Goal: Task Accomplishment & Management: Use online tool/utility

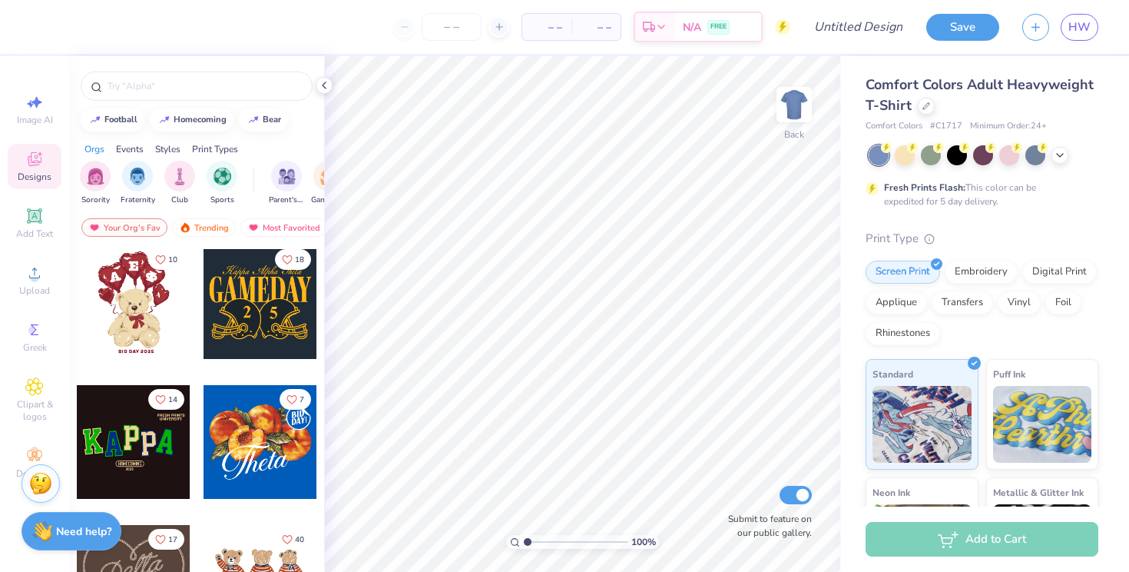
scroll to position [250, 0]
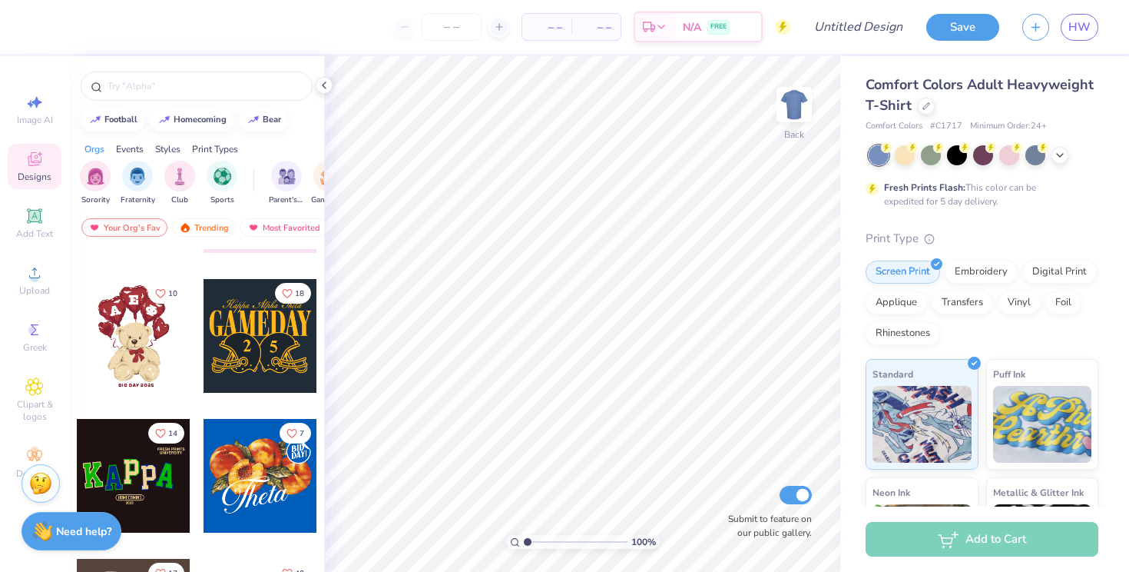
click at [254, 353] on div at bounding box center [261, 336] width 114 height 114
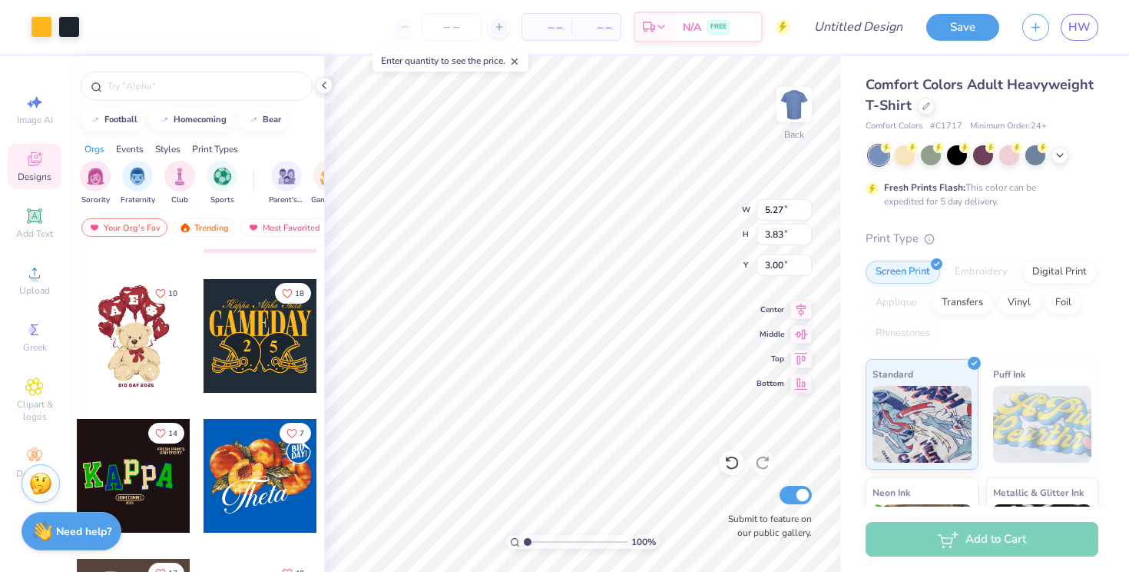
type input "9.29"
type input "6.75"
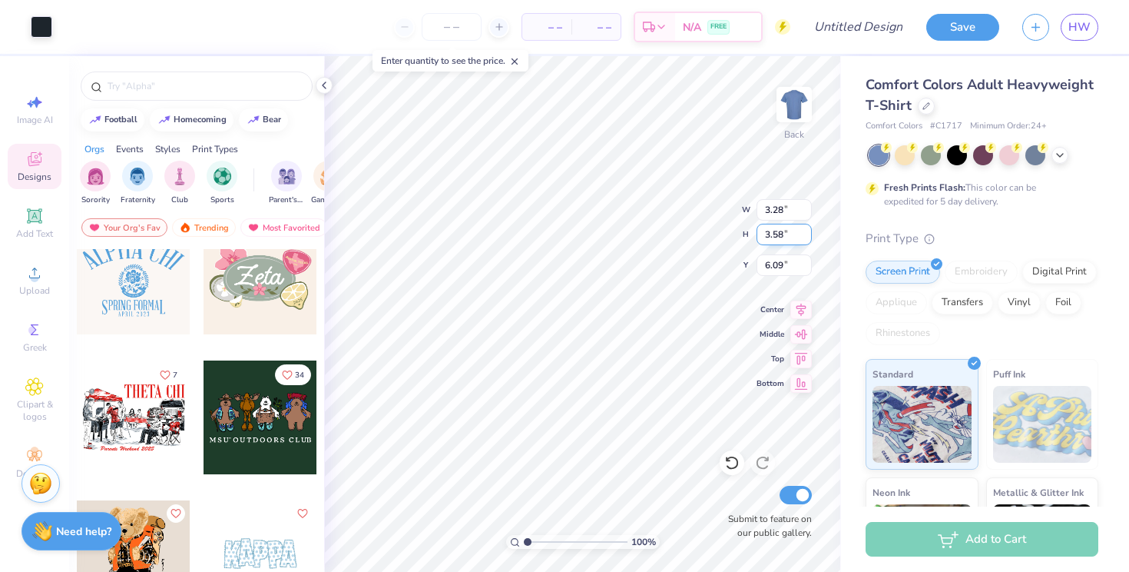
scroll to position [0, 0]
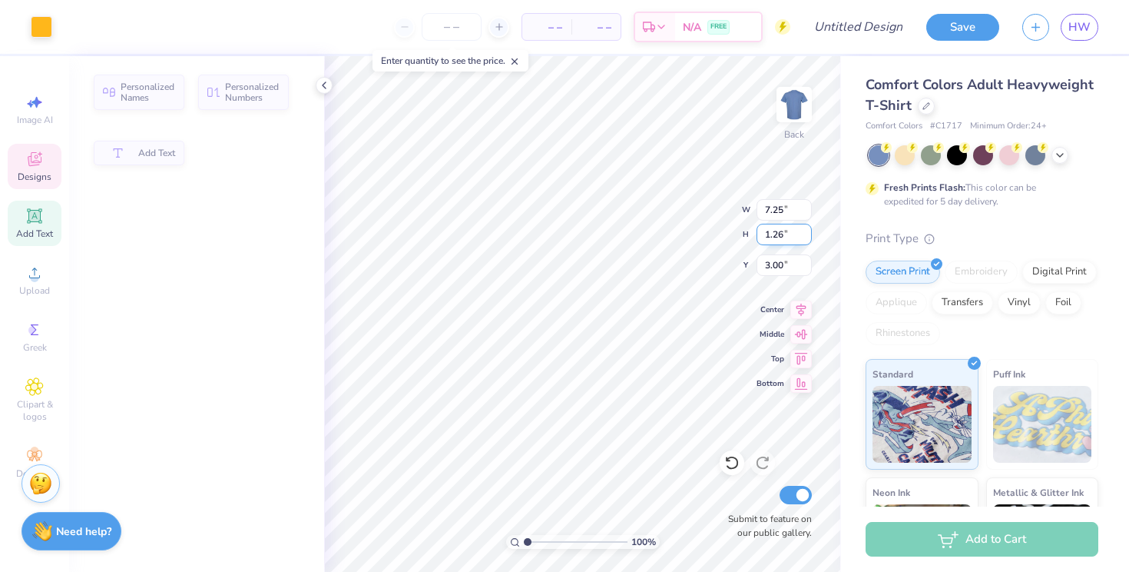
type input "7.25"
type input "1.26"
type input "3.00"
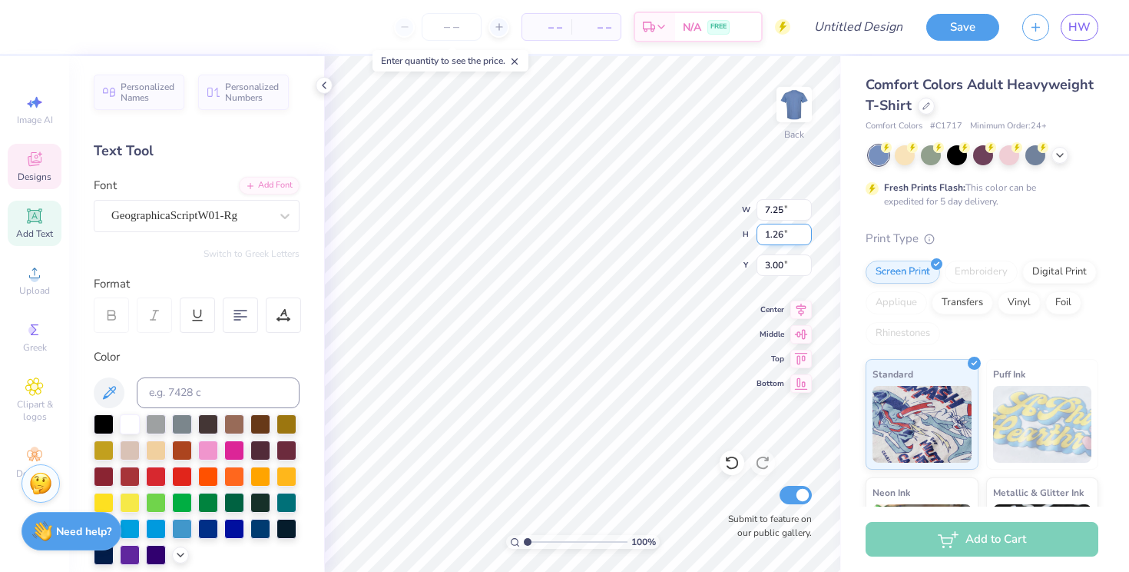
scroll to position [12, 7]
type textarea "Alpha Omega Pi"
type input "9.29"
type input "2.38"
type input "4.03"
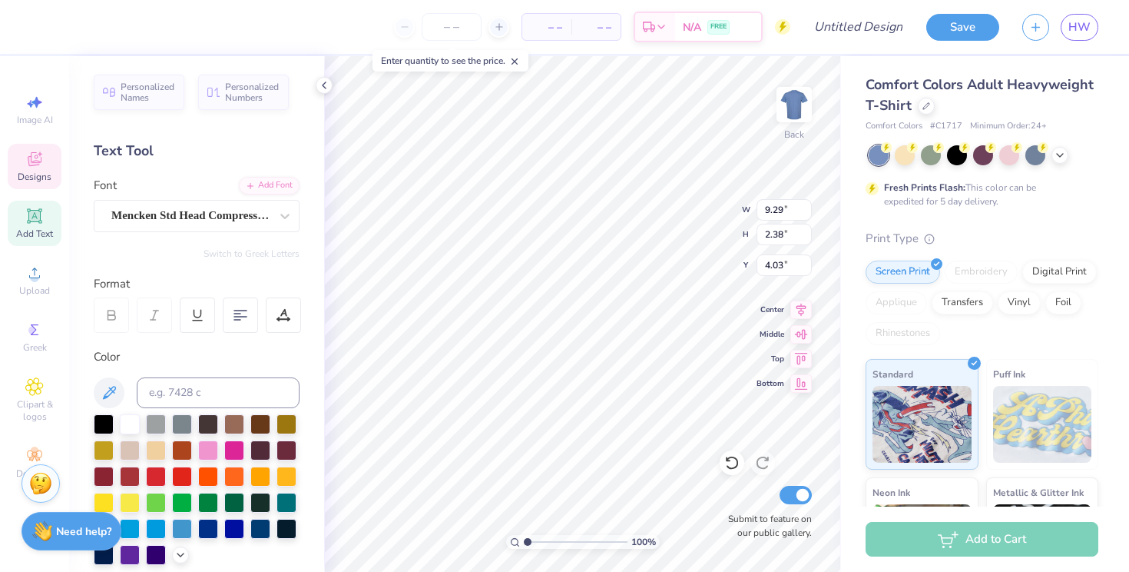
scroll to position [0, 0]
type textarea "DADS WEEKEND"
type input "0.65"
type input "1.08"
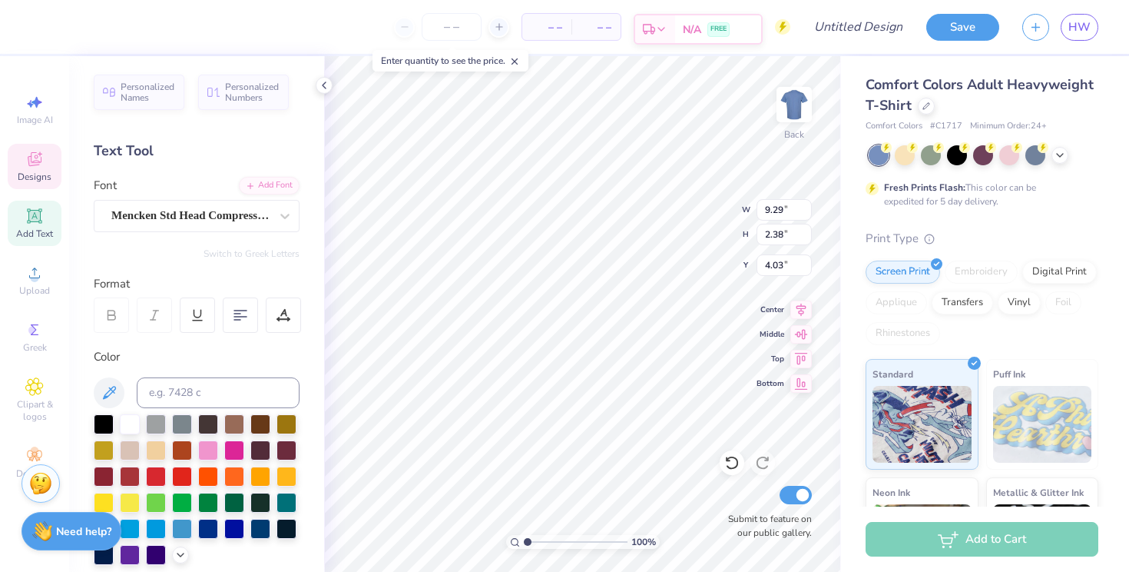
type input "6.80"
type textarea "5"
type input "12.07"
type input "1.85"
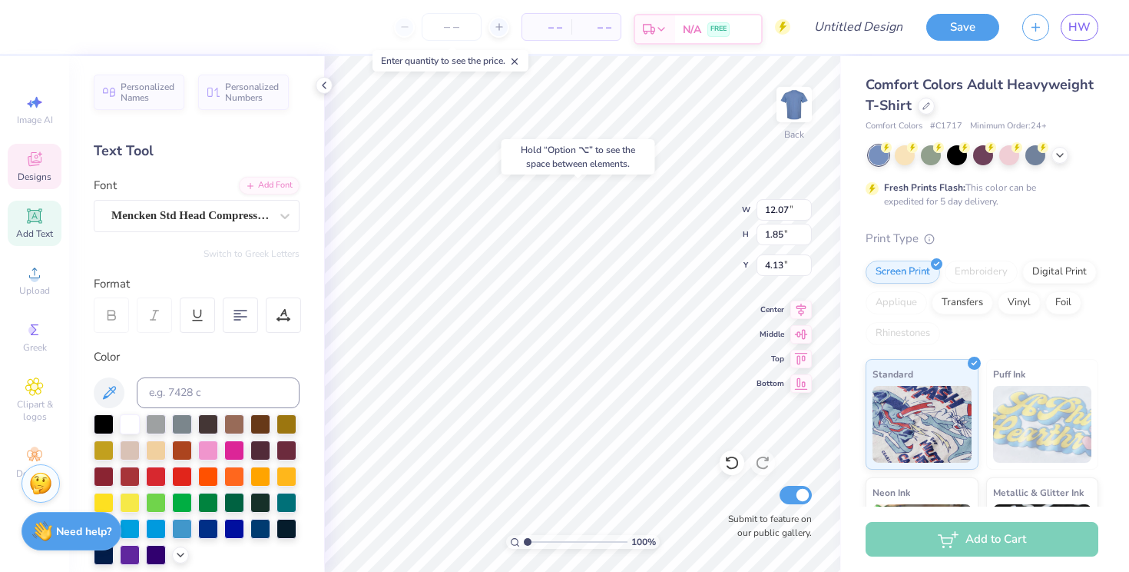
type input "4.16"
type input "4.52"
type input "3.74"
type input "6.01"
type input "3.89"
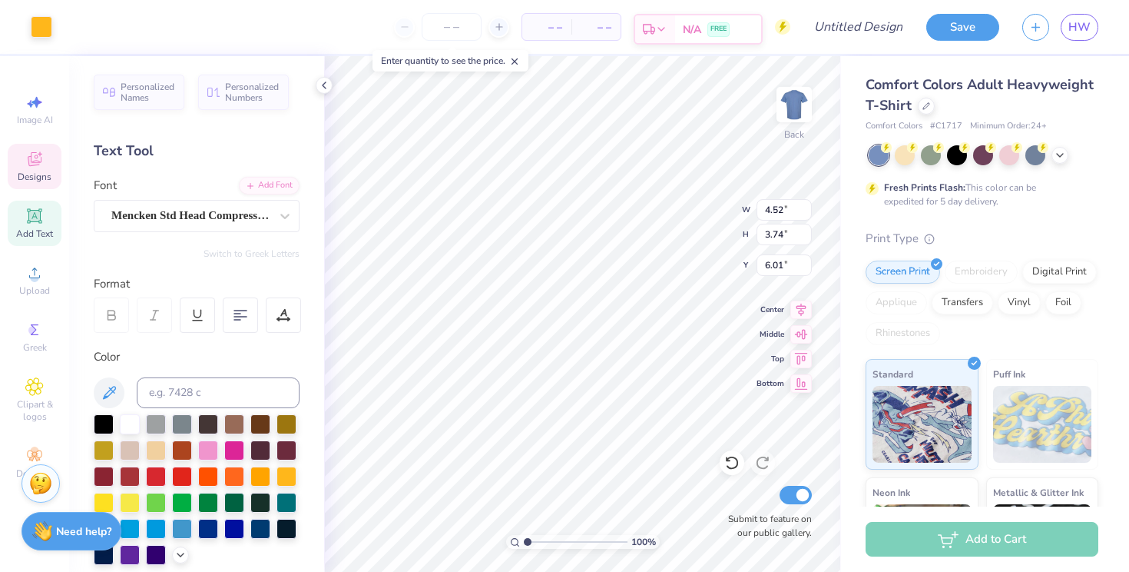
type input "3.22"
type input "3.30"
type input "2.27"
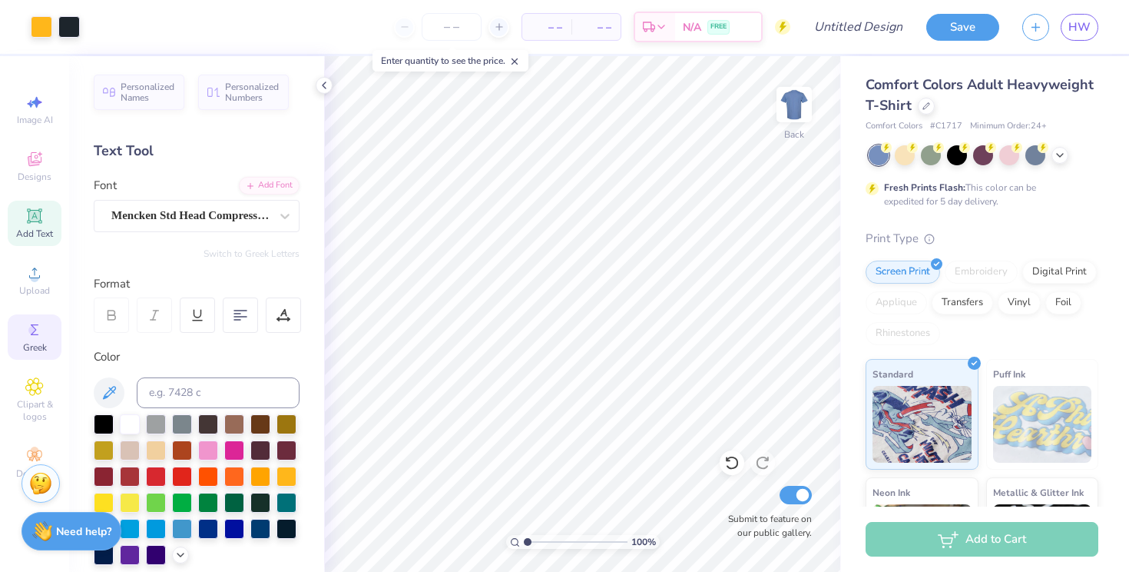
click at [27, 330] on icon at bounding box center [34, 329] width 18 height 18
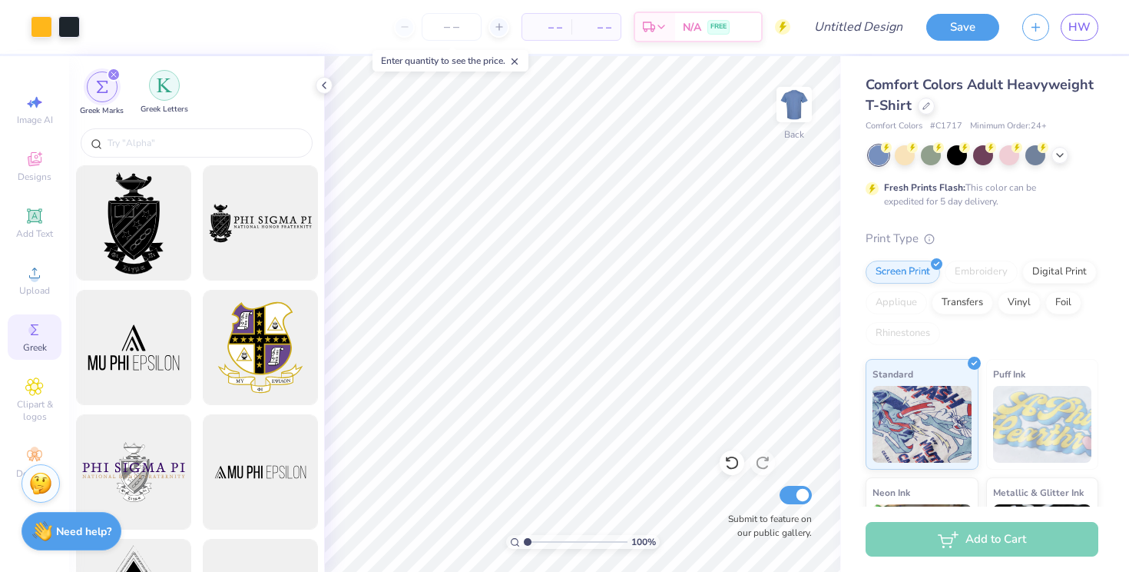
click at [155, 94] on div "filter for Greek Letters" at bounding box center [164, 85] width 31 height 31
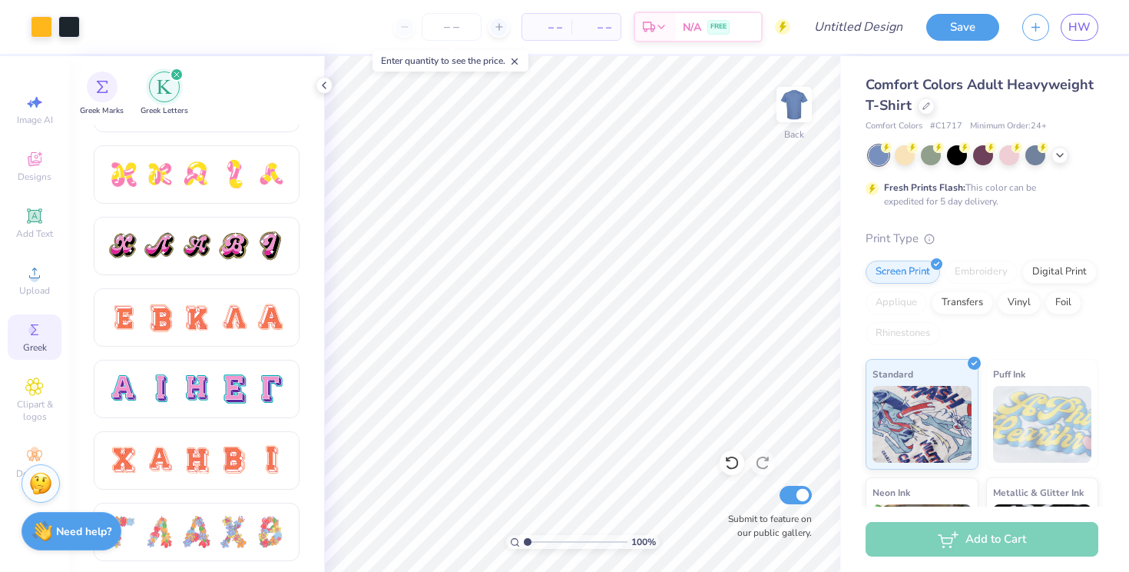
scroll to position [873, 0]
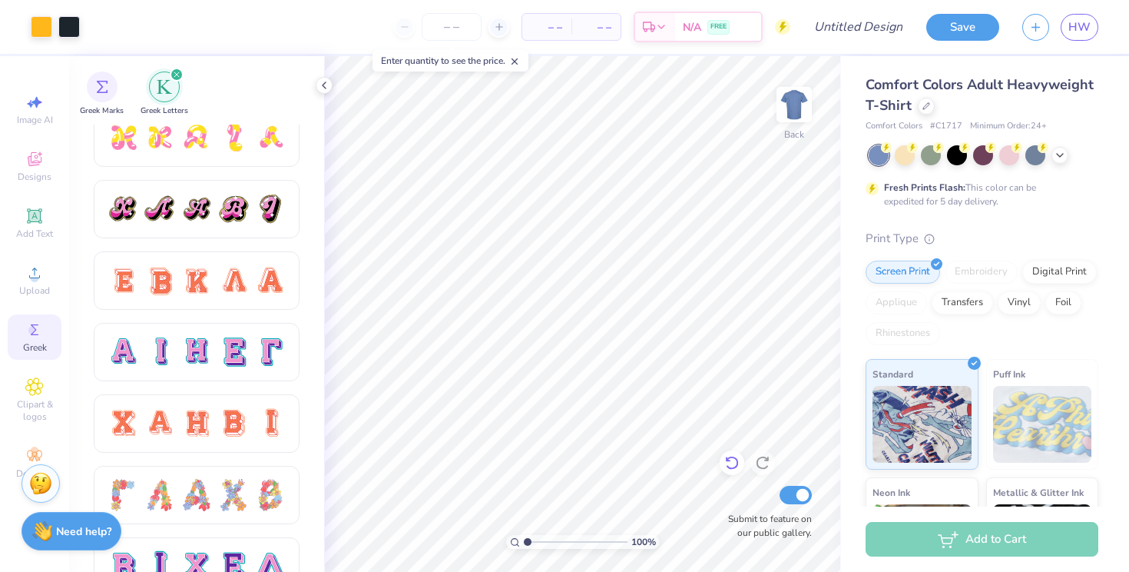
click at [733, 466] on icon at bounding box center [731, 462] width 15 height 15
click at [785, 108] on img at bounding box center [794, 104] width 61 height 61
click at [791, 104] on img at bounding box center [794, 104] width 61 height 61
click at [880, 147] on div at bounding box center [879, 155] width 20 height 20
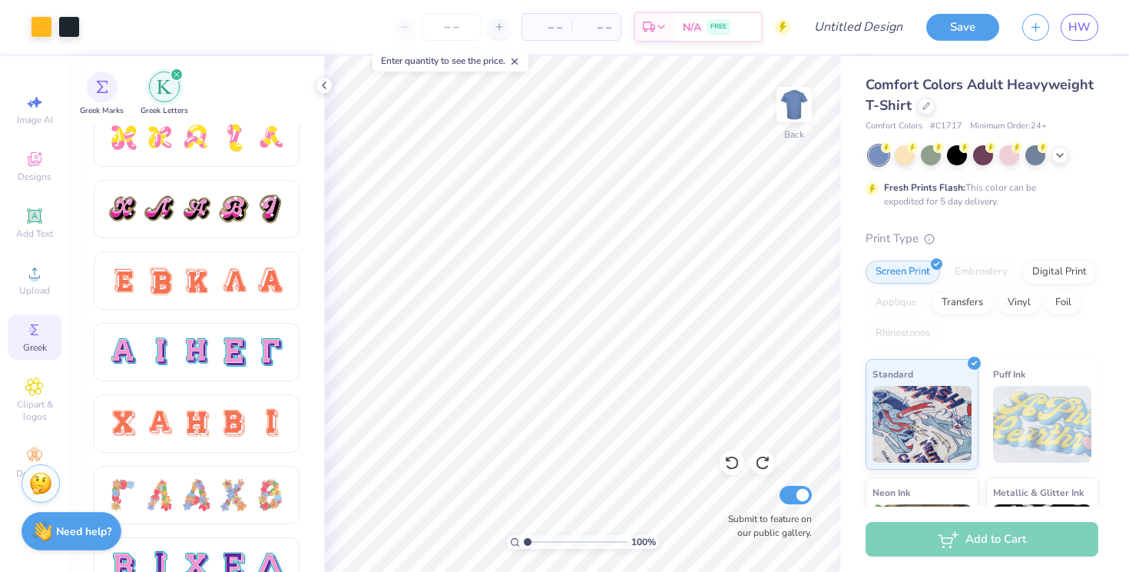
scroll to position [0, 0]
click at [1057, 149] on icon at bounding box center [1060, 153] width 12 height 12
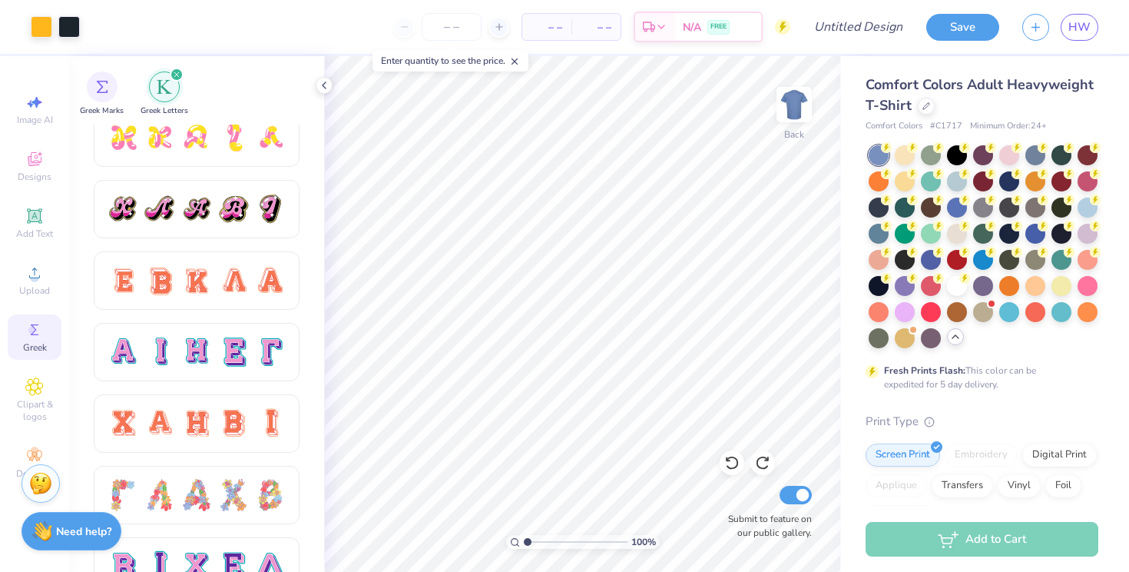
click at [950, 343] on icon at bounding box center [956, 336] width 12 height 12
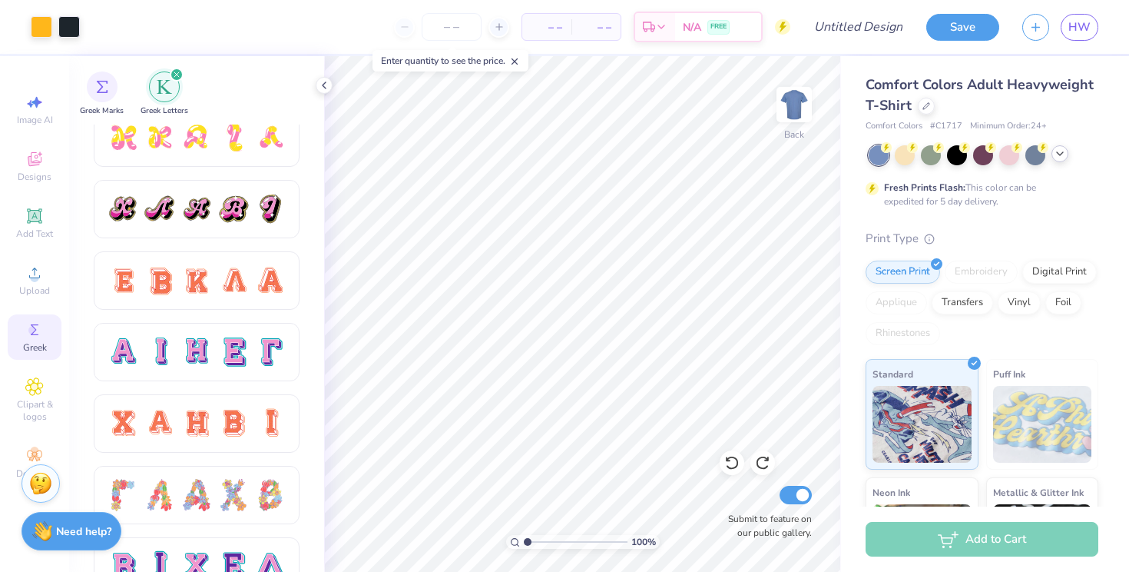
click at [1057, 153] on icon at bounding box center [1060, 153] width 12 height 12
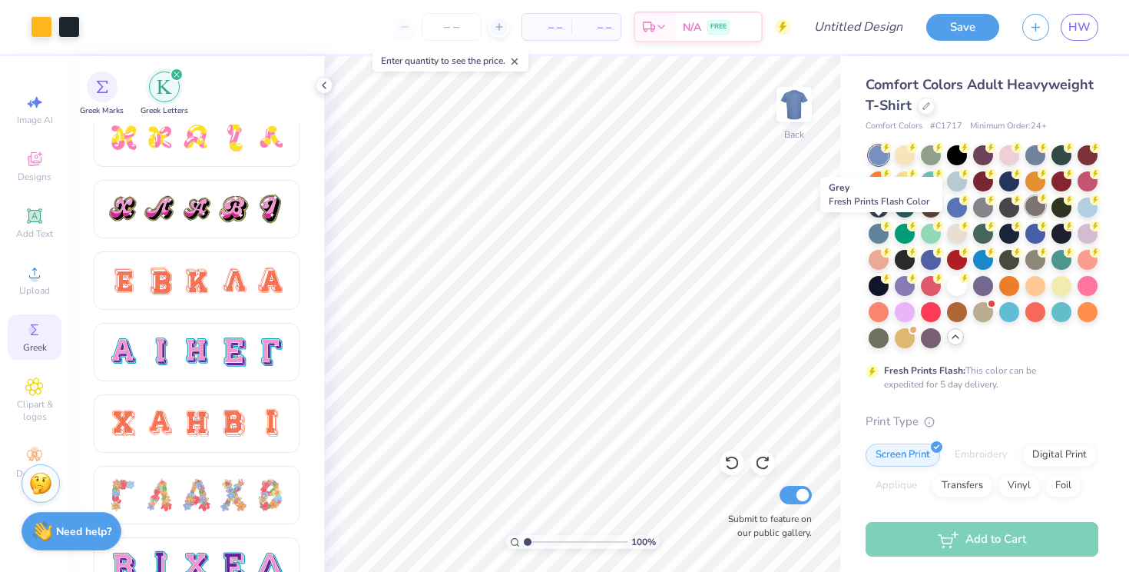
click at [1026, 216] on div at bounding box center [1036, 206] width 20 height 20
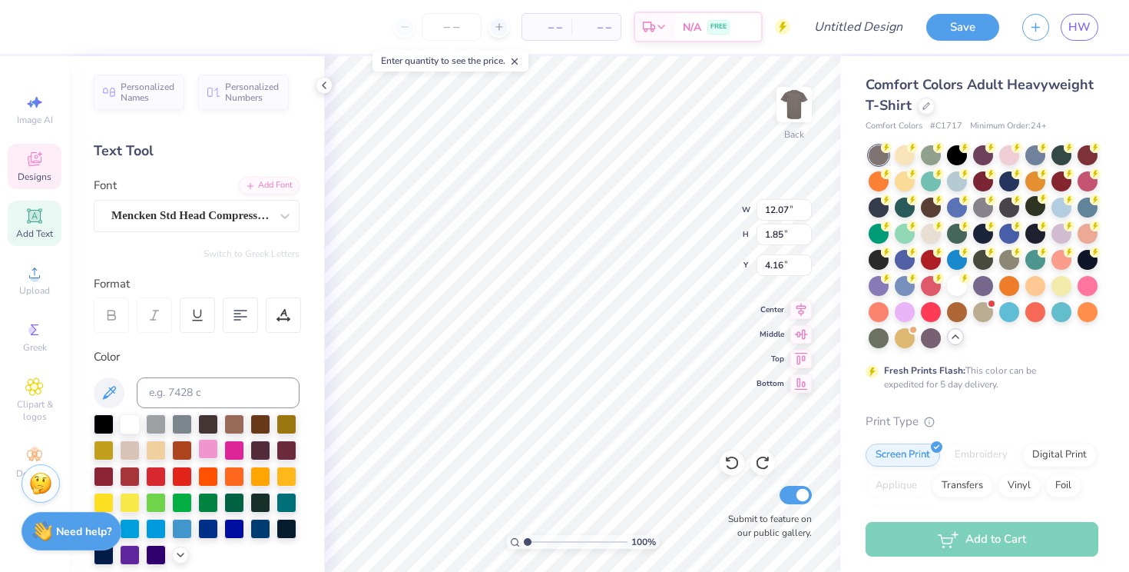
click at [218, 454] on div at bounding box center [208, 449] width 20 height 20
type input "6.36"
type input "1.49"
type input "2.88"
click at [218, 449] on div at bounding box center [208, 449] width 20 height 20
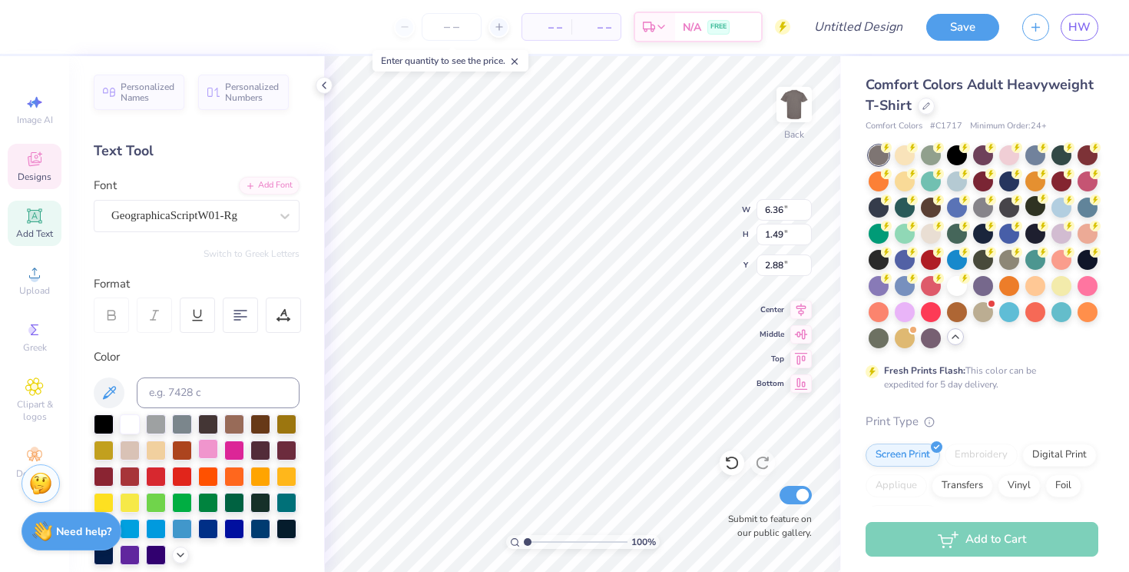
type input "4.52"
type input "3.74"
type input "6.01"
click at [218, 447] on div at bounding box center [208, 449] width 20 height 20
click at [218, 449] on div at bounding box center [208, 449] width 20 height 20
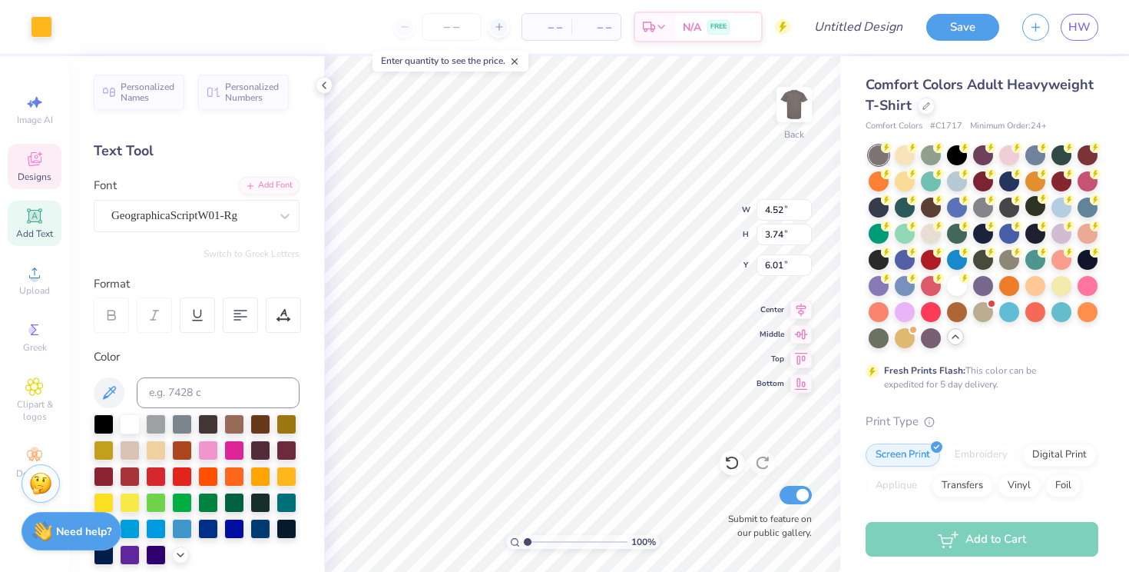
type input "0.69"
type input "1.08"
click at [736, 465] on icon at bounding box center [731, 462] width 15 height 15
type input "6.71"
click at [218, 450] on div at bounding box center [208, 449] width 20 height 20
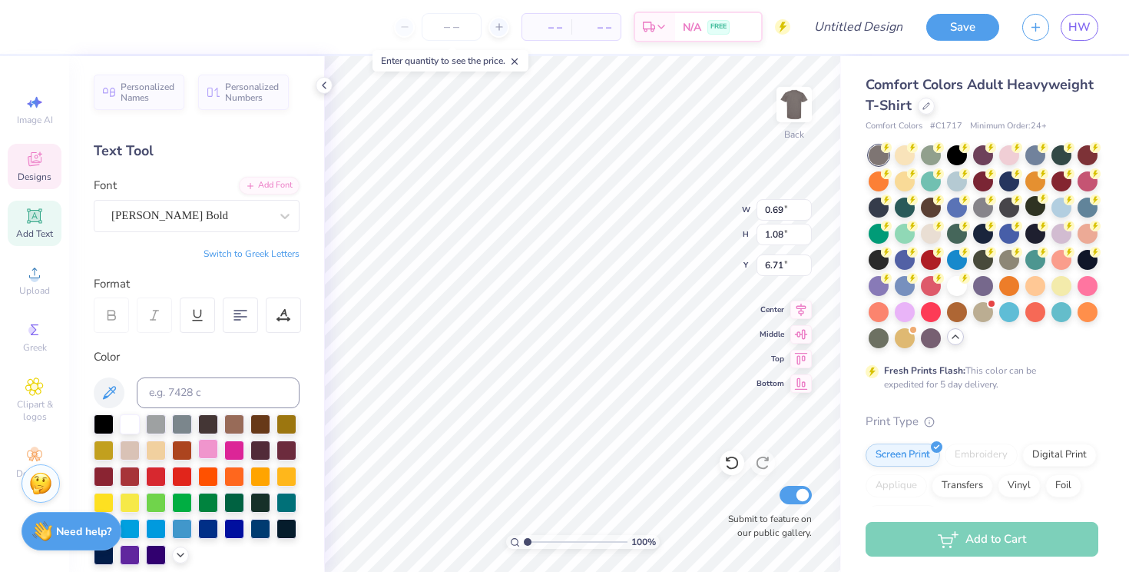
type input "4.52"
type input "3.74"
click at [218, 454] on div at bounding box center [208, 449] width 20 height 20
click at [218, 449] on div at bounding box center [208, 449] width 20 height 20
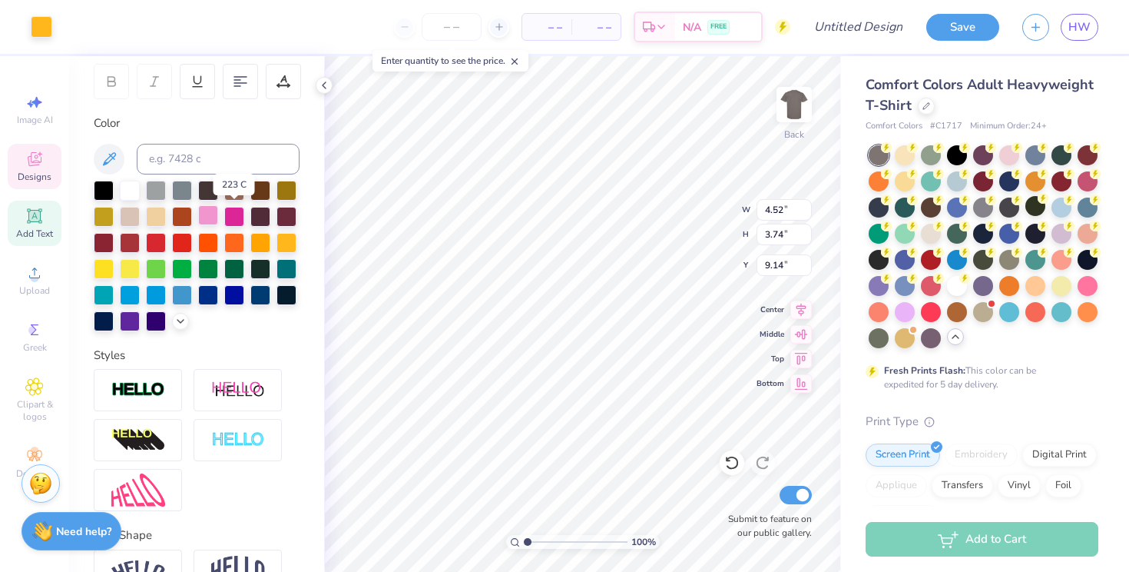
scroll to position [238, 0]
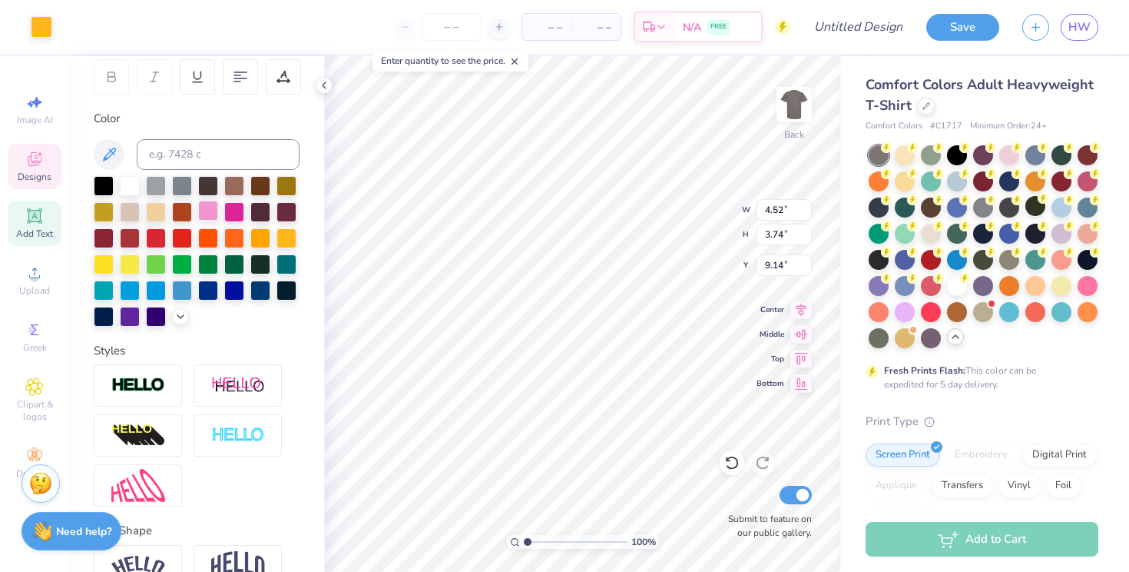
click at [218, 214] on div at bounding box center [208, 211] width 20 height 20
click at [218, 217] on div at bounding box center [208, 211] width 20 height 20
click at [729, 466] on icon at bounding box center [731, 462] width 15 height 15
click at [729, 465] on icon at bounding box center [731, 462] width 15 height 15
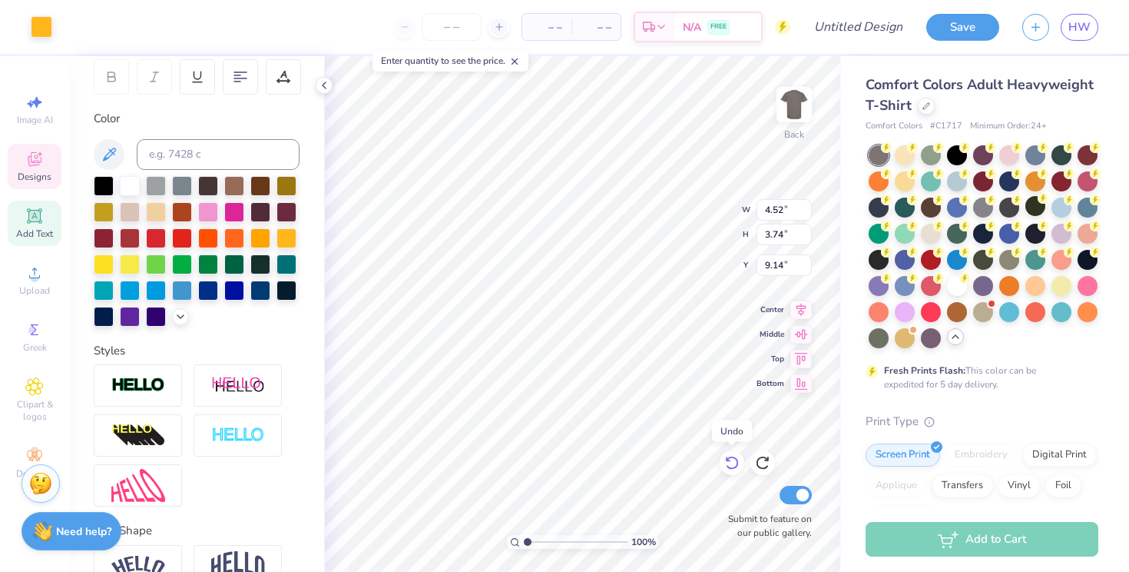
click at [729, 465] on icon at bounding box center [731, 462] width 15 height 15
type input "6.01"
click at [729, 465] on icon at bounding box center [731, 462] width 15 height 15
click at [761, 462] on icon at bounding box center [762, 462] width 15 height 15
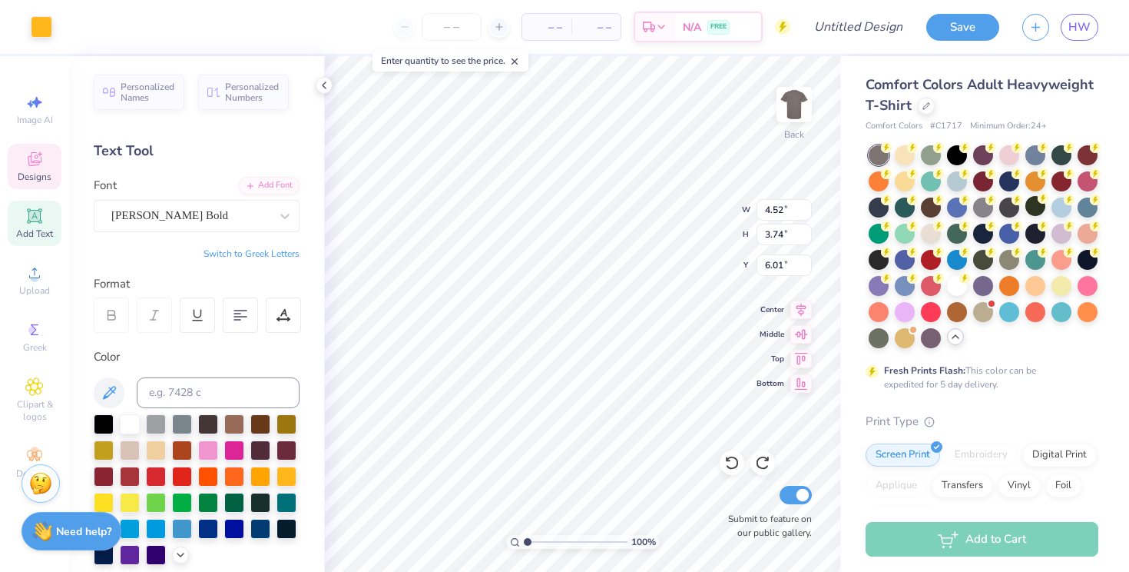
scroll to position [0, 0]
type input "0.65"
type input "1.08"
type input "6.80"
click at [218, 446] on div at bounding box center [208, 449] width 20 height 20
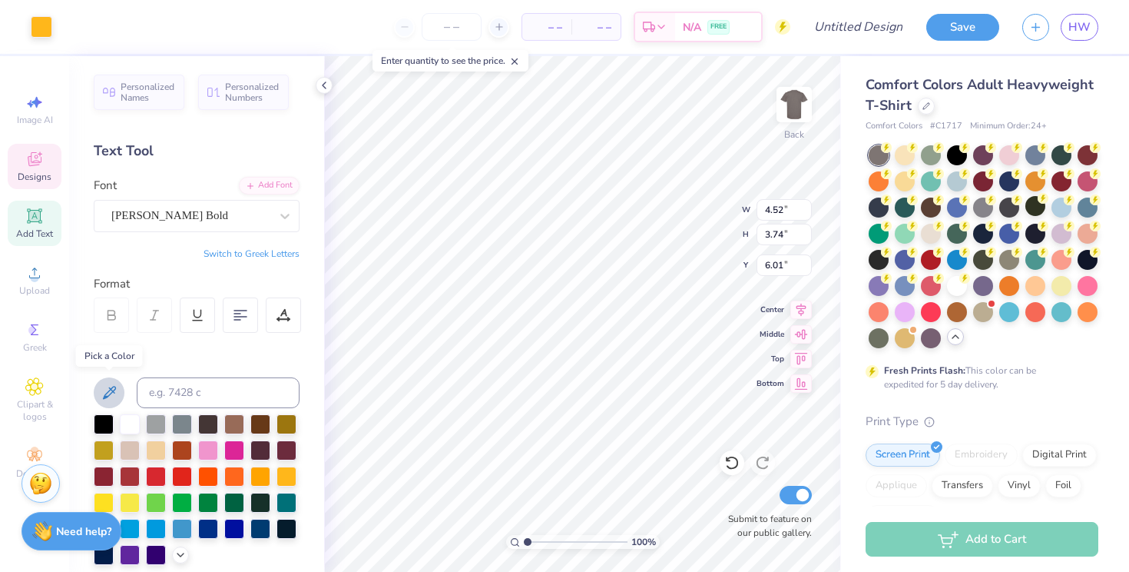
click at [111, 401] on button at bounding box center [109, 392] width 31 height 31
click at [218, 456] on div at bounding box center [208, 449] width 20 height 20
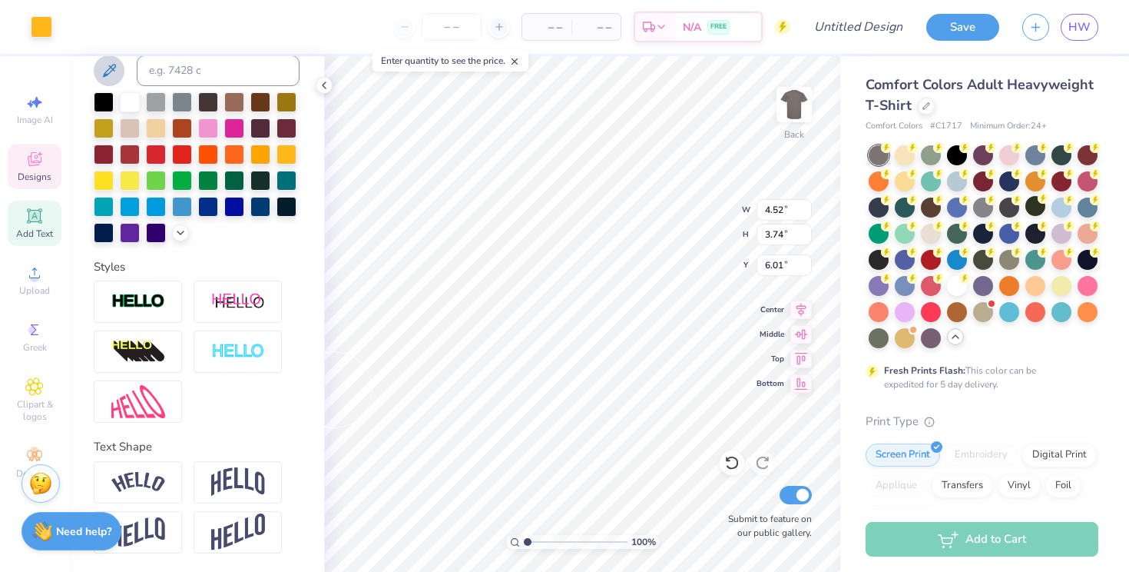
scroll to position [348, 0]
click at [35, 394] on icon at bounding box center [34, 386] width 17 height 17
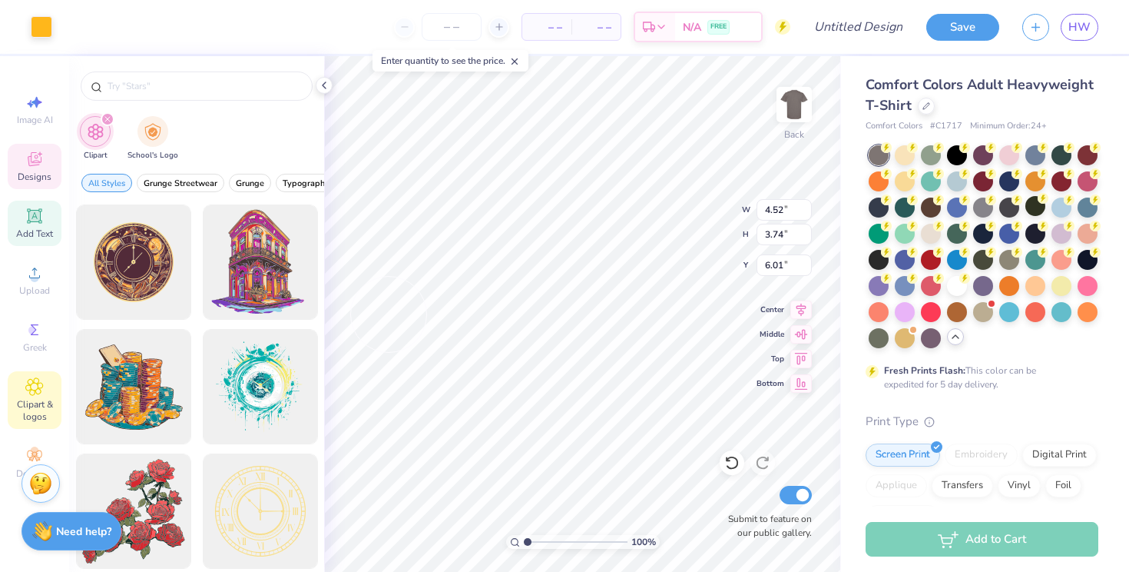
click at [30, 226] on div "Add Text" at bounding box center [35, 223] width 54 height 45
type input "5.59"
type input "1.62"
type input "11.69"
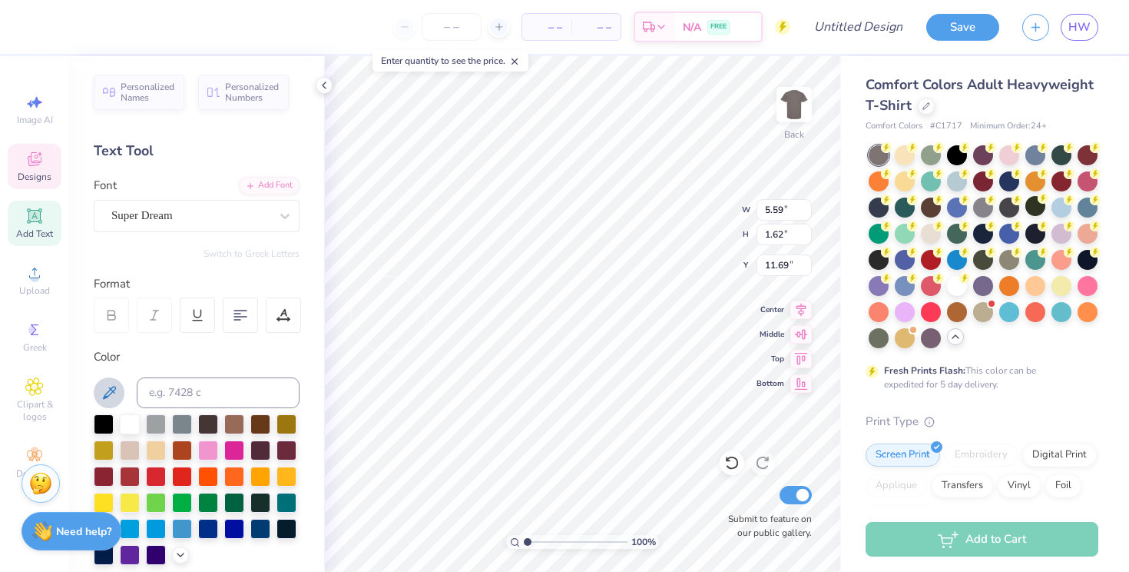
click at [28, 175] on span "Designs" at bounding box center [35, 177] width 34 height 12
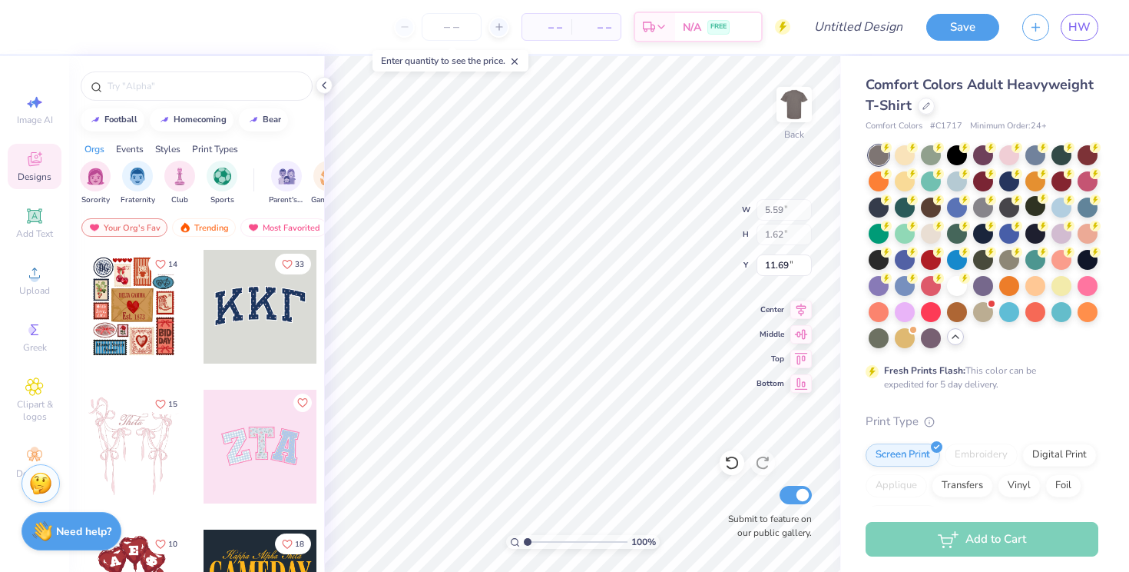
type input "4.52"
type input "3.74"
type input "6.01"
type input "5.59"
type input "1.62"
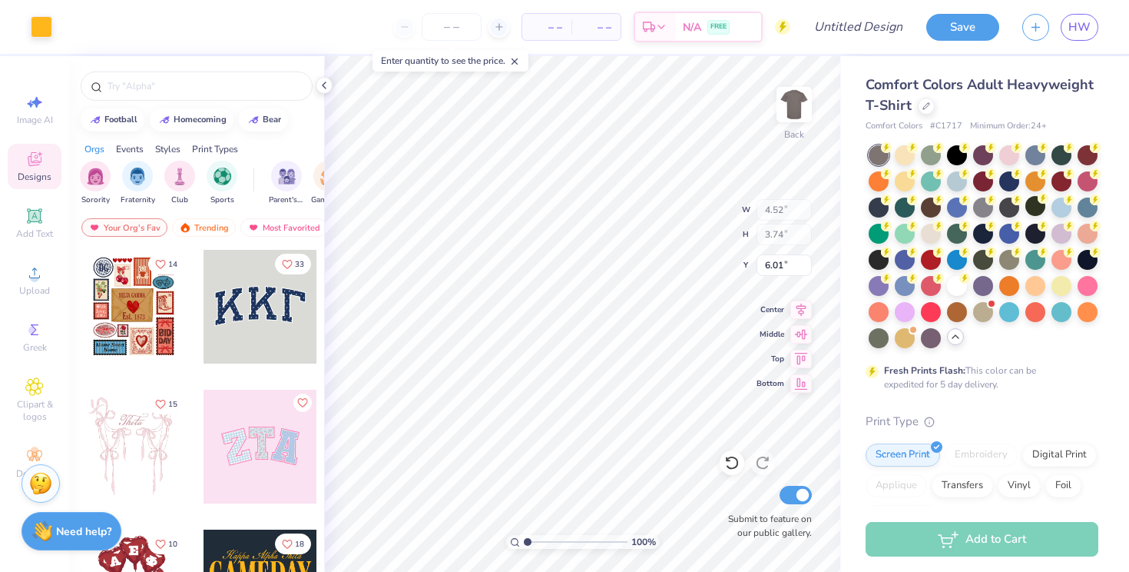
type input "11.69"
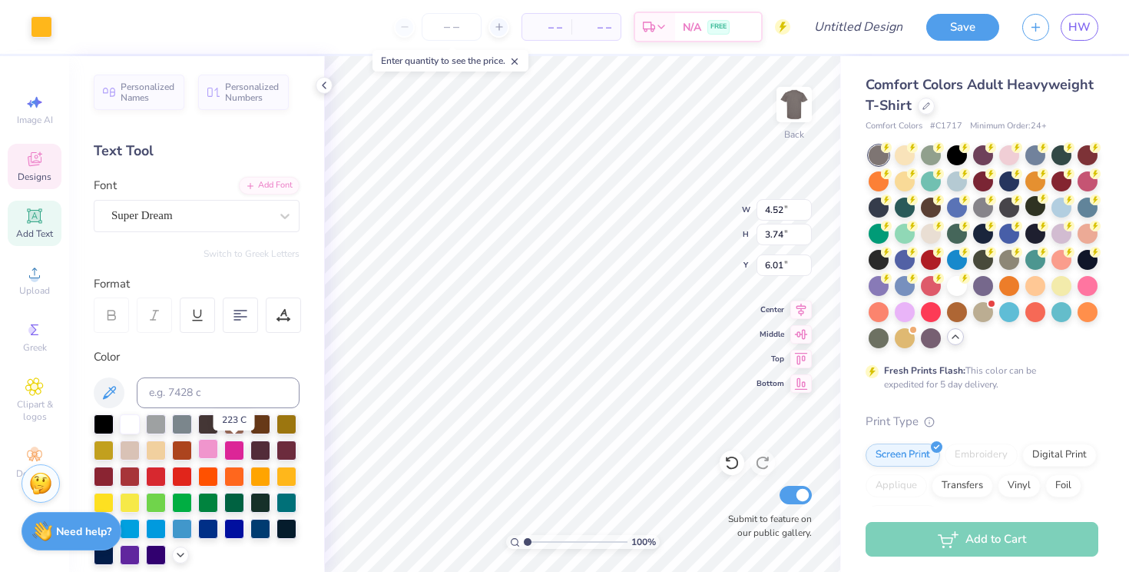
click at [218, 458] on div at bounding box center [208, 449] width 20 height 20
click at [800, 363] on icon at bounding box center [801, 356] width 22 height 18
click at [727, 468] on icon at bounding box center [731, 462] width 15 height 15
type input "6.01"
click at [218, 458] on div at bounding box center [208, 449] width 20 height 20
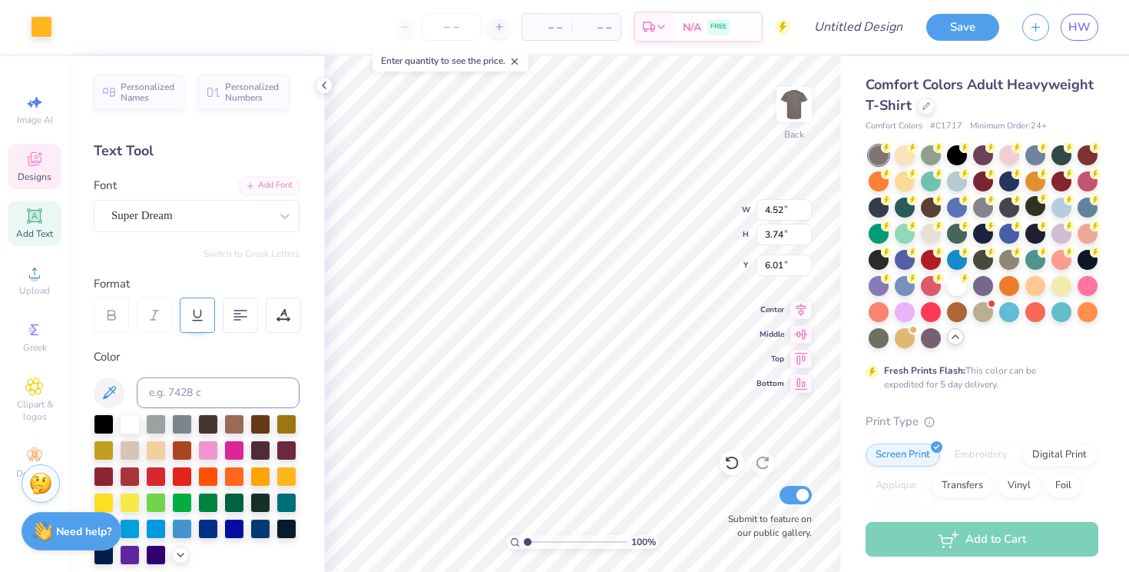
click at [195, 320] on line at bounding box center [197, 320] width 9 height 0
click at [737, 459] on icon at bounding box center [731, 463] width 13 height 14
type input "6.09"
type input "7.50"
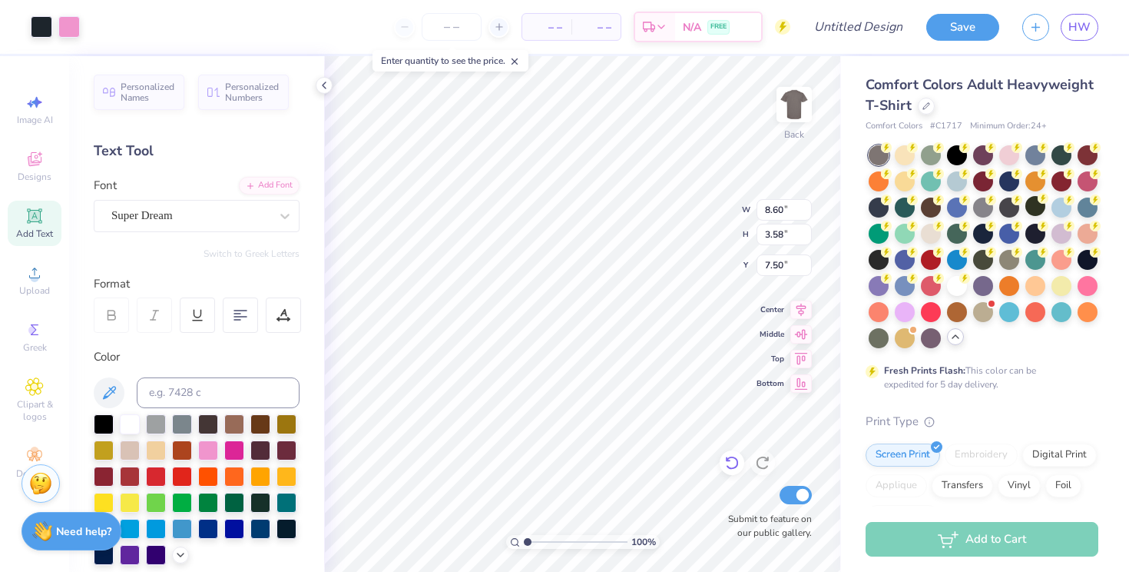
type input "12.07"
type input "1.85"
type input "4.71"
type input "6.95"
type input "3.00"
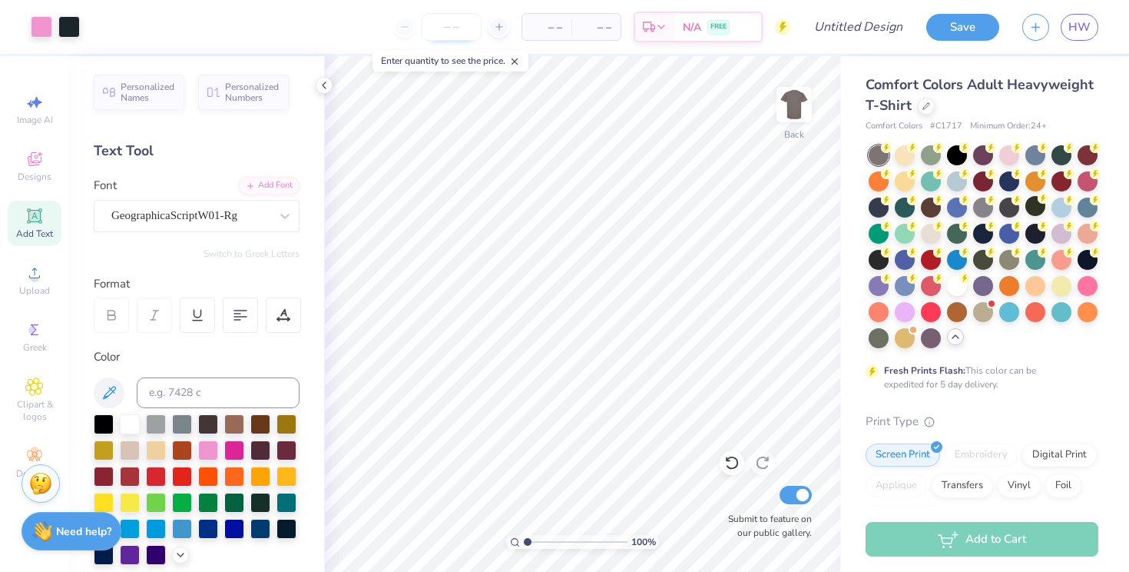
click at [465, 28] on input "number" at bounding box center [452, 27] width 60 height 28
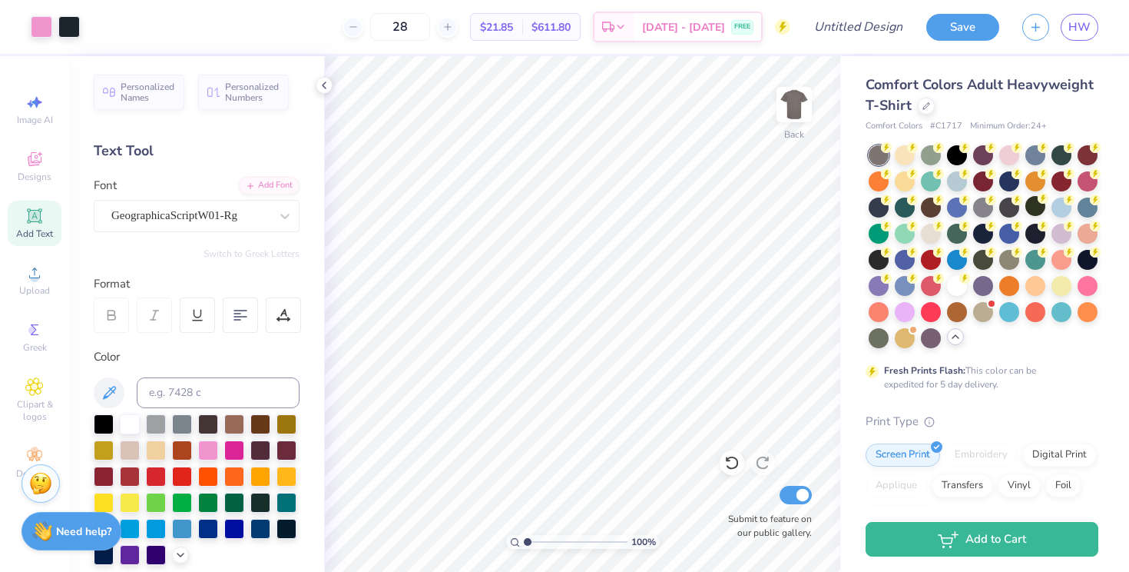
type input "28"
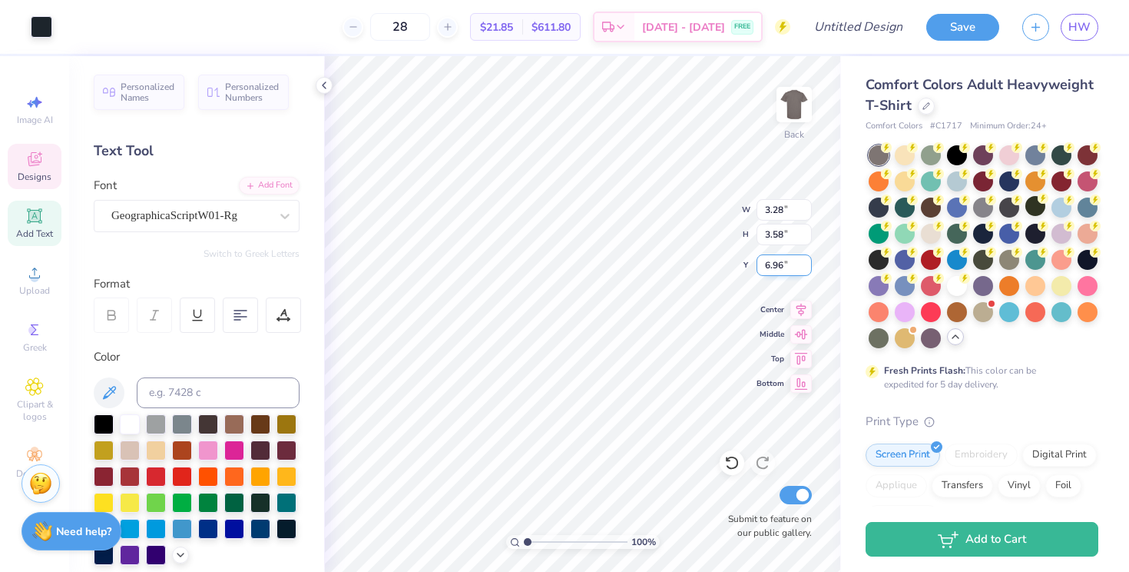
click at [807, 260] on input "6.96" at bounding box center [784, 265] width 55 height 22
click at [807, 268] on input "6.95" at bounding box center [784, 265] width 55 height 22
type input "6.96"
click at [806, 261] on input "6.96" at bounding box center [784, 265] width 55 height 22
click at [806, 204] on input "3.28" at bounding box center [784, 210] width 55 height 22
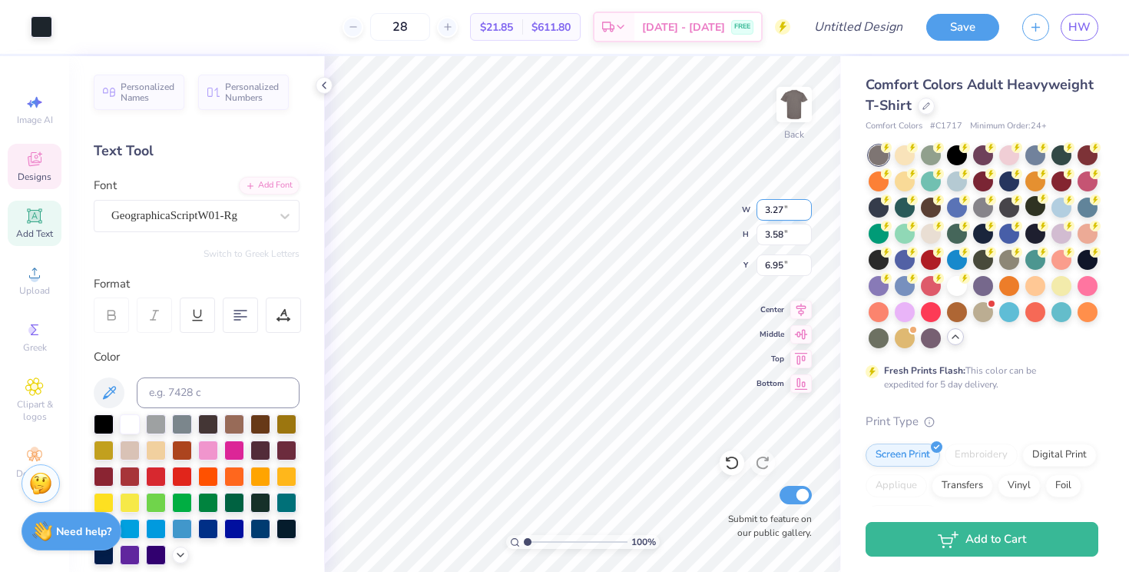
click at [806, 211] on input "3.27" at bounding box center [784, 210] width 55 height 22
type input "3.28"
click at [806, 206] on input "3.28" at bounding box center [784, 210] width 55 height 22
type input "4.49"
type input "6.77"
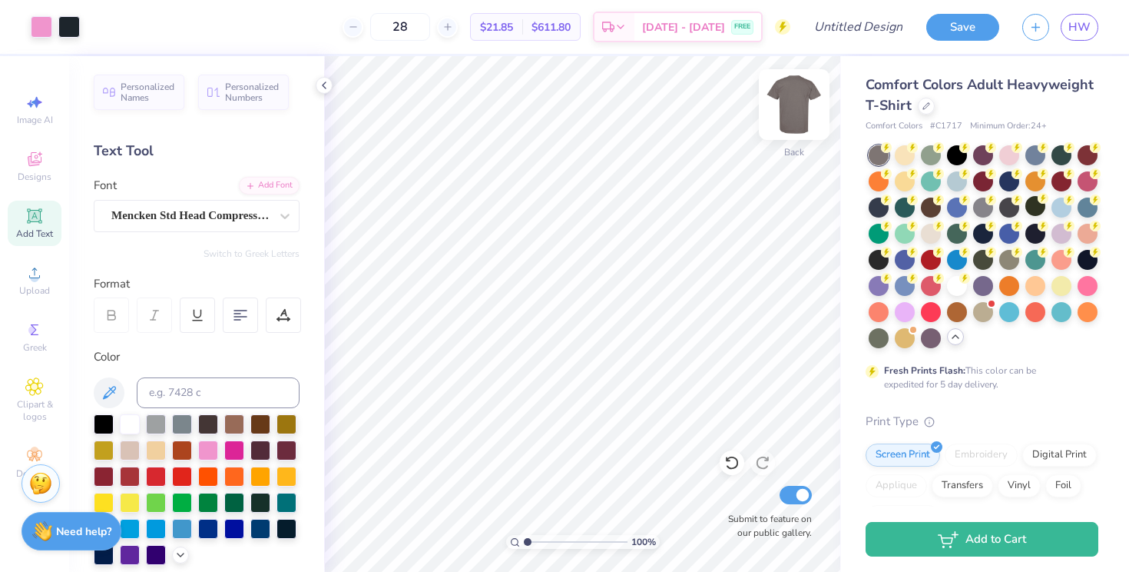
click at [793, 110] on img at bounding box center [794, 104] width 61 height 61
click at [792, 101] on img at bounding box center [794, 104] width 61 height 61
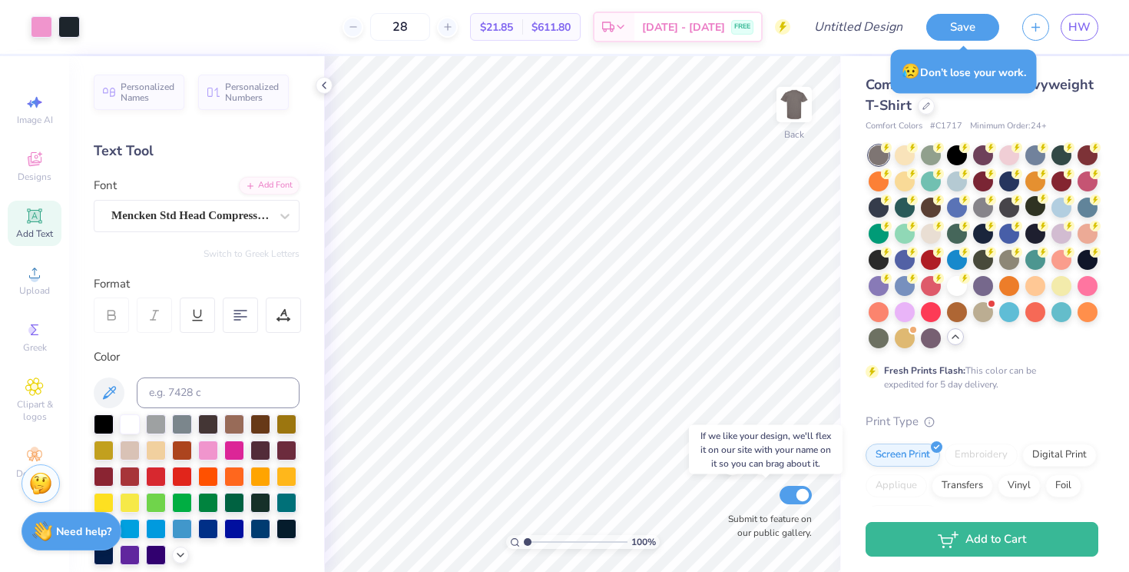
click at [792, 499] on input "Submit to feature on our public gallery." at bounding box center [796, 495] width 32 height 18
checkbox input "false"
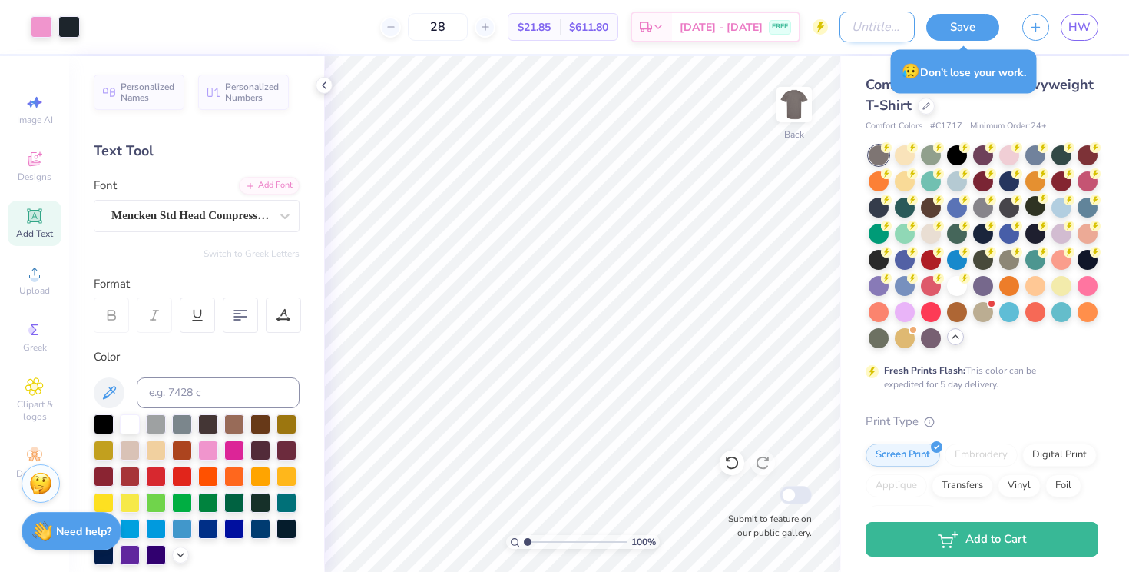
click at [870, 29] on input "Design Title" at bounding box center [877, 27] width 75 height 31
type input "Possible Dads Weekend Shirt"
click at [960, 21] on button "Save" at bounding box center [962, 25] width 73 height 27
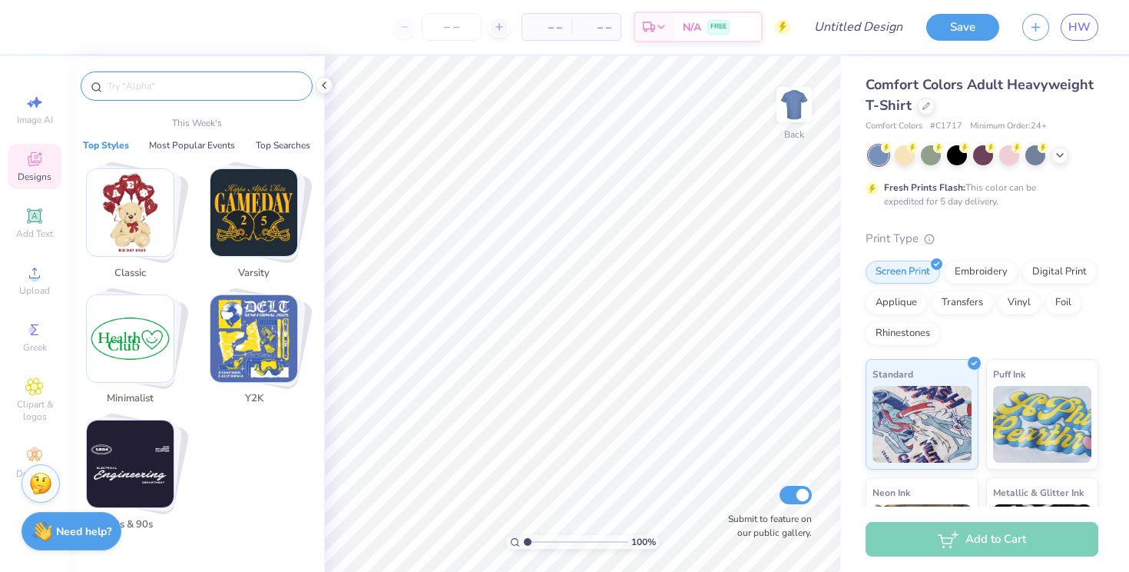
click at [154, 82] on input "text" at bounding box center [204, 85] width 197 height 15
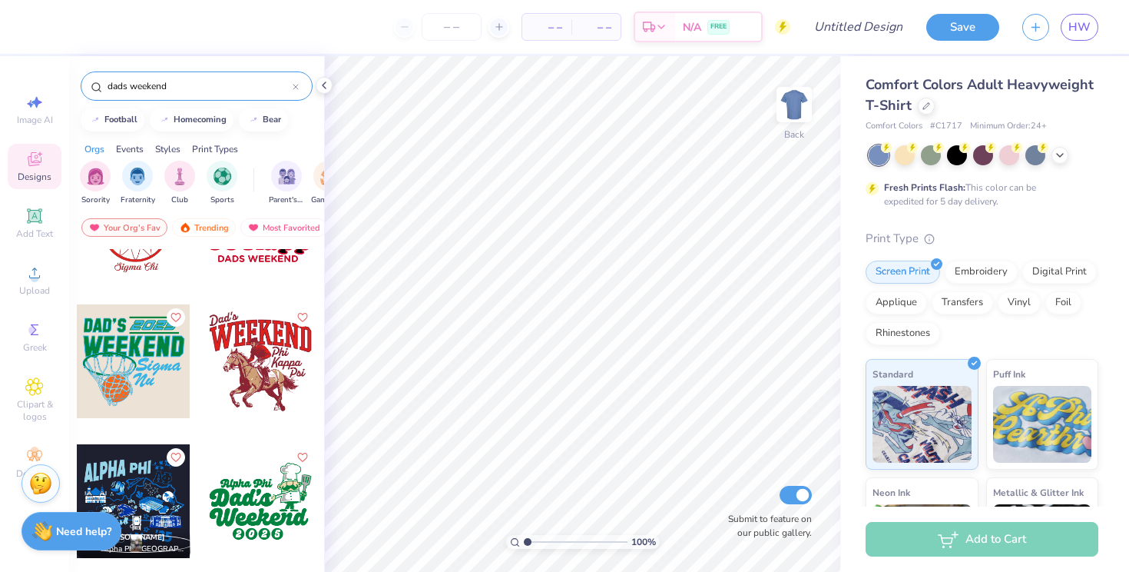
scroll to position [645, 0]
type input "dads weekend"
click at [93, 191] on div "Sorority" at bounding box center [95, 181] width 31 height 45
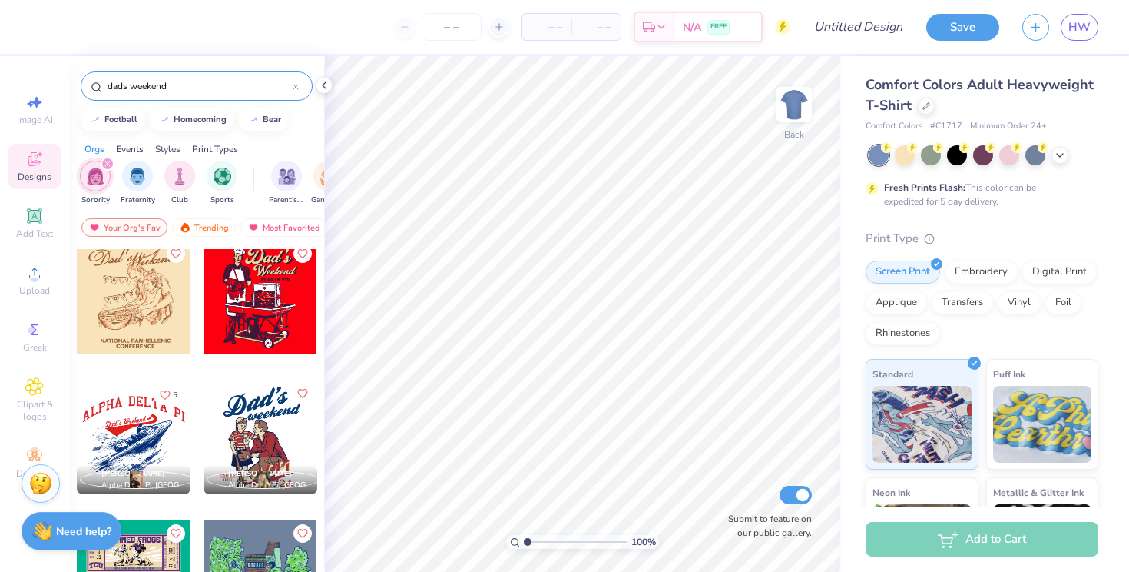
scroll to position [830, 0]
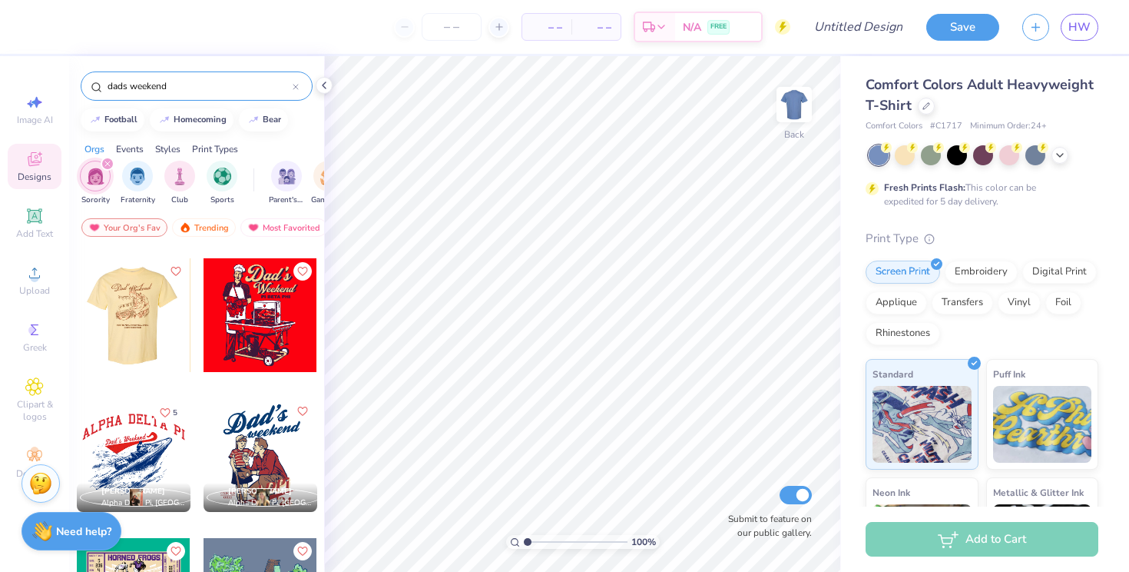
click at [118, 304] on div at bounding box center [133, 315] width 341 height 114
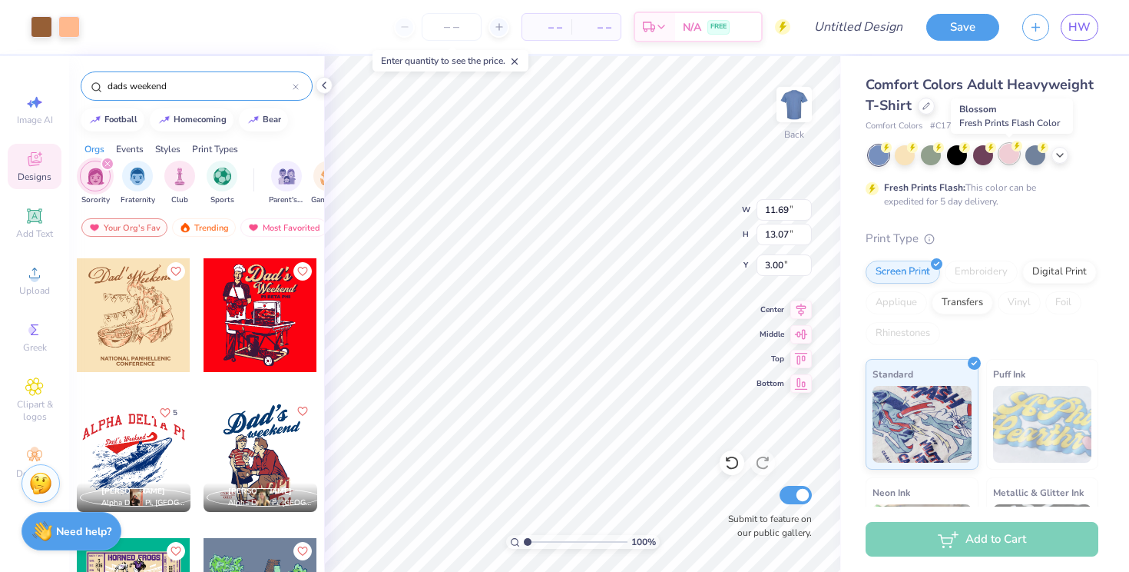
click at [1009, 157] on div at bounding box center [1009, 154] width 20 height 20
click at [1063, 154] on icon at bounding box center [1060, 153] width 12 height 12
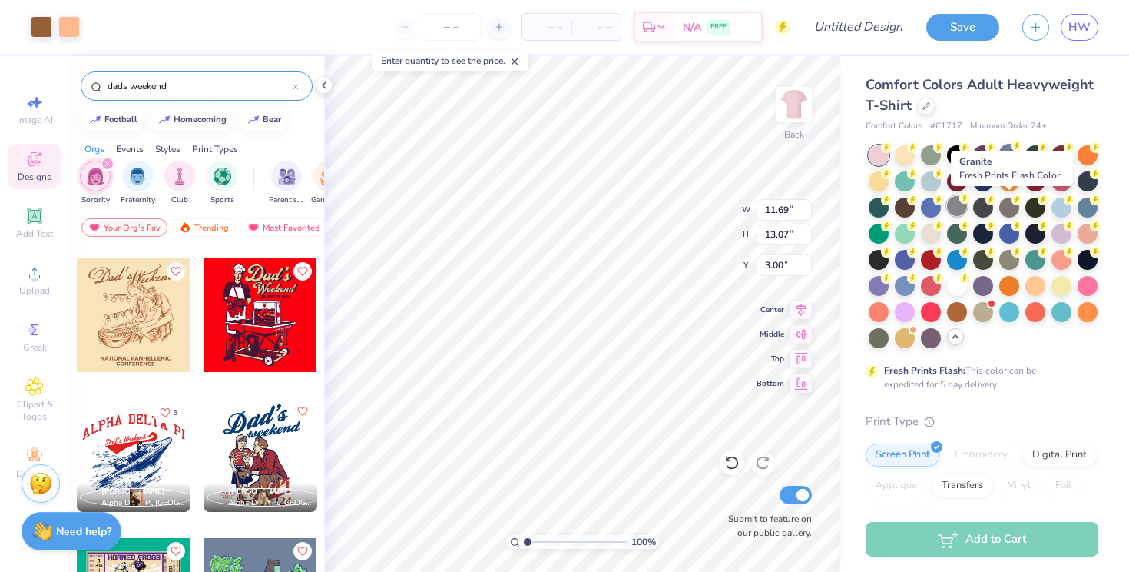
click at [967, 210] on div at bounding box center [957, 206] width 20 height 20
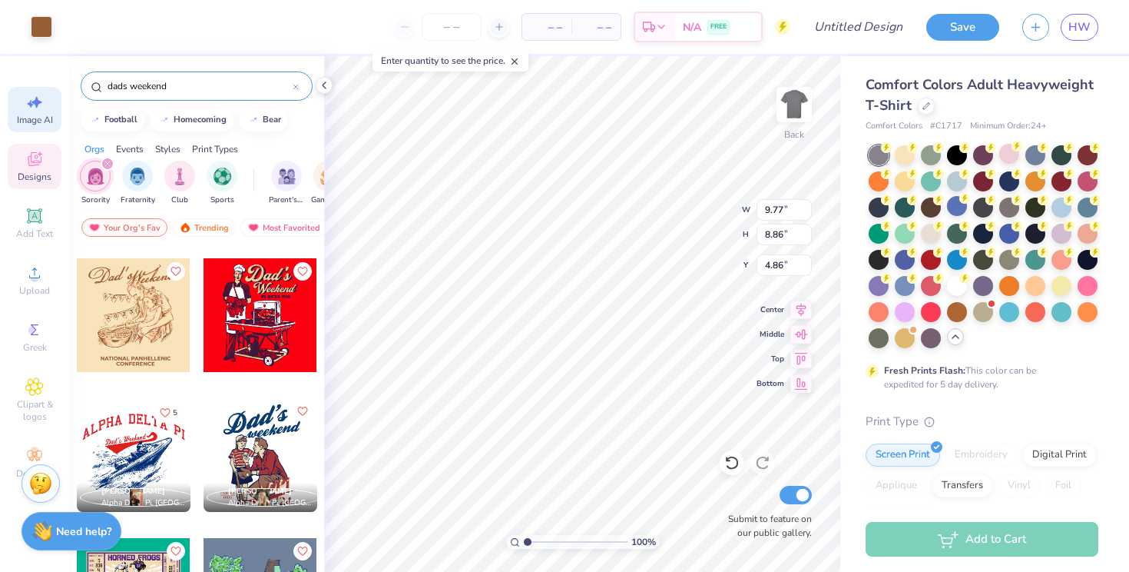
click at [22, 107] on div "Image AI" at bounding box center [35, 109] width 54 height 45
select select "4"
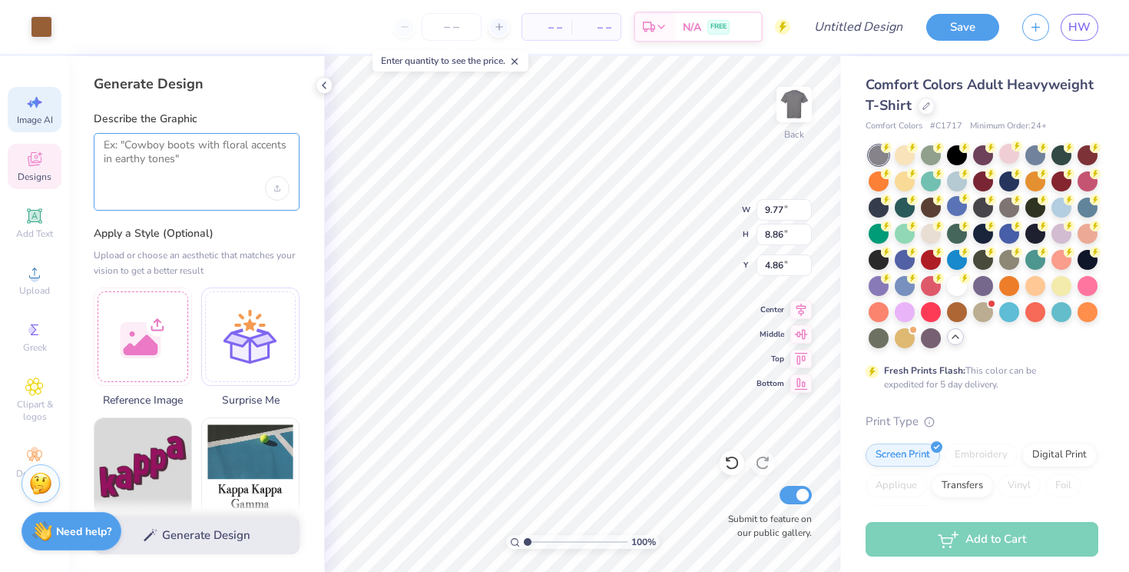
click at [194, 155] on textarea at bounding box center [197, 157] width 186 height 38
type input "9.65"
type input "8.62"
type input "4.98"
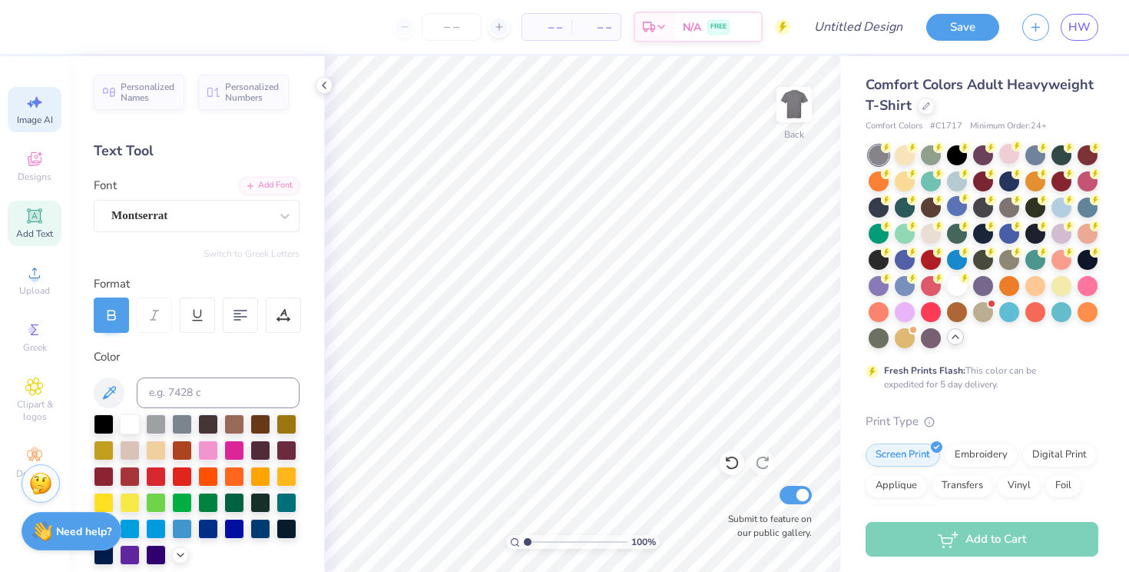
click at [26, 108] on icon at bounding box center [34, 102] width 18 height 18
select select "4"
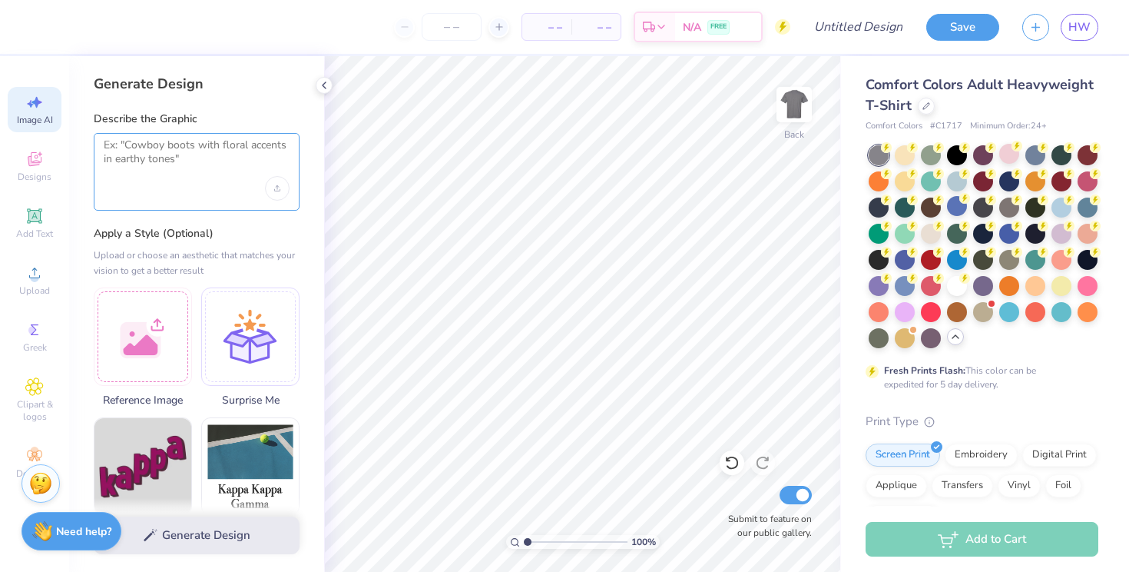
click at [174, 156] on textarea at bounding box center [197, 157] width 186 height 38
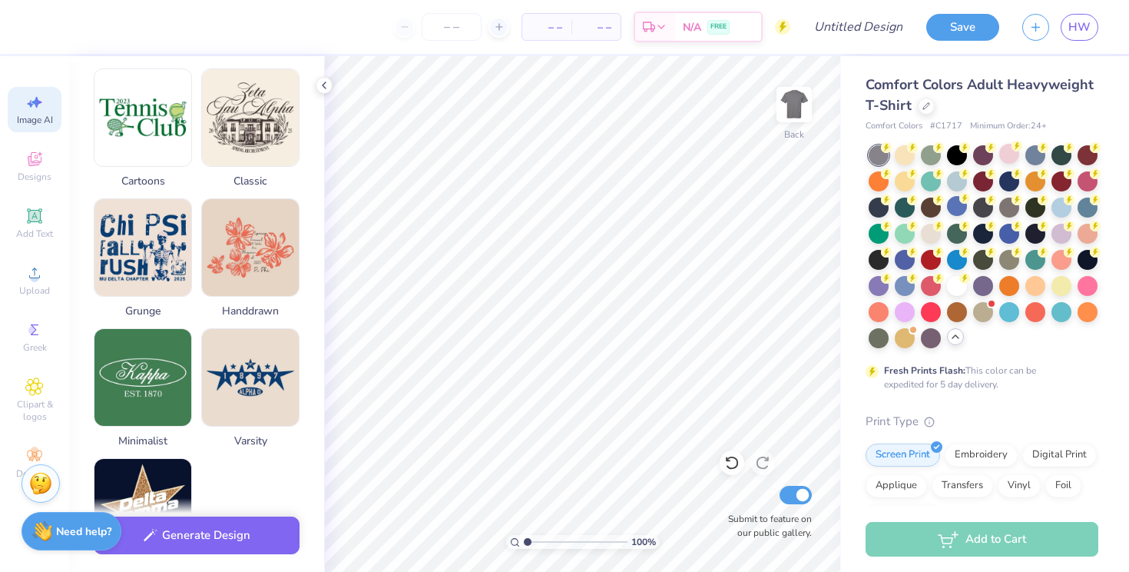
scroll to position [672, 0]
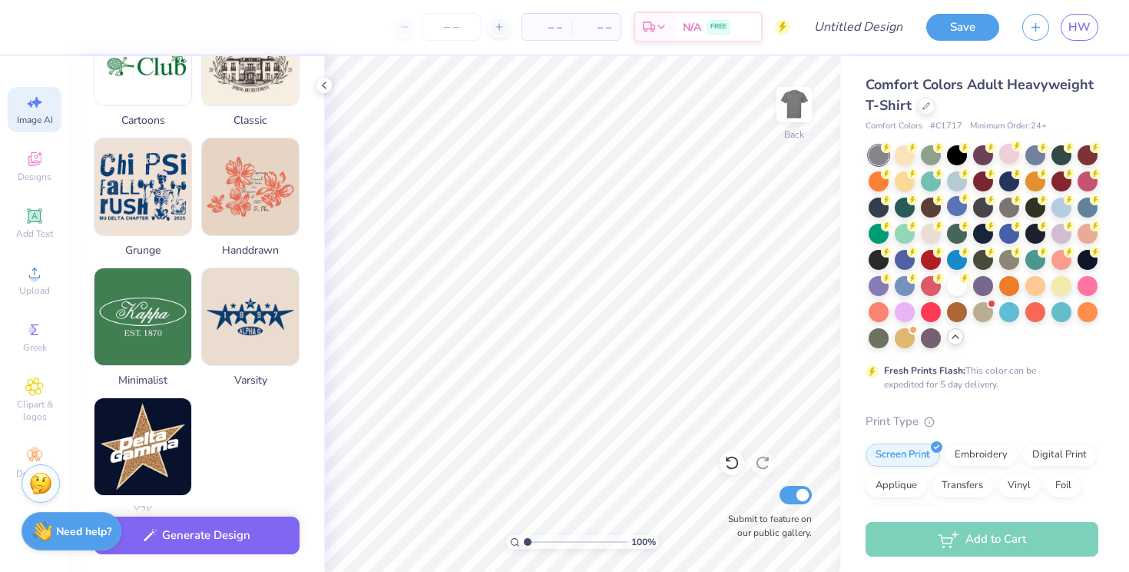
type textarea "Dad and daughter giving each other a side hug, wearing jearsys. One says 20, th…"
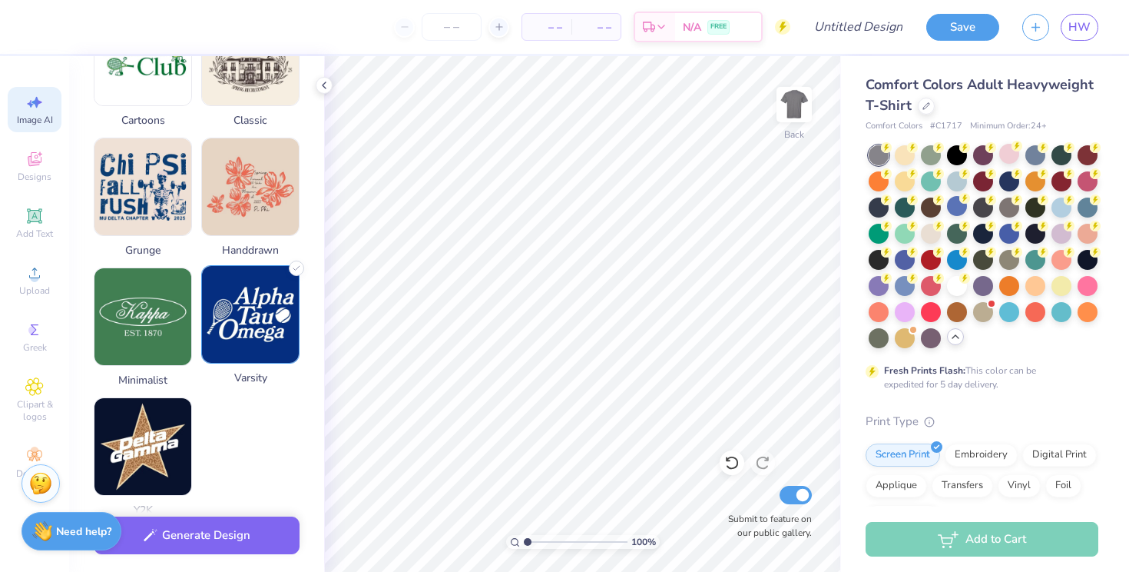
click at [244, 299] on img at bounding box center [250, 314] width 97 height 97
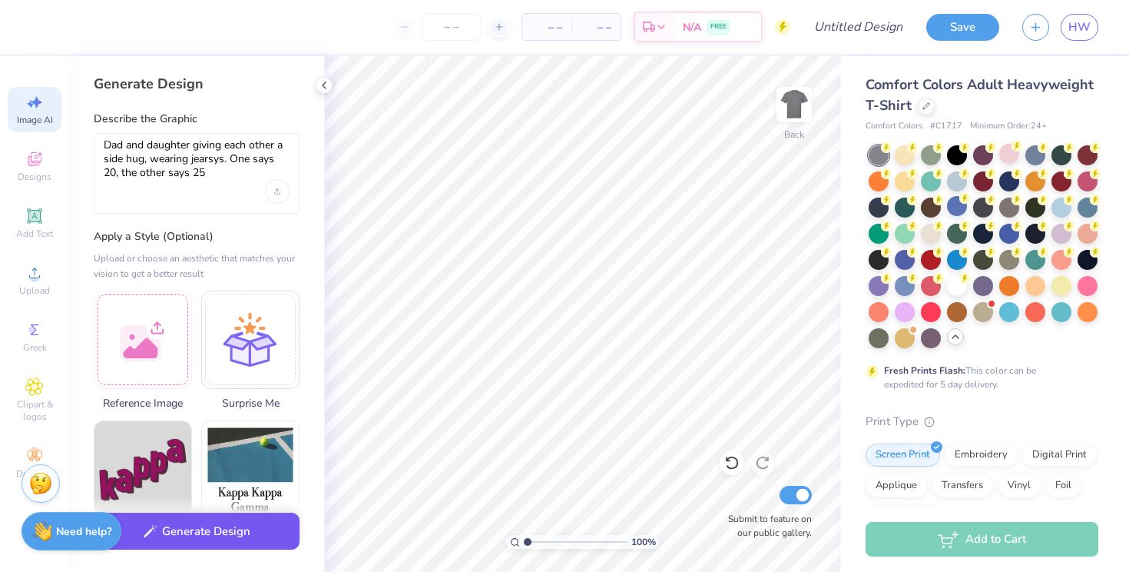
scroll to position [0, 0]
click at [203, 534] on button "Generate Design" at bounding box center [197, 531] width 206 height 38
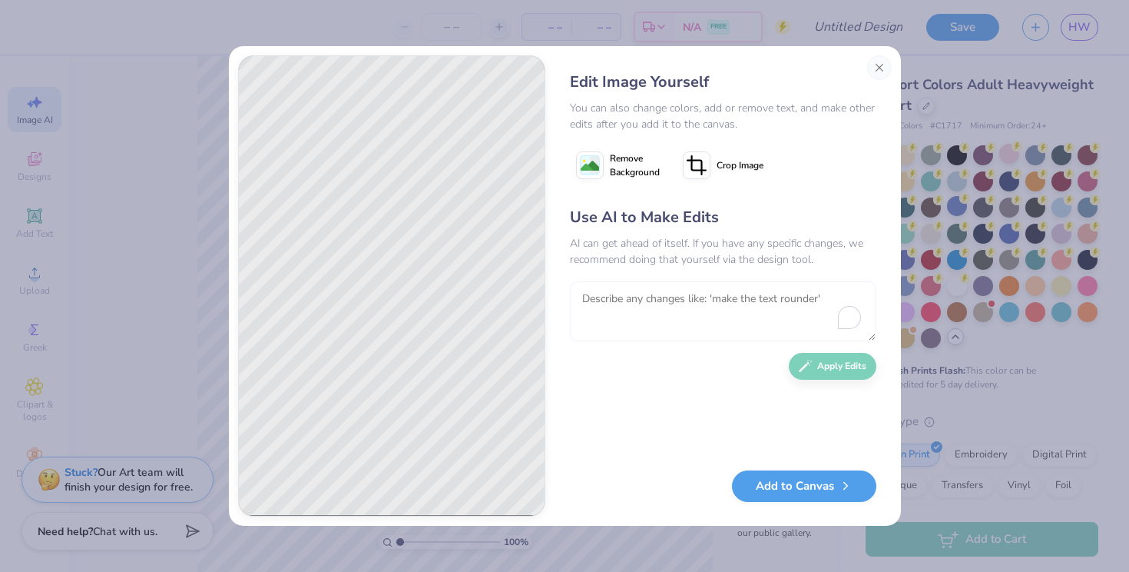
click at [614, 313] on textarea at bounding box center [723, 311] width 307 height 60
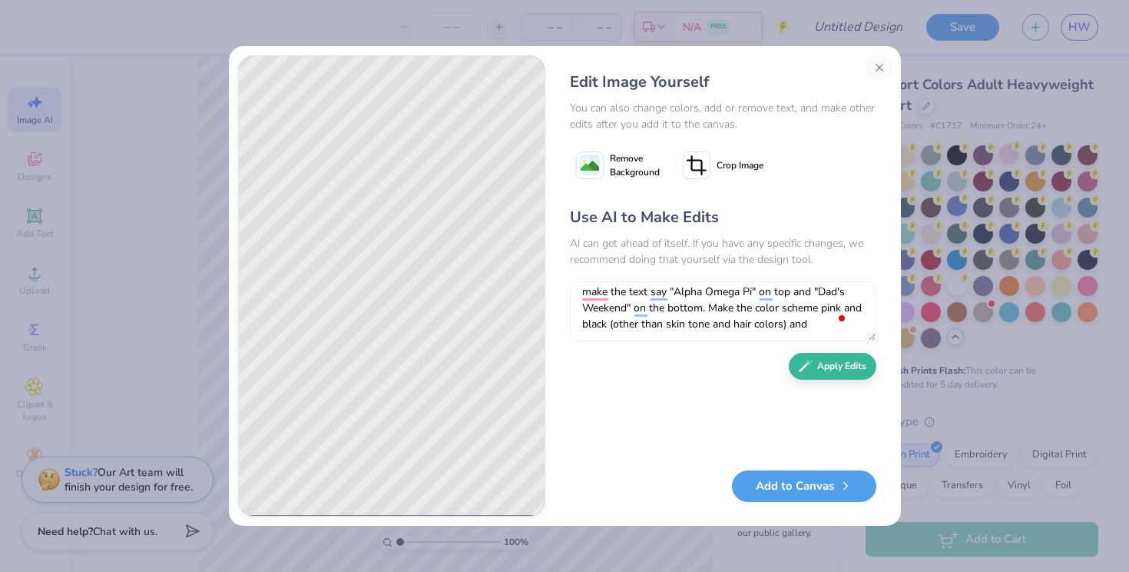
scroll to position [7, 0]
type textarea "make the text say "Alpha Omega Pi" on top and "Dad's Weekend" on the bottom. Ma…"
click at [826, 368] on button "Apply Edits" at bounding box center [833, 362] width 88 height 27
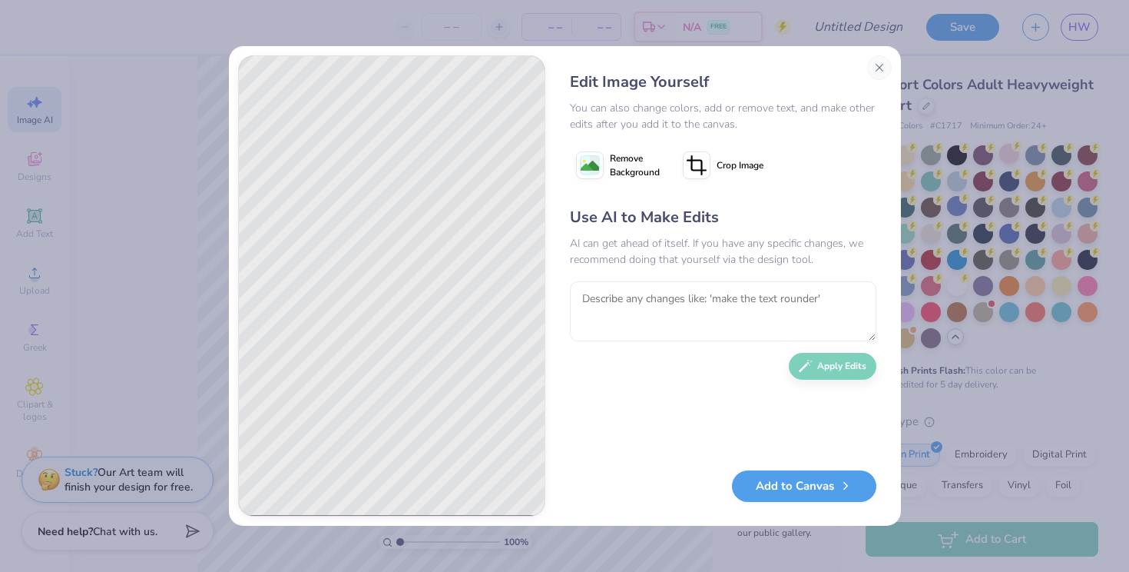
scroll to position [0, 0]
click at [777, 483] on button "Add to Canvas" at bounding box center [804, 481] width 144 height 31
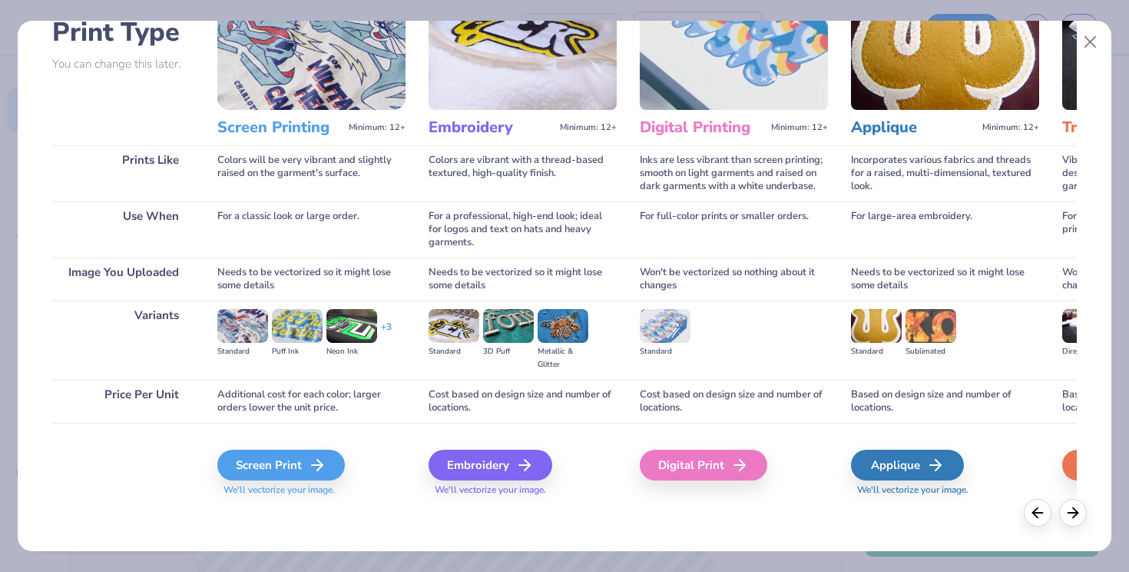
scroll to position [118, 0]
click at [285, 466] on div "Screen Print" at bounding box center [284, 464] width 128 height 31
click at [300, 472] on div "Screen Print" at bounding box center [284, 464] width 128 height 31
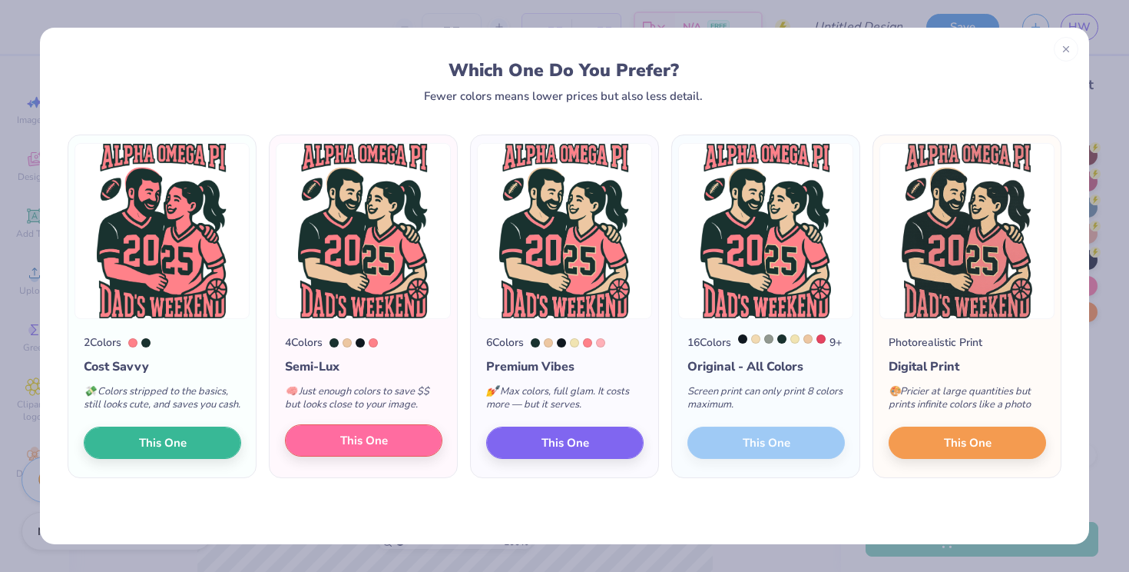
click at [383, 449] on span "This One" at bounding box center [364, 441] width 48 height 18
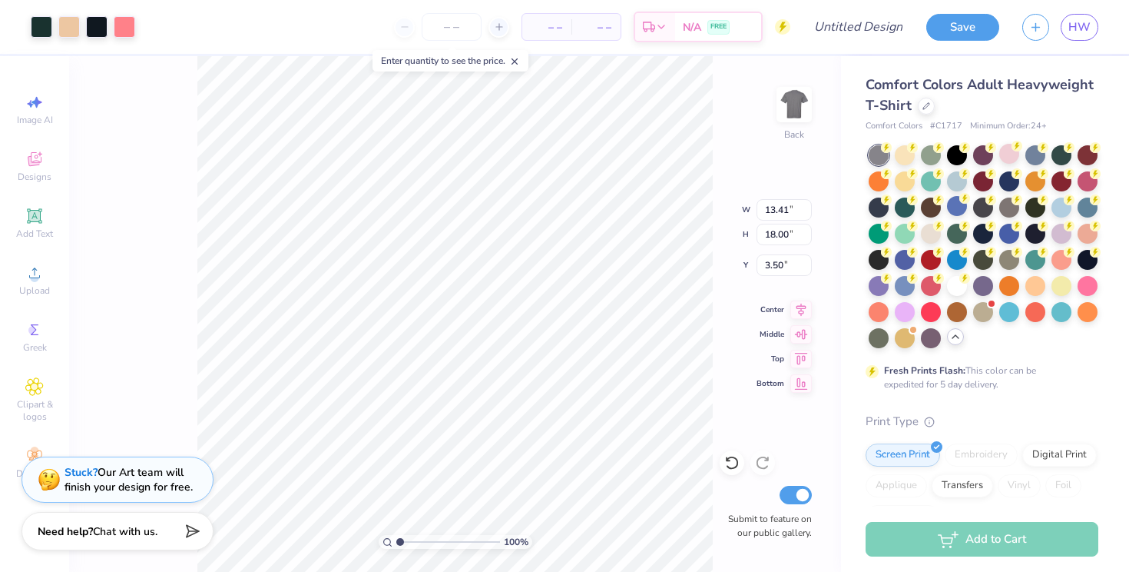
type input "11.26"
type input "15.11"
type input "3.00"
click at [543, 197] on li "Cut" at bounding box center [565, 192] width 121 height 31
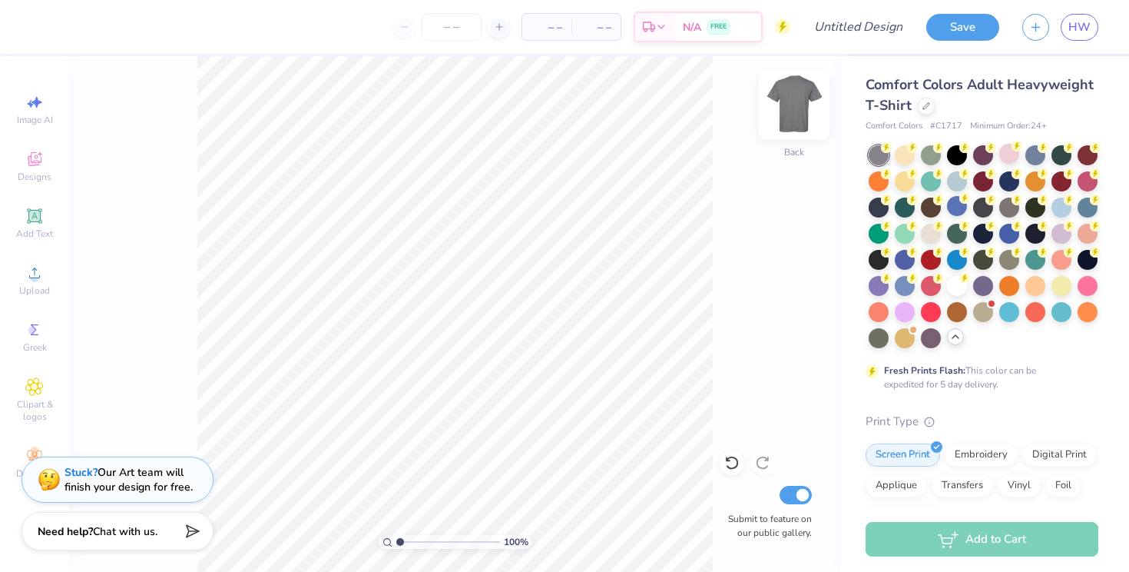
click at [798, 98] on img at bounding box center [794, 104] width 61 height 61
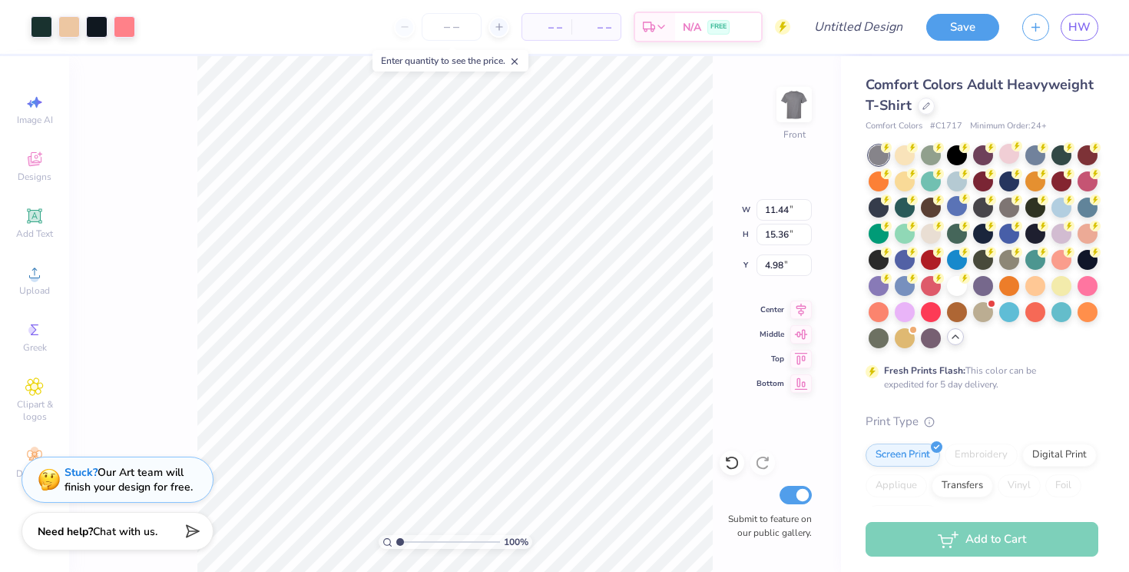
type input "4.98"
type input "6.07"
type input "5.70"
click at [522, 195] on li "Cut" at bounding box center [525, 192] width 121 height 31
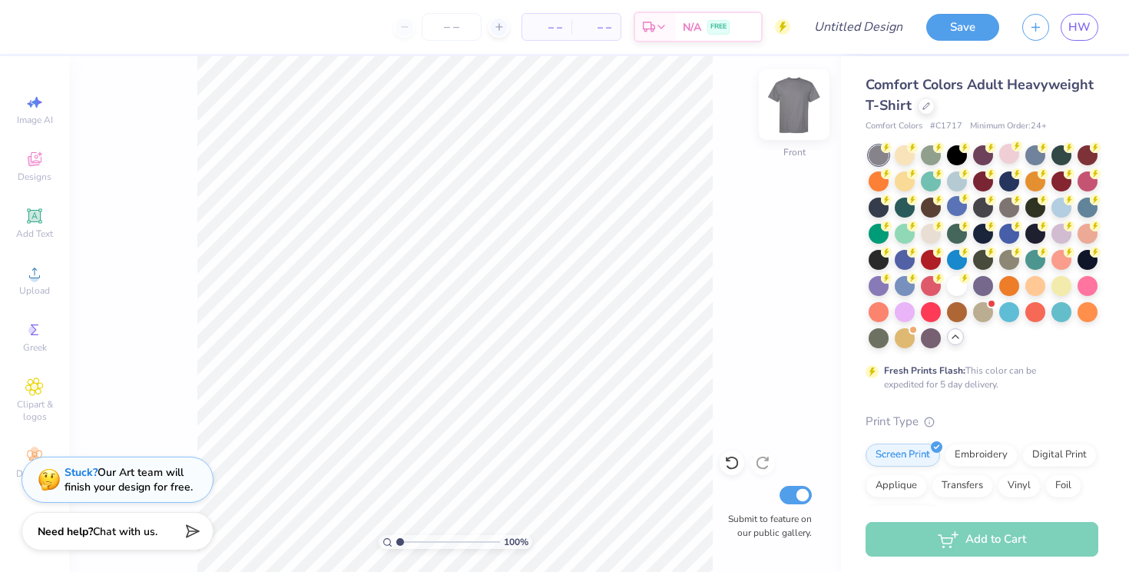
click at [798, 101] on img at bounding box center [794, 104] width 61 height 61
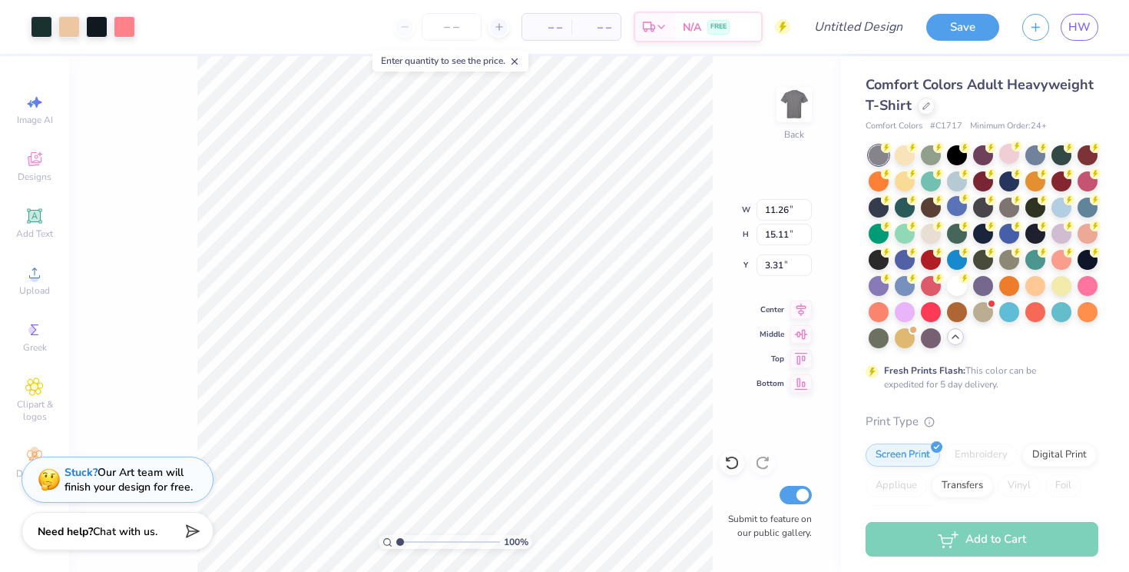
type input "3.00"
click at [487, 197] on li "Cut" at bounding box center [507, 192] width 121 height 31
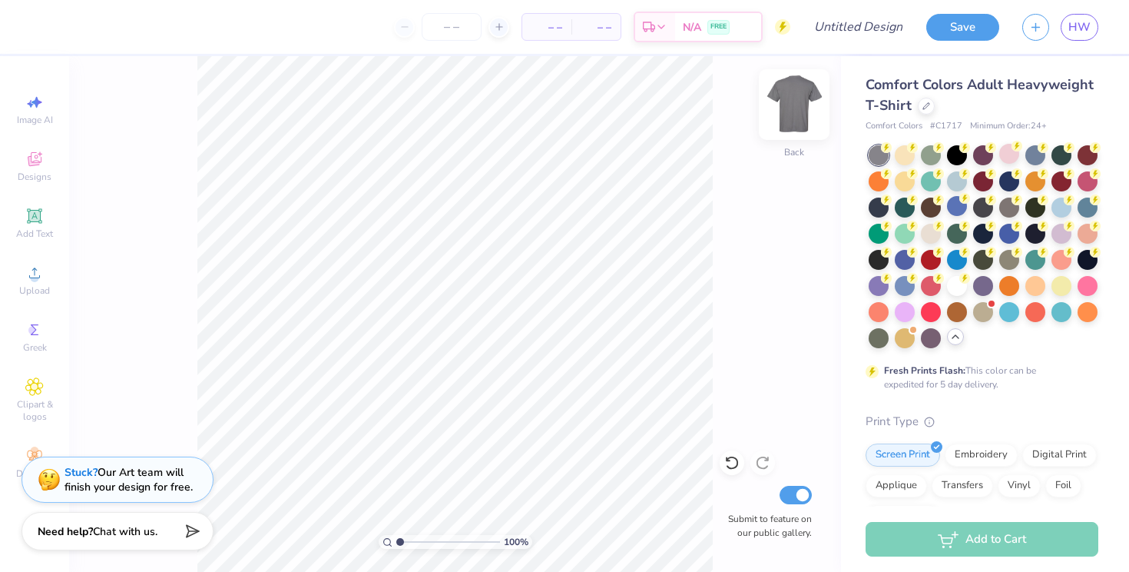
click at [805, 96] on img at bounding box center [794, 104] width 61 height 61
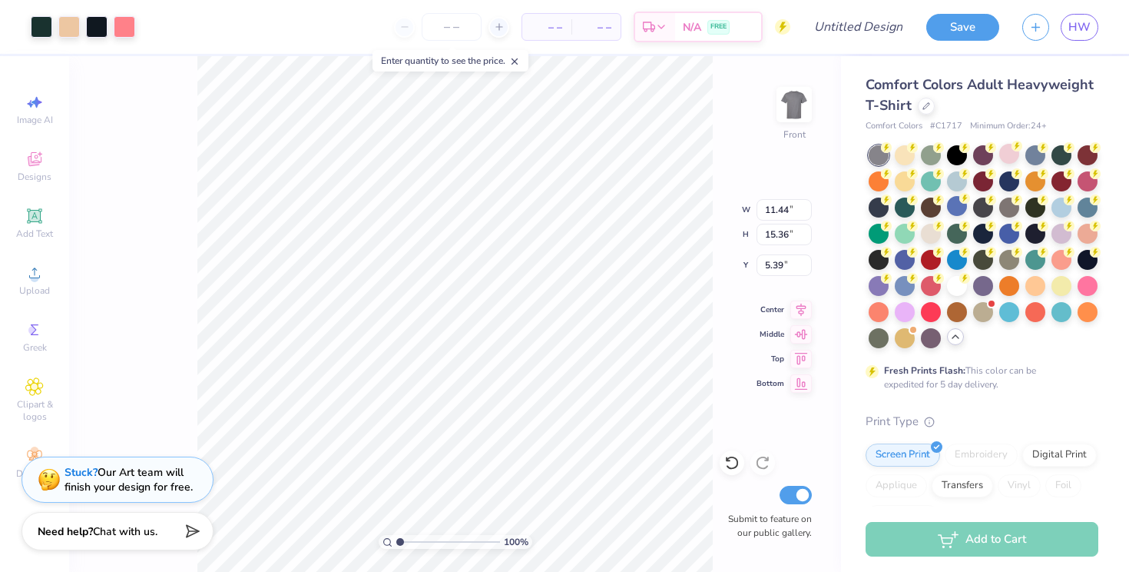
type input "6.07"
click at [802, 108] on img at bounding box center [794, 104] width 61 height 61
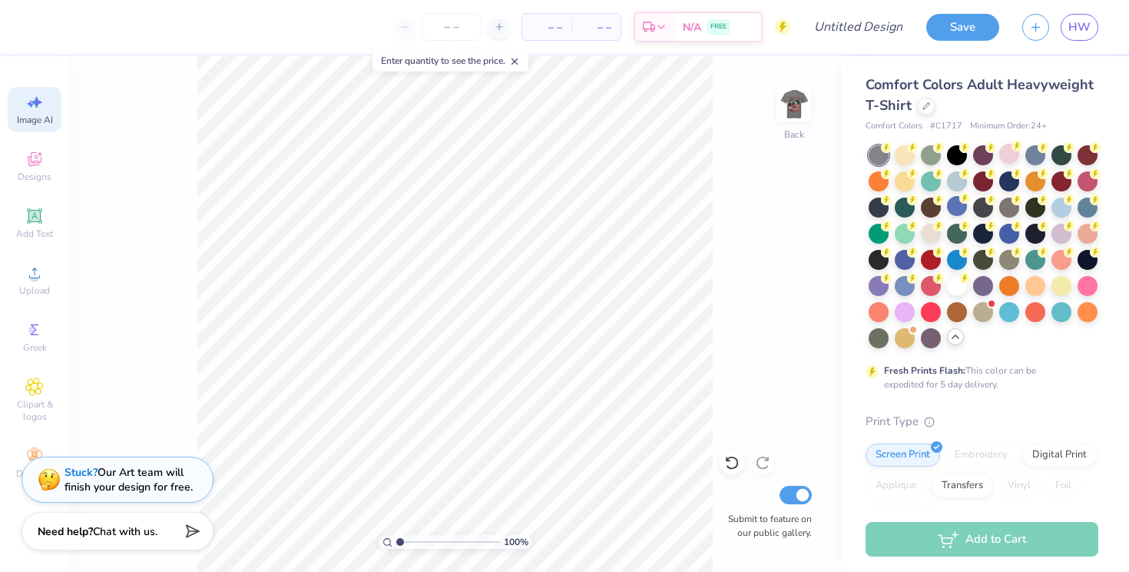
click at [35, 96] on icon at bounding box center [34, 102] width 18 height 18
select select "4"
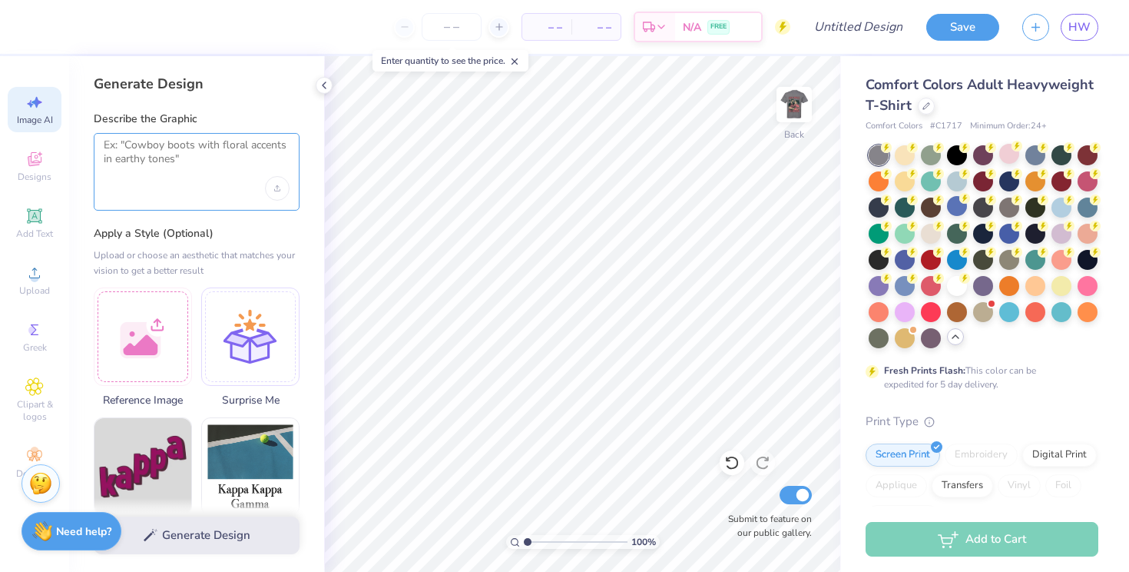
click at [201, 161] on textarea at bounding box center [197, 157] width 186 height 38
click at [32, 343] on span "Greek" at bounding box center [35, 347] width 24 height 12
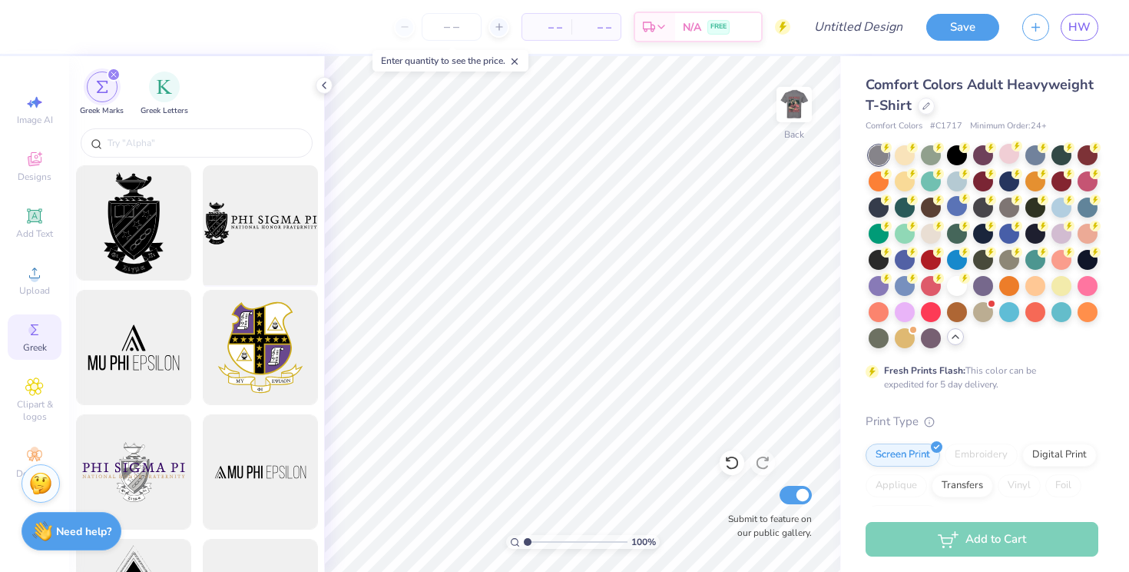
click at [300, 263] on div at bounding box center [260, 223] width 127 height 127
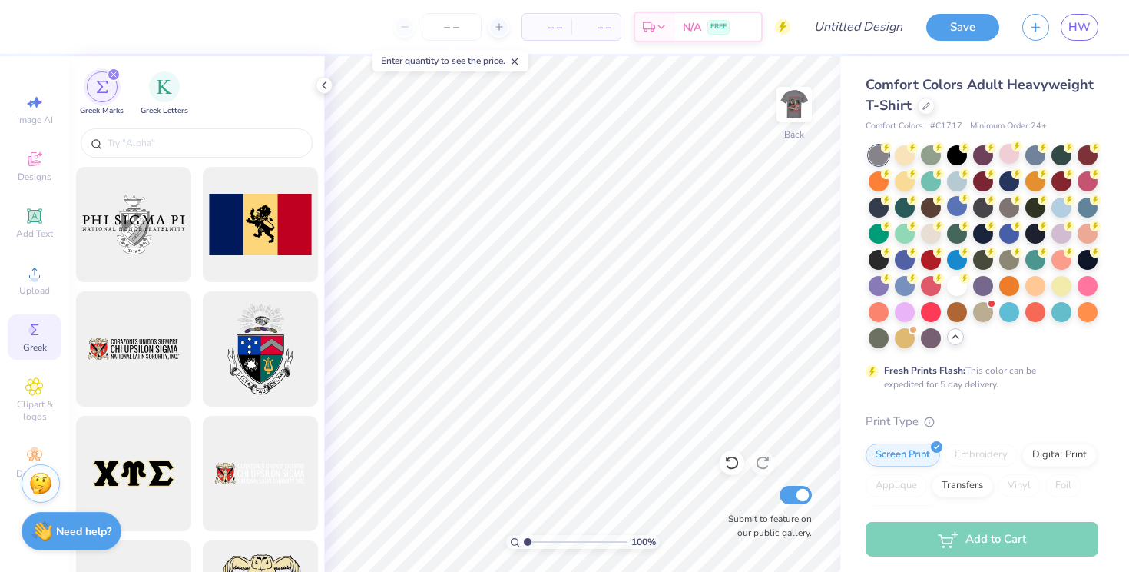
scroll to position [1120, 0]
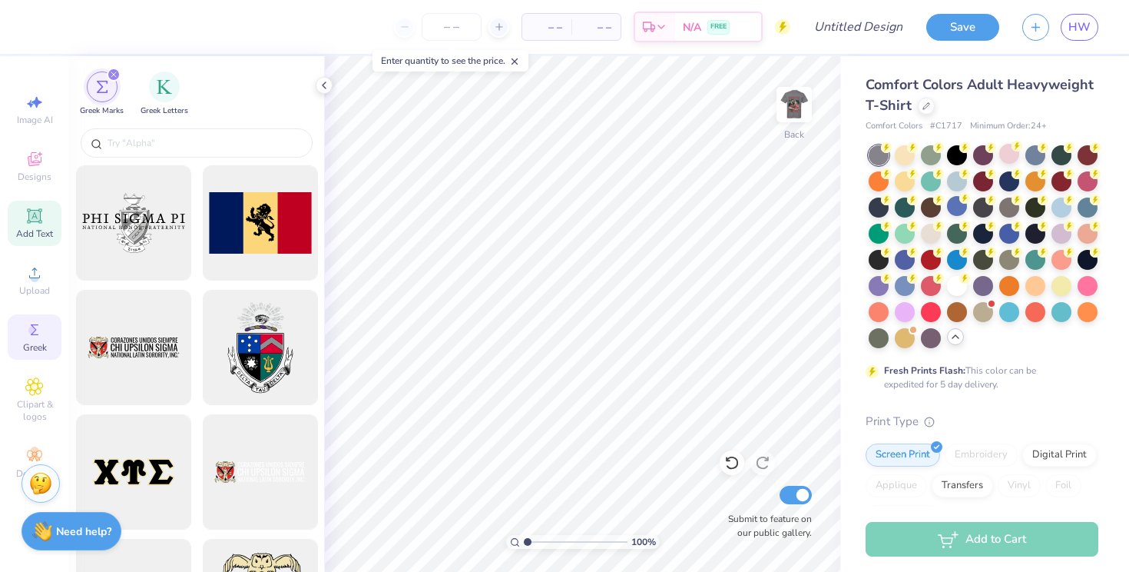
click at [38, 219] on icon at bounding box center [34, 216] width 12 height 12
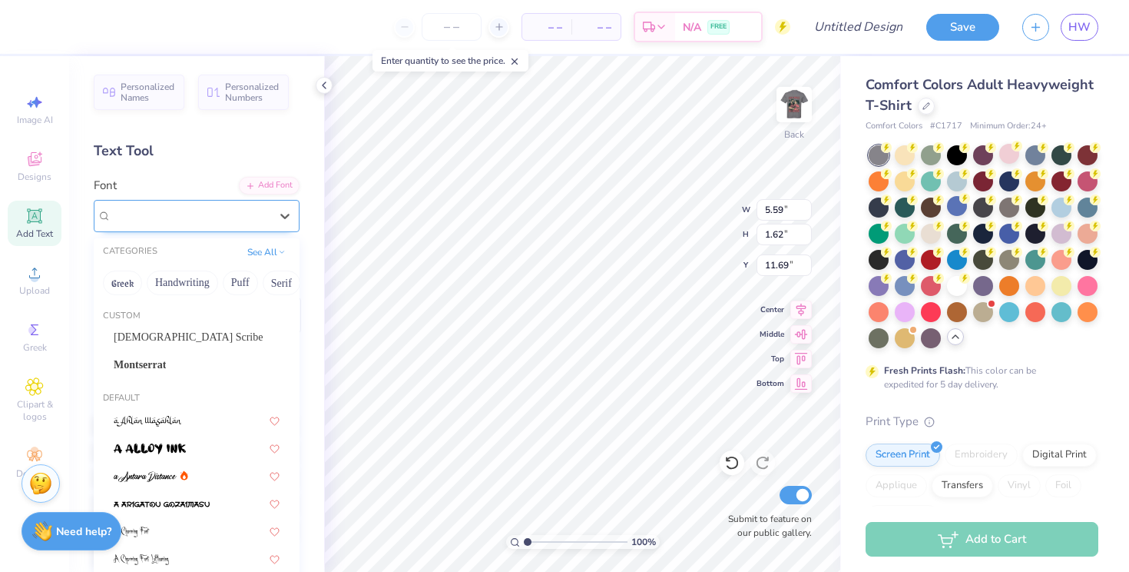
click at [223, 213] on div "Super Dream" at bounding box center [190, 216] width 161 height 24
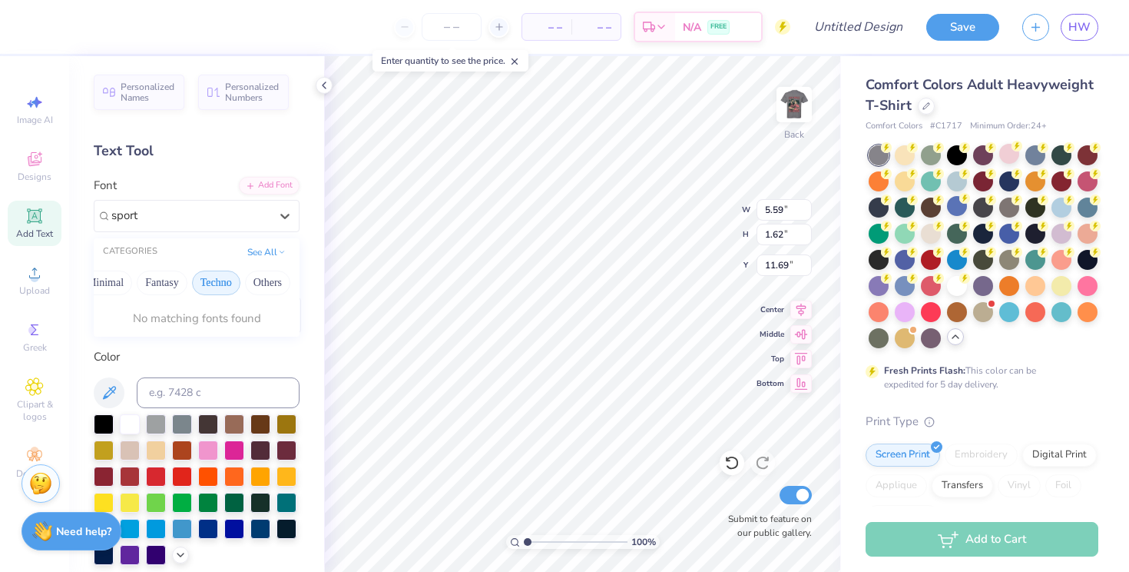
type input "sporty"
click at [250, 257] on button "See All" at bounding box center [267, 250] width 48 height 15
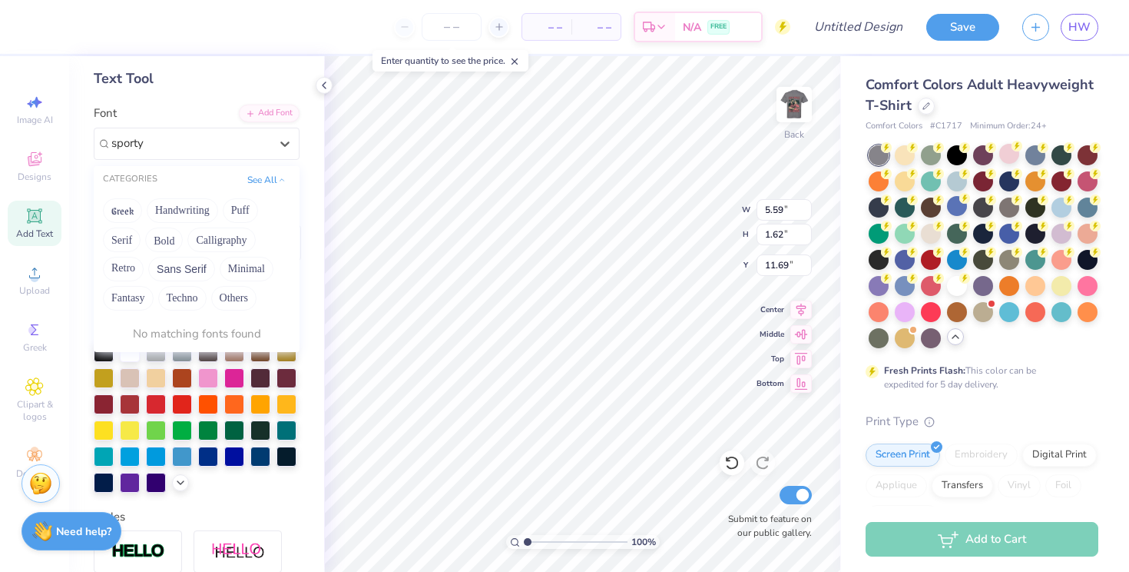
scroll to position [75, 0]
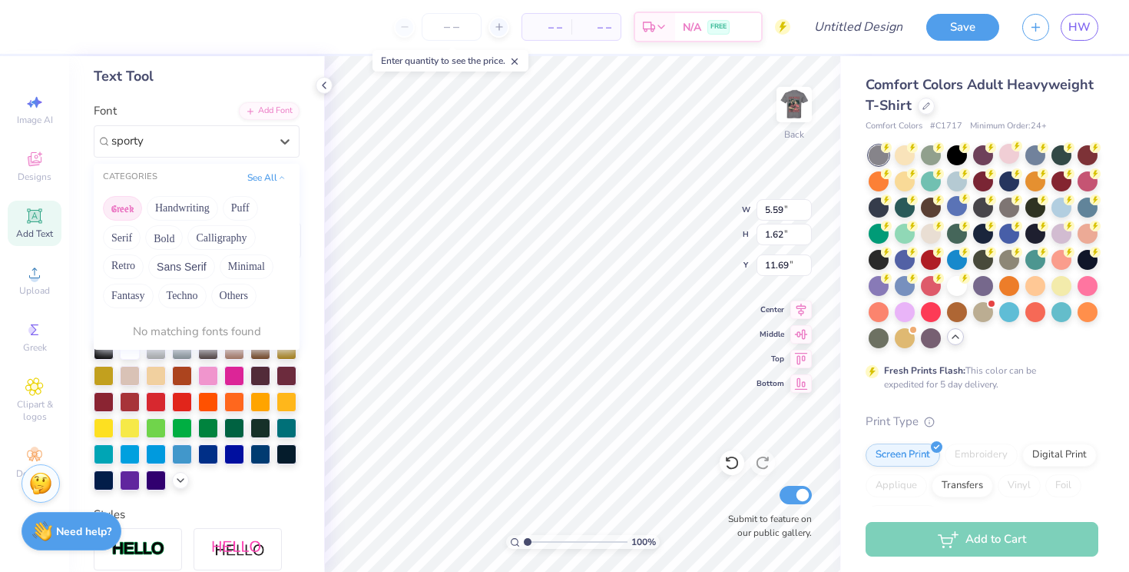
click at [132, 204] on button "Greek" at bounding box center [122, 208] width 39 height 25
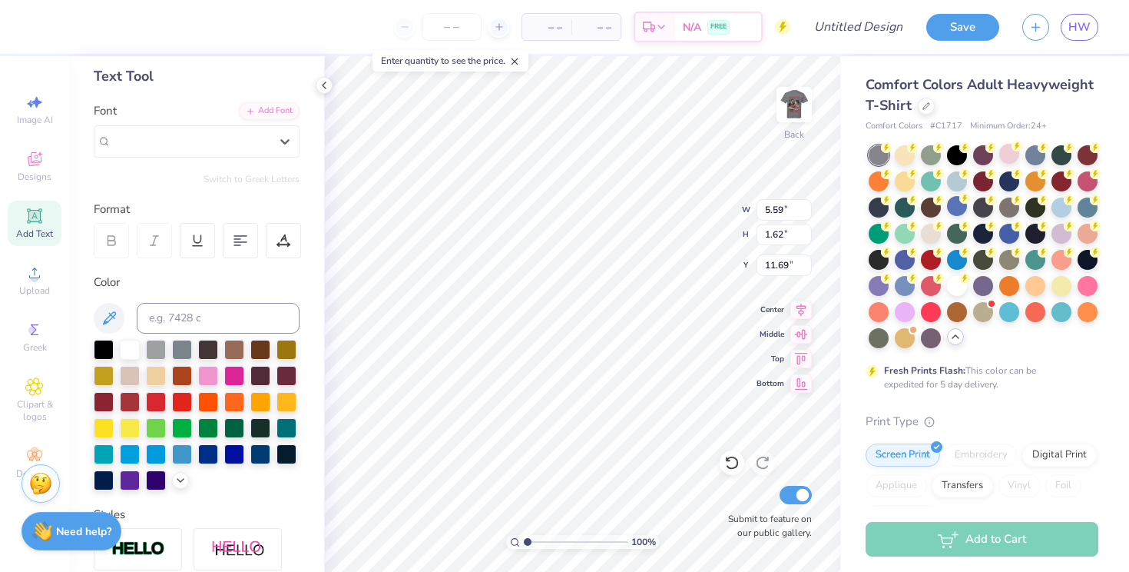
drag, startPoint x: 173, startPoint y: 146, endPoint x: 91, endPoint y: 146, distance: 81.4
click at [91, 146] on div "Personalized Names Personalized Numbers Text Tool Add Font Font Select is focus…" at bounding box center [196, 313] width 255 height 515
click at [277, 144] on icon at bounding box center [284, 141] width 15 height 15
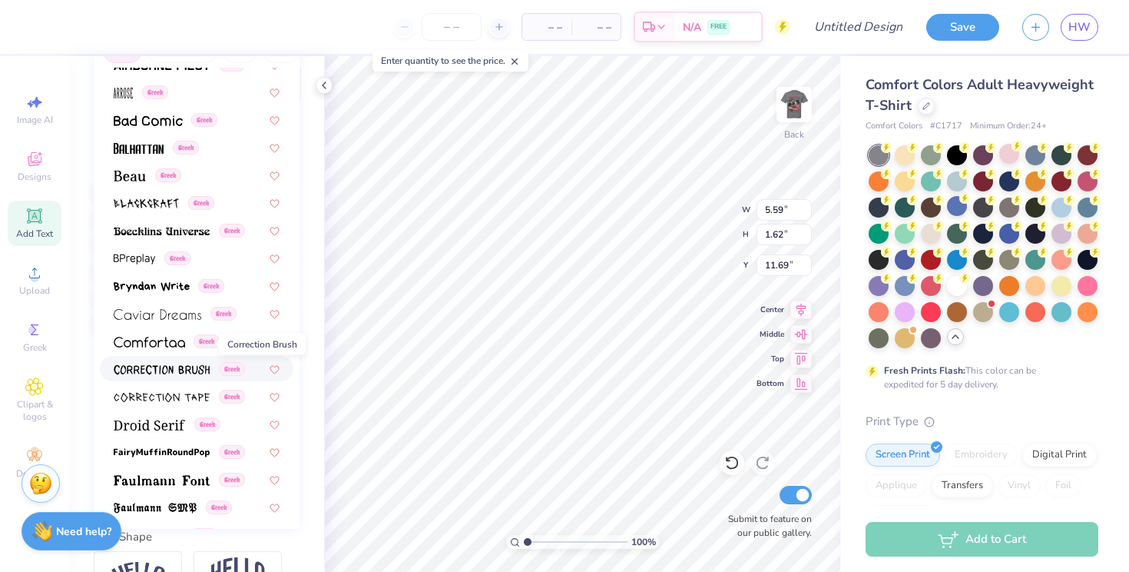
scroll to position [115, 0]
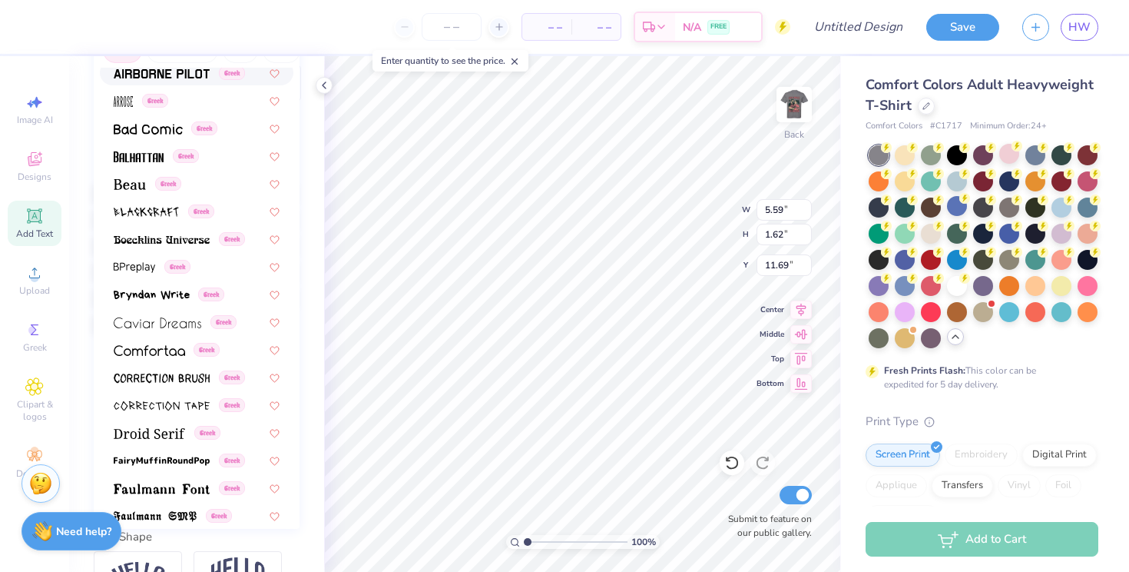
click at [128, 56] on button "Greek" at bounding box center [122, 50] width 39 height 25
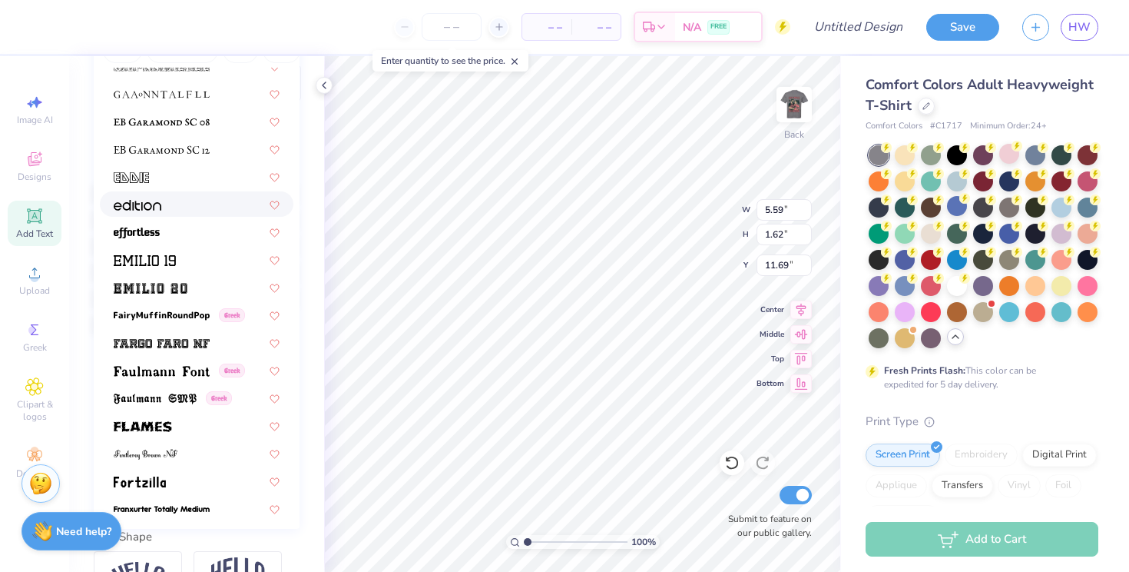
scroll to position [3054, 0]
click at [170, 284] on img at bounding box center [151, 287] width 74 height 11
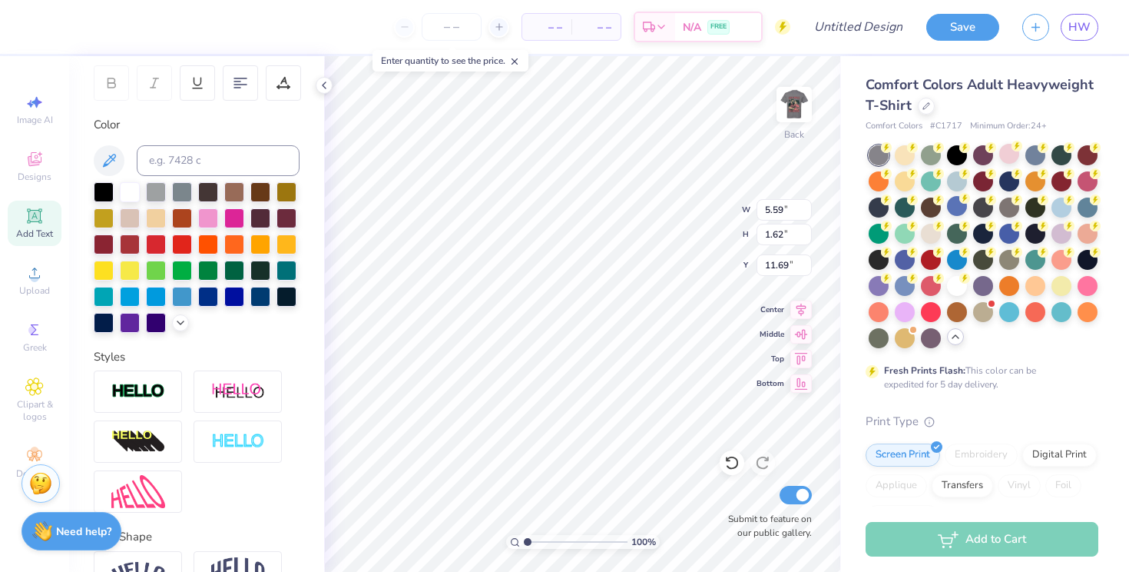
type input "7.38"
type input "2.12"
type input "11.44"
click at [218, 218] on div at bounding box center [208, 217] width 20 height 20
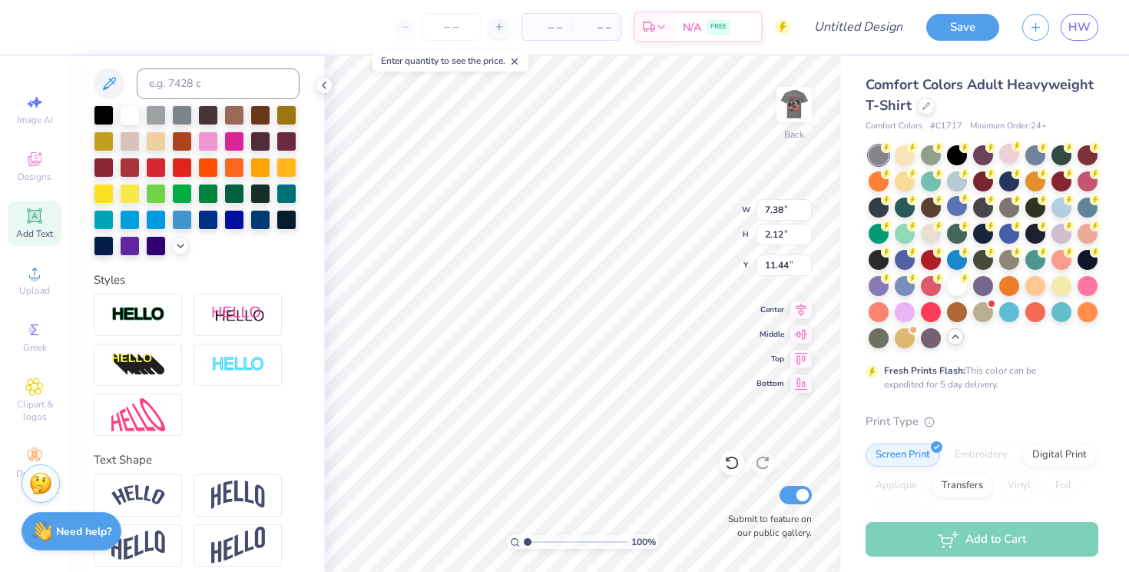
scroll to position [310, 0]
click at [235, 373] on img at bounding box center [238, 364] width 54 height 18
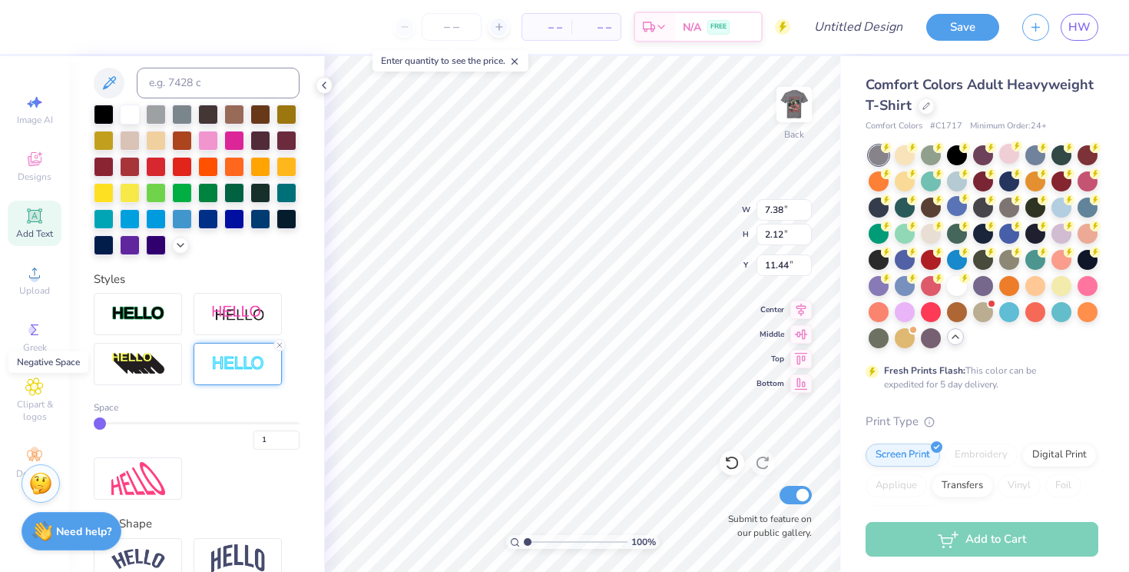
type input "7.41"
type input "2.15"
type input "11.43"
click at [230, 373] on img at bounding box center [238, 364] width 54 height 18
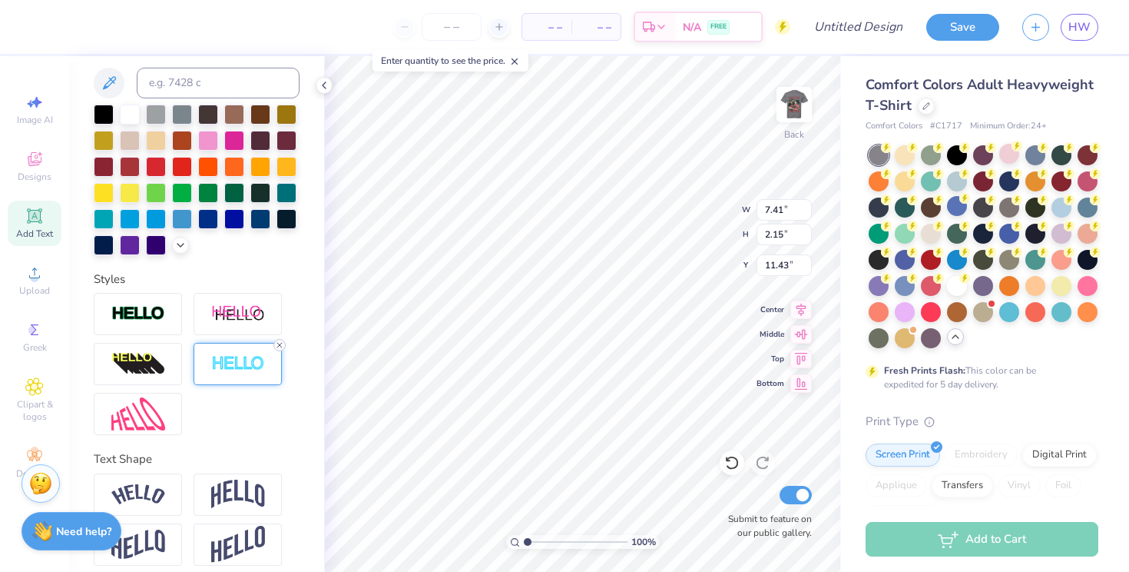
click at [276, 350] on icon at bounding box center [279, 344] width 9 height 9
type input "7.38"
type input "2.12"
type input "11.44"
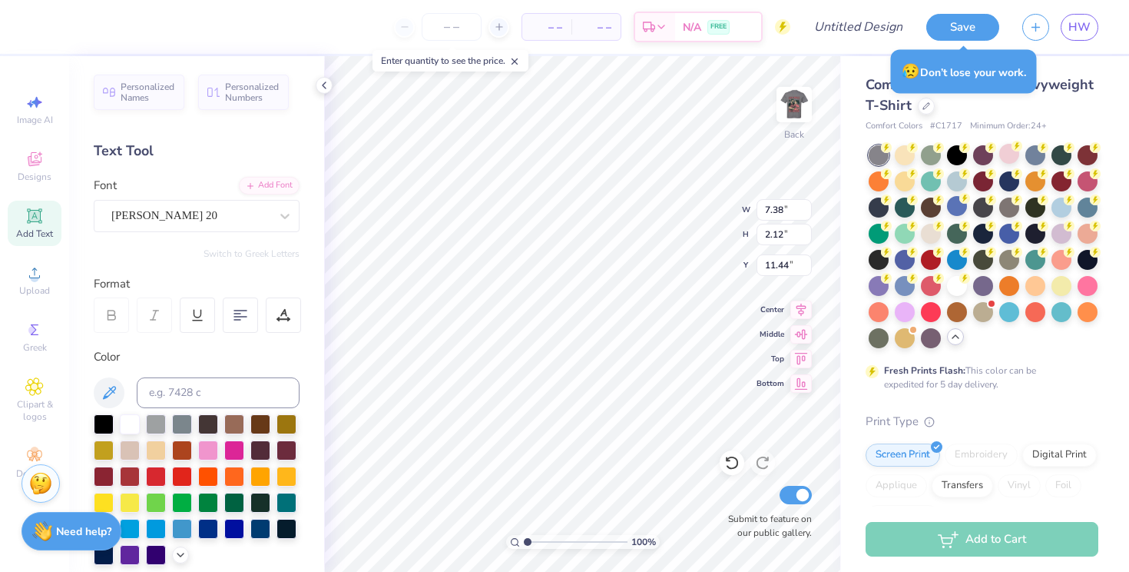
scroll to position [12, 5]
type textarea "AOPi Dads Weekend"
click at [234, 310] on 376 at bounding box center [240, 310] width 12 height 0
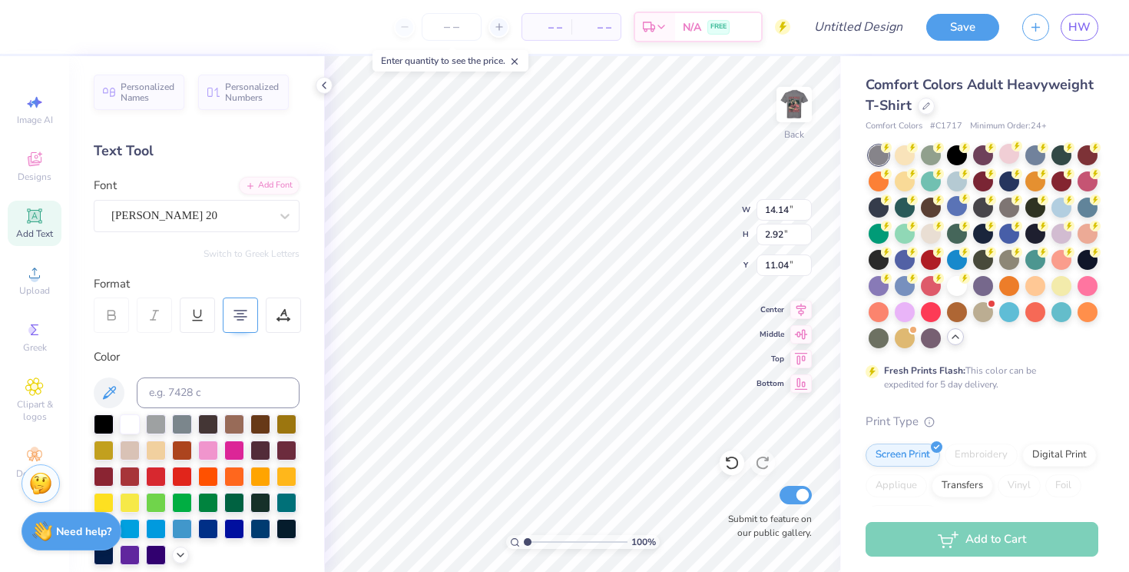
type input "10.72"
type input "2.21"
type textarea "AOPi"
type input "11.54"
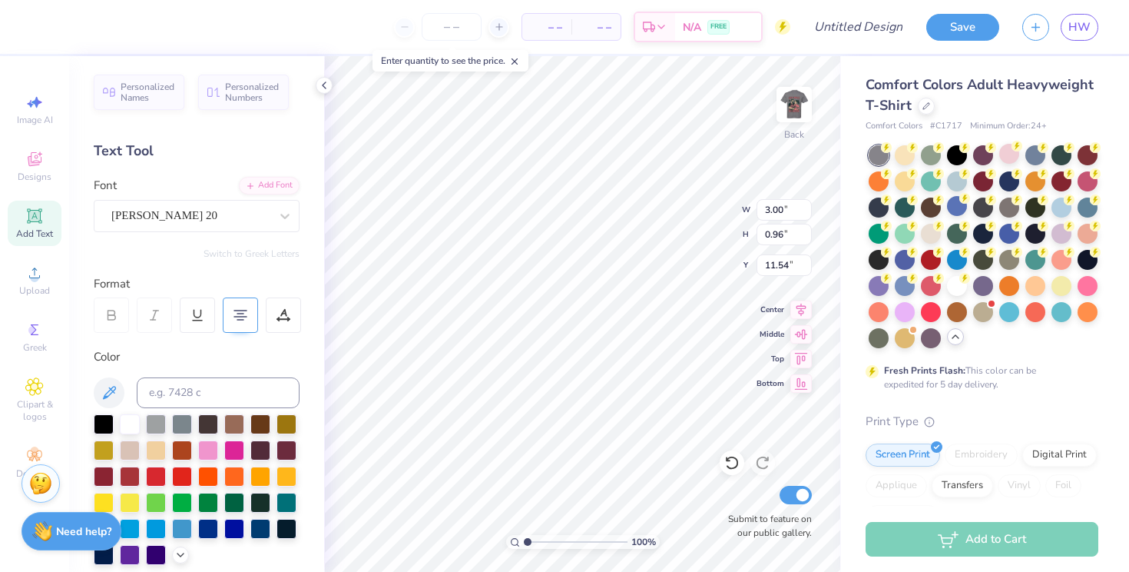
type input "3.00"
type input "3.77"
click at [785, 105] on img at bounding box center [794, 104] width 61 height 61
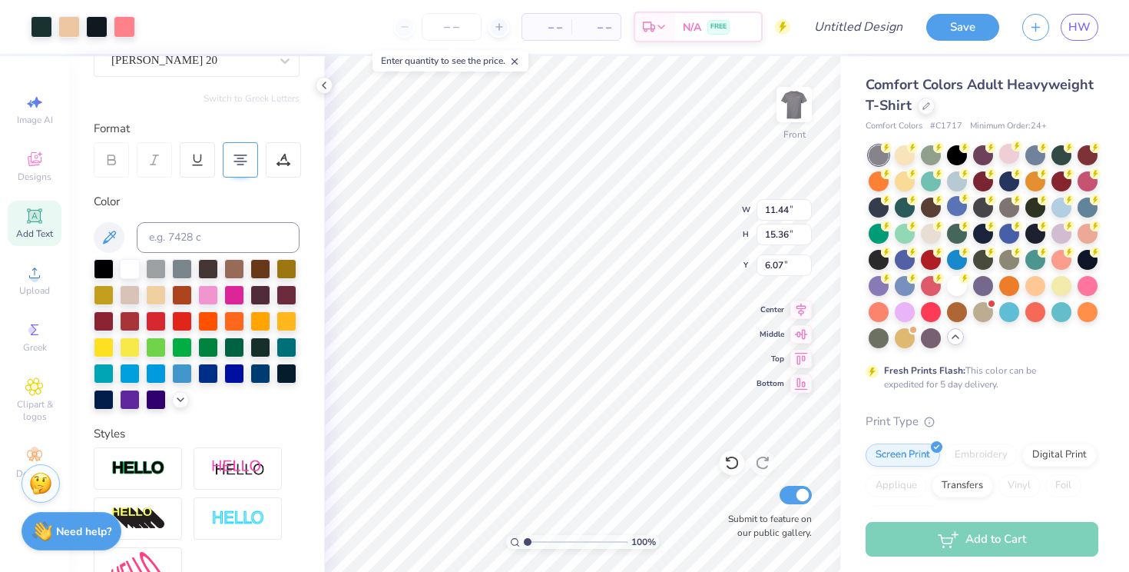
scroll to position [156, 0]
type input "0.62"
type input "1.53"
type input "6.21"
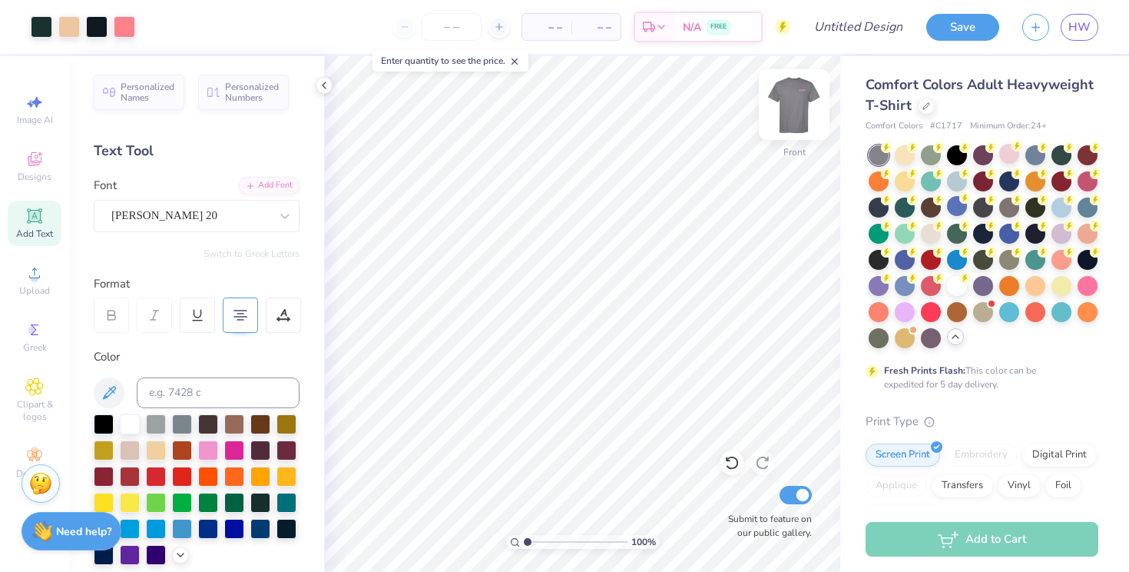
scroll to position [0, 0]
click at [807, 105] on img at bounding box center [794, 104] width 61 height 61
click at [37, 340] on div "Greek" at bounding box center [35, 336] width 54 height 45
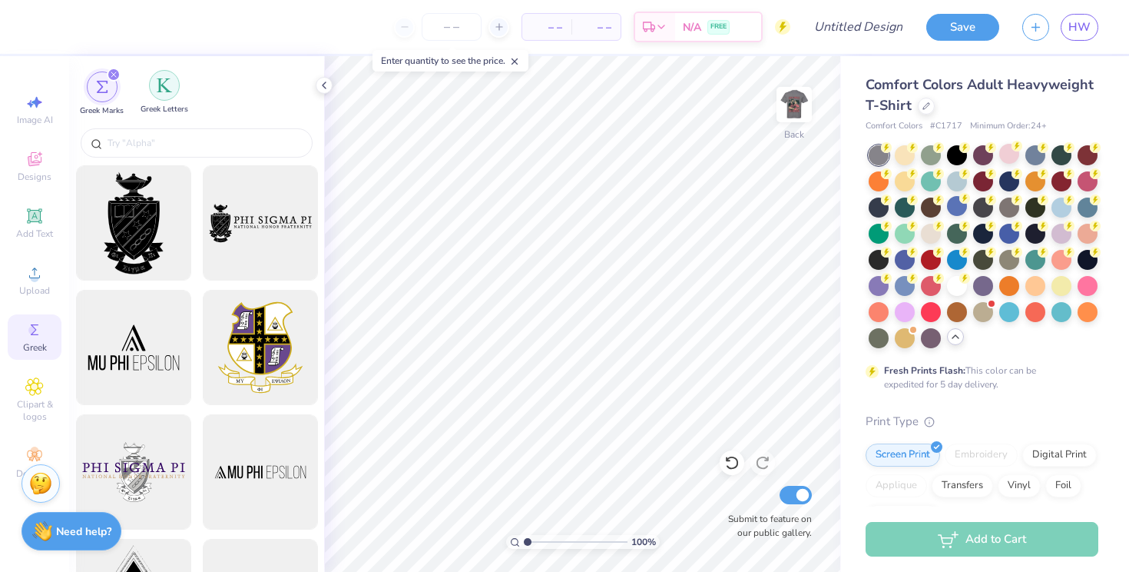
click at [177, 79] on div "filter for Greek Letters" at bounding box center [164, 85] width 31 height 31
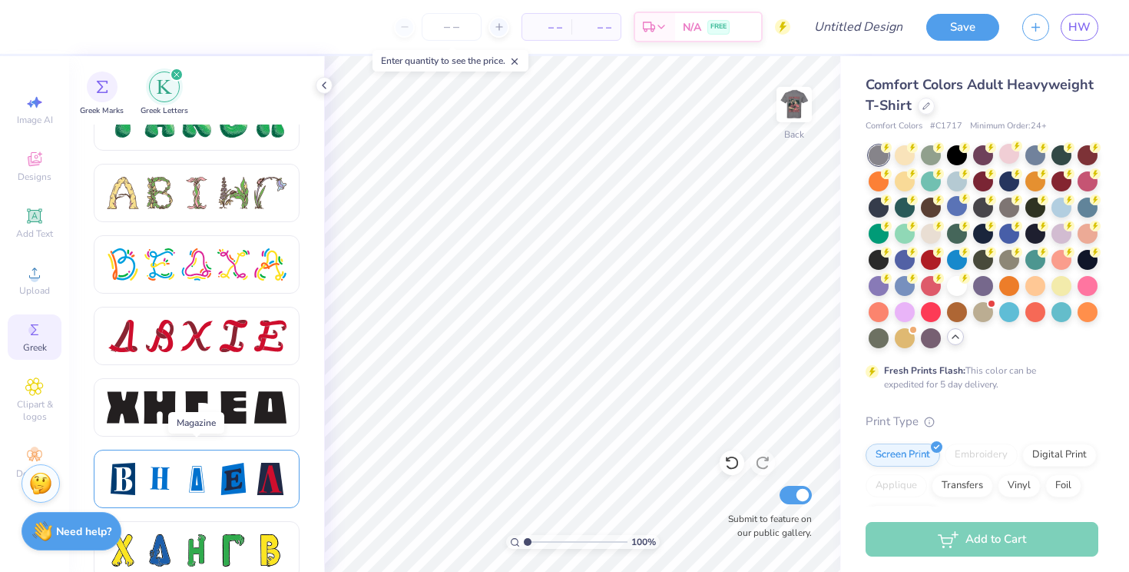
scroll to position [1796, 0]
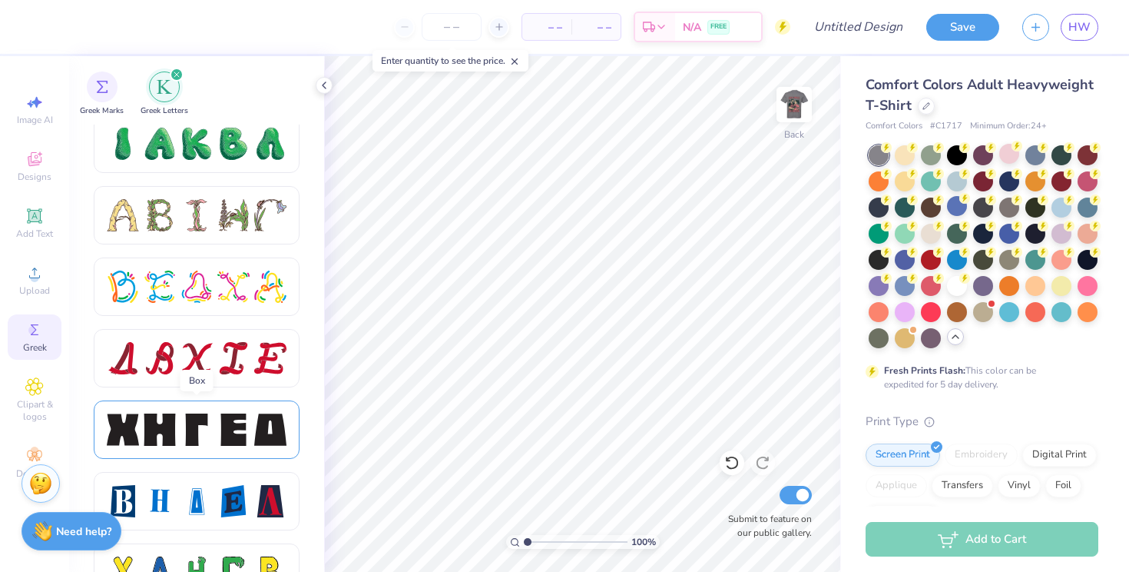
click at [239, 417] on div at bounding box center [233, 429] width 32 height 32
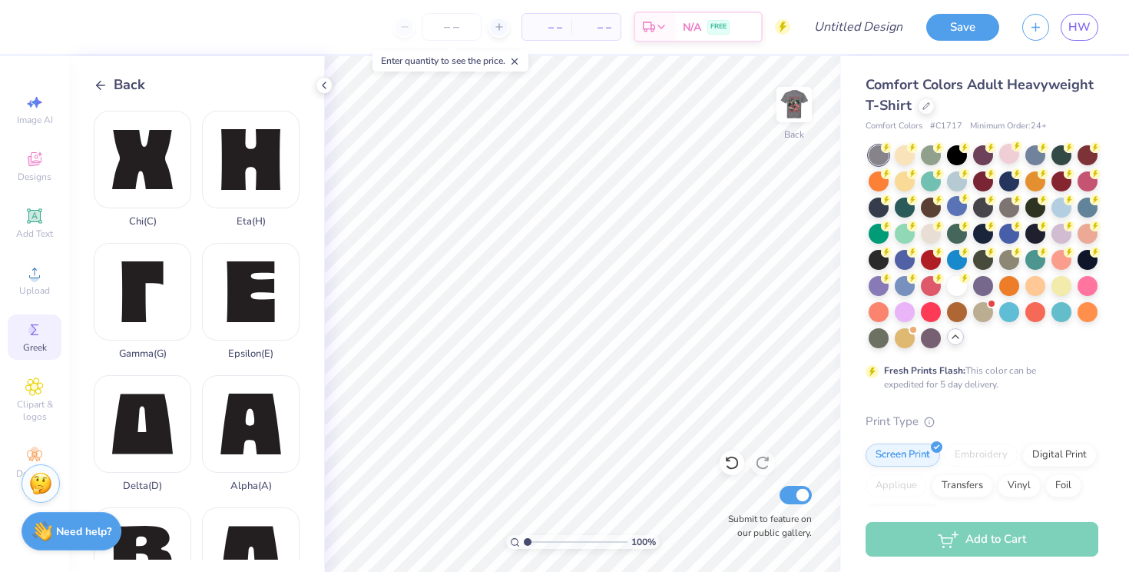
click at [239, 417] on div "Alpha ( A )" at bounding box center [251, 433] width 98 height 117
click at [101, 88] on icon at bounding box center [101, 85] width 14 height 14
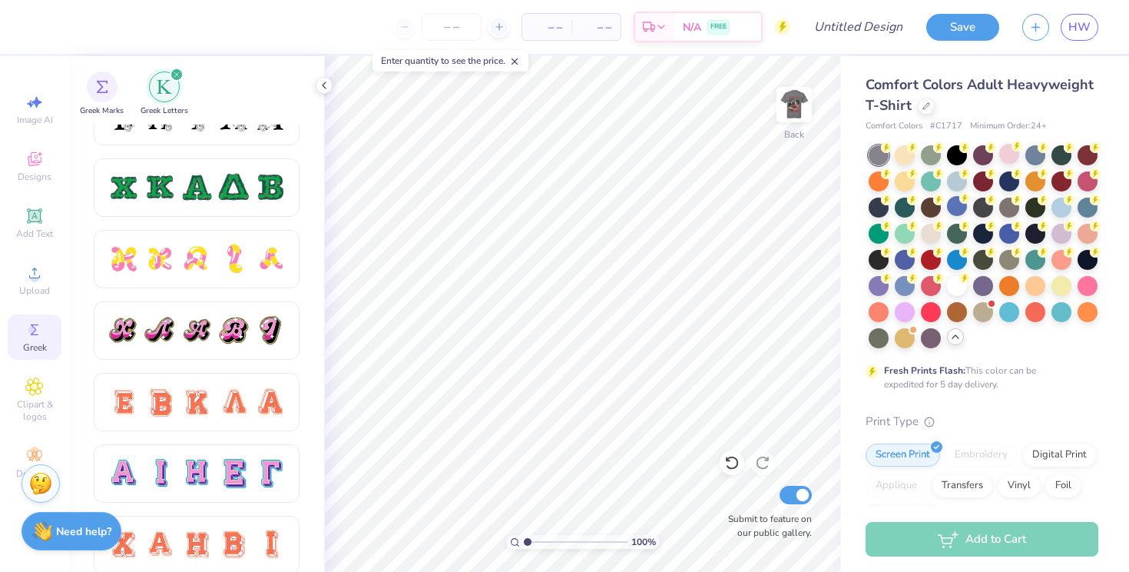
scroll to position [850, 0]
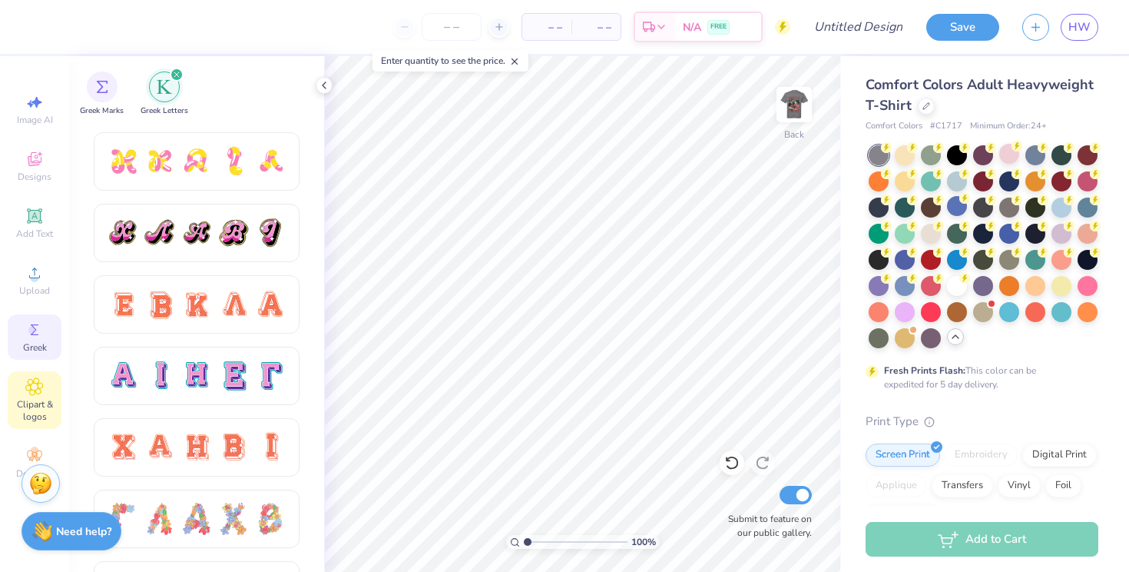
click at [19, 401] on span "Clipart & logos" at bounding box center [35, 410] width 54 height 25
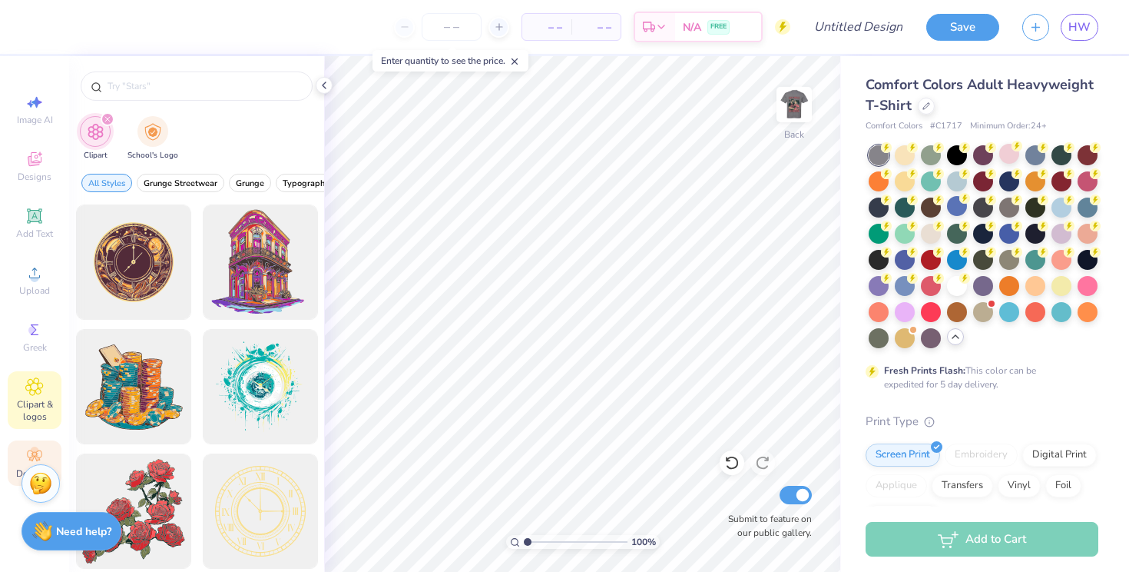
click at [31, 455] on icon at bounding box center [34, 455] width 15 height 11
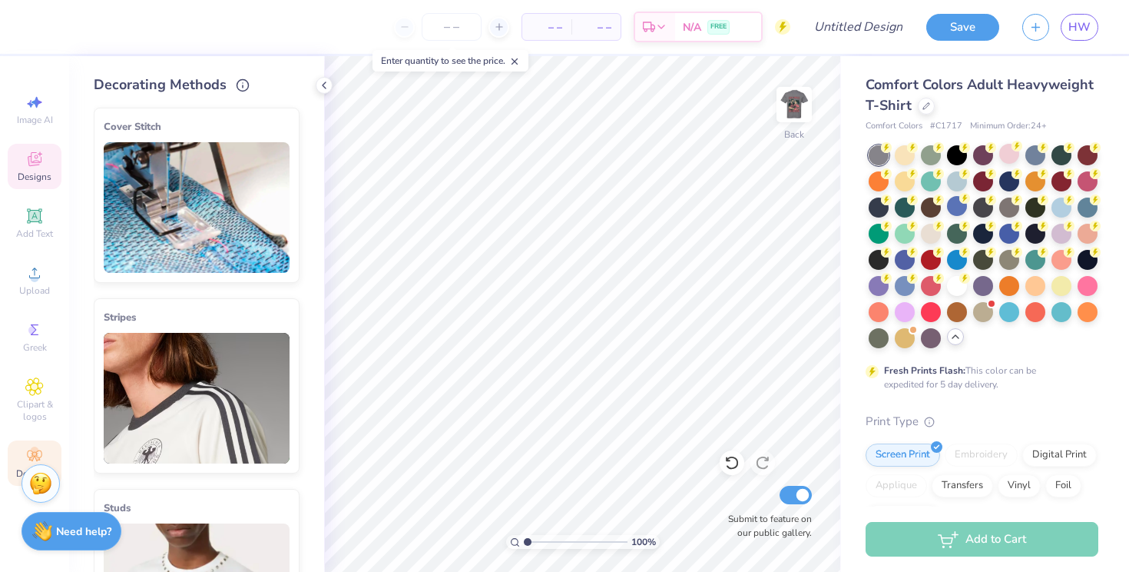
click at [35, 151] on icon at bounding box center [34, 159] width 18 height 18
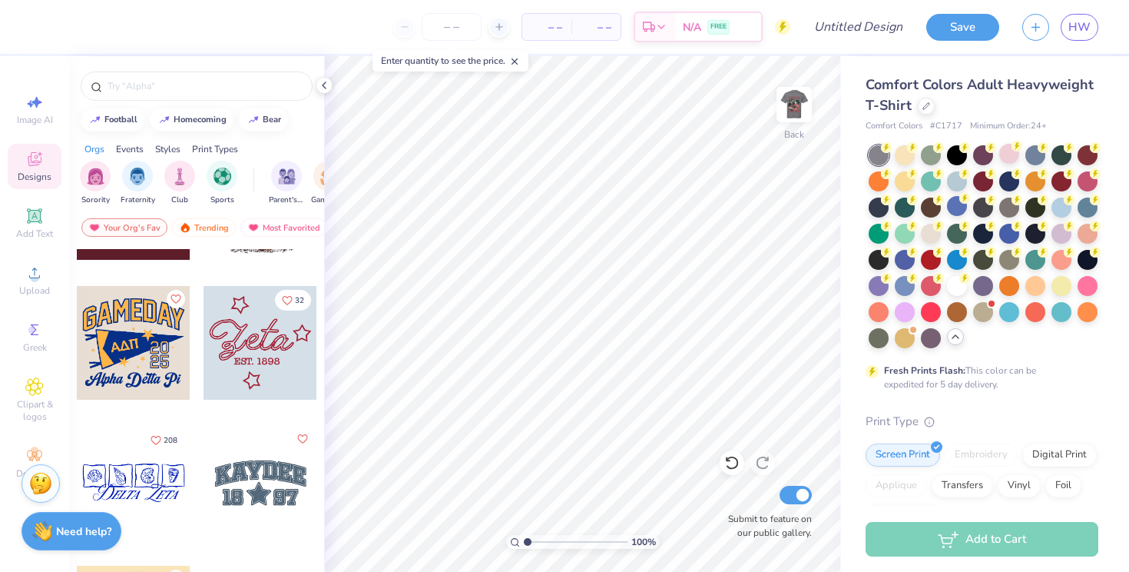
scroll to position [2902, 0]
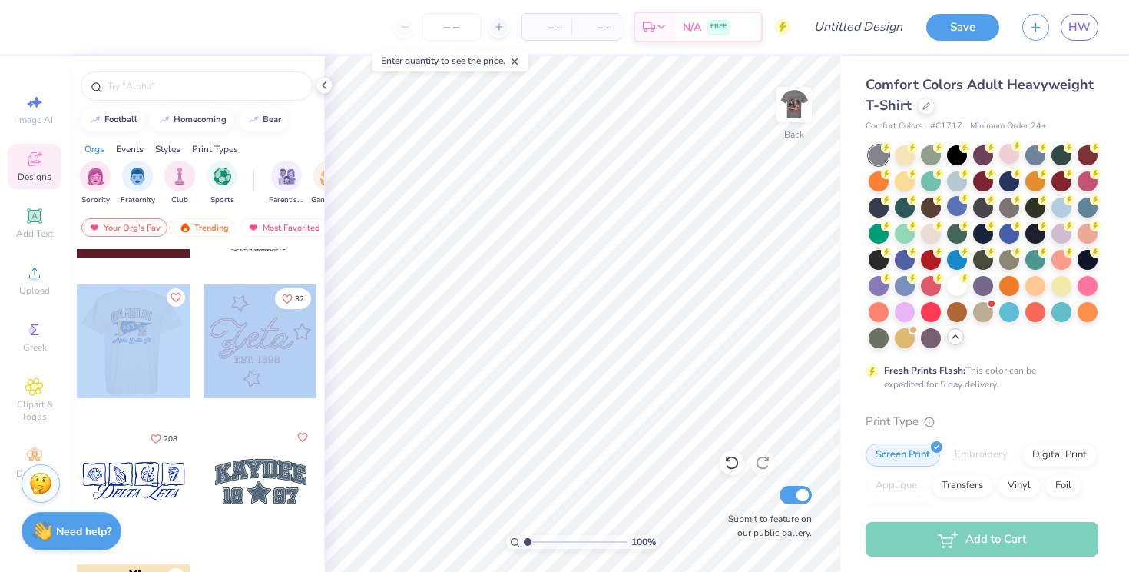
drag, startPoint x: 121, startPoint y: 353, endPoint x: 298, endPoint y: 317, distance: 181.2
click at [298, 317] on div "[PERSON_NAME] Kappa Kappa Gamma, [GEOGRAPHIC_DATA][US_STATE], [GEOGRAPHIC_DATA]…" at bounding box center [197, 545] width 242 height 6396
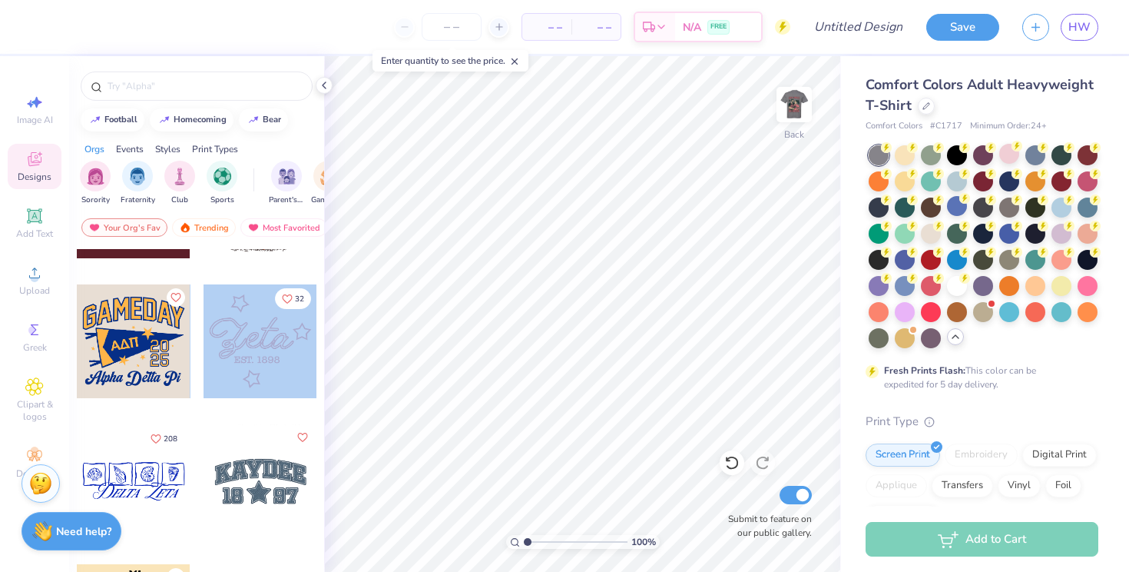
click at [142, 342] on div at bounding box center [134, 341] width 114 height 114
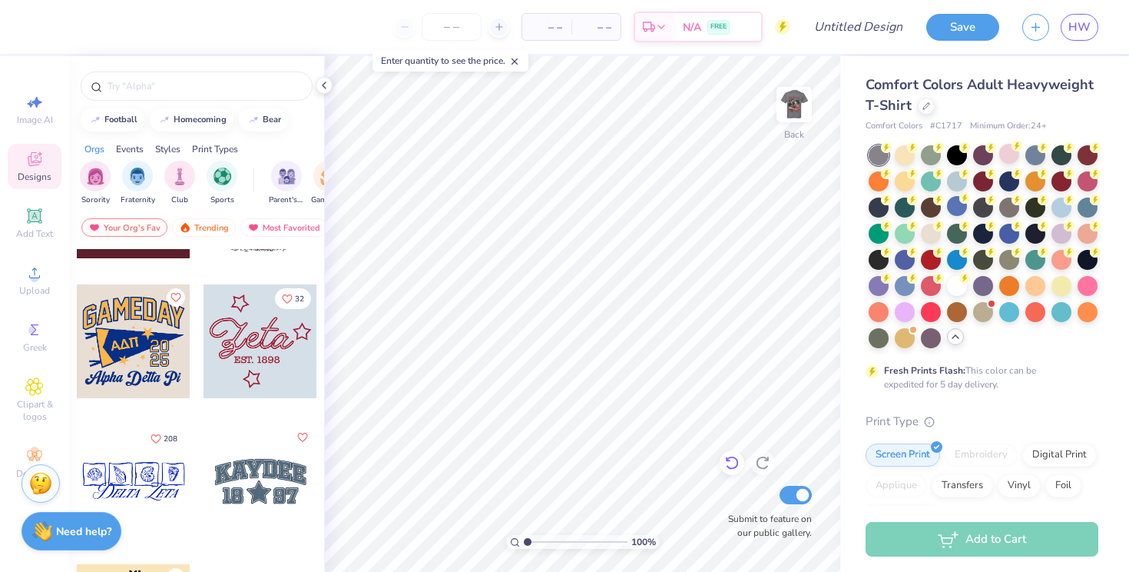
click at [731, 466] on icon at bounding box center [731, 462] width 15 height 15
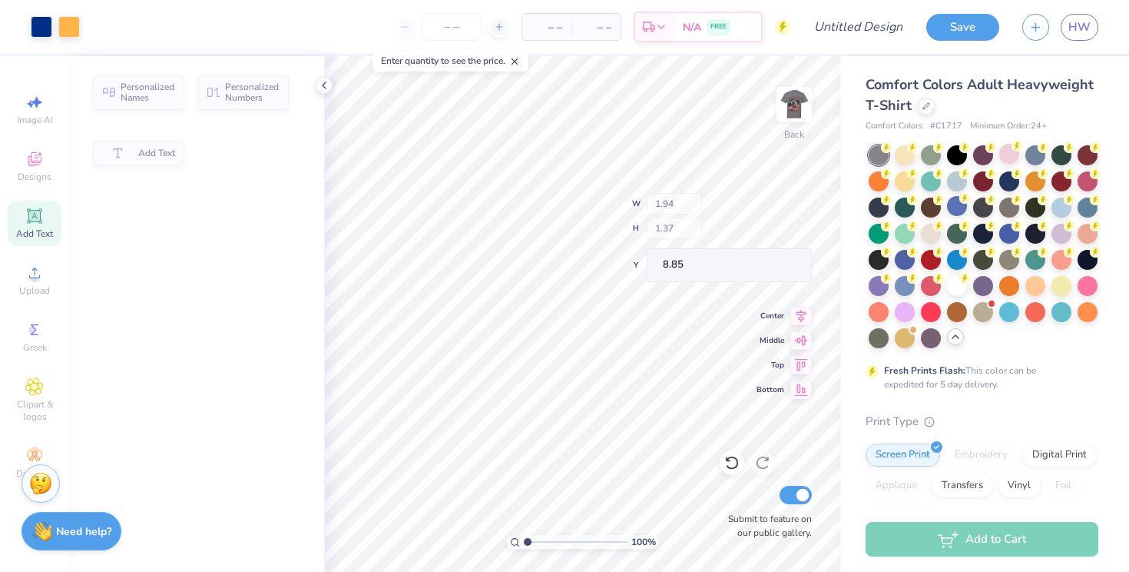
type input "1.94"
type input "1.37"
type input "8.85"
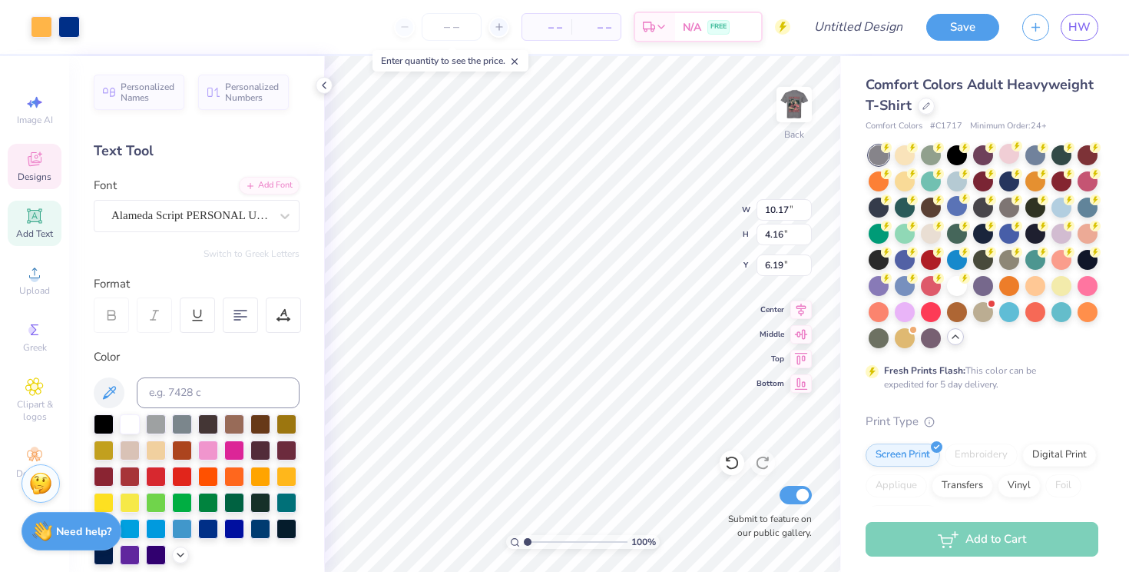
type input "10.50"
type input "3.43"
type input "3.00"
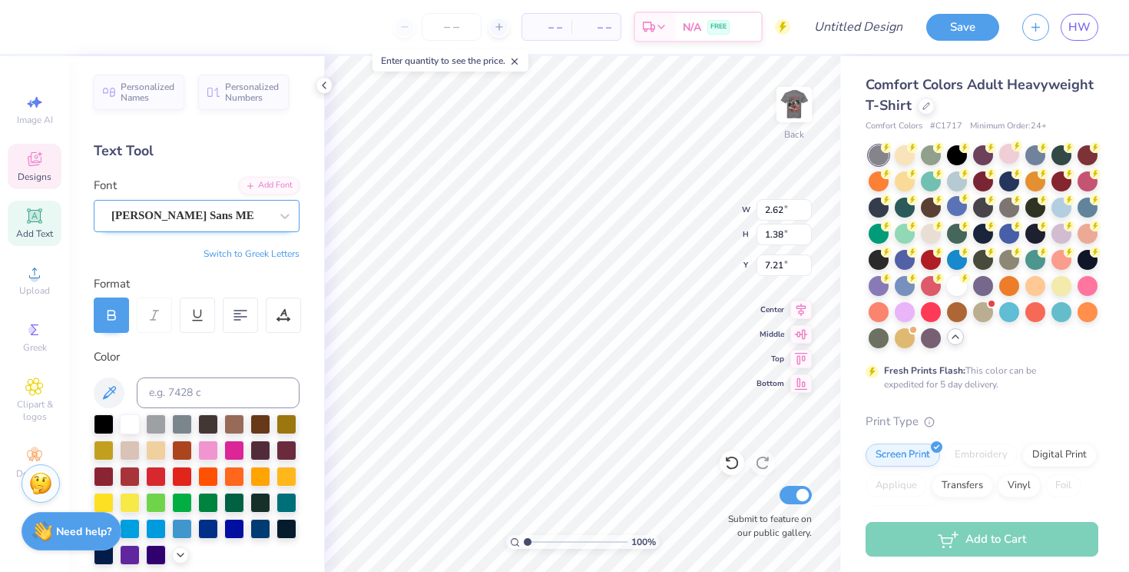
type textarea "AOPi"
click at [258, 218] on div "[PERSON_NAME] Sans ME" at bounding box center [190, 216] width 161 height 24
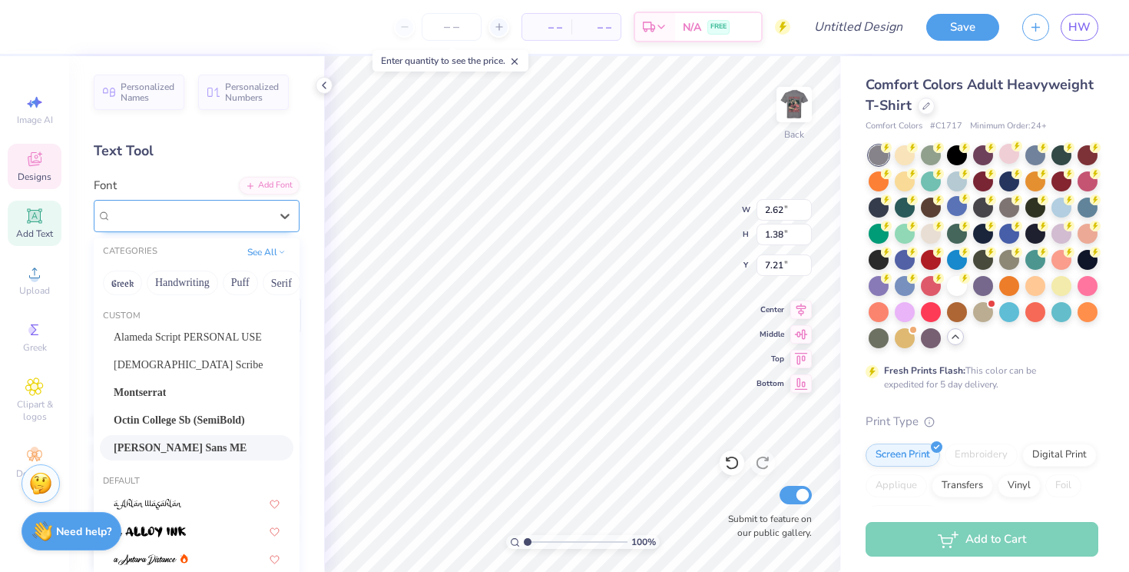
click at [237, 218] on div "[PERSON_NAME] Sans ME" at bounding box center [190, 216] width 161 height 24
click at [225, 342] on span "Alameda Script PERSONAL USE" at bounding box center [188, 337] width 148 height 16
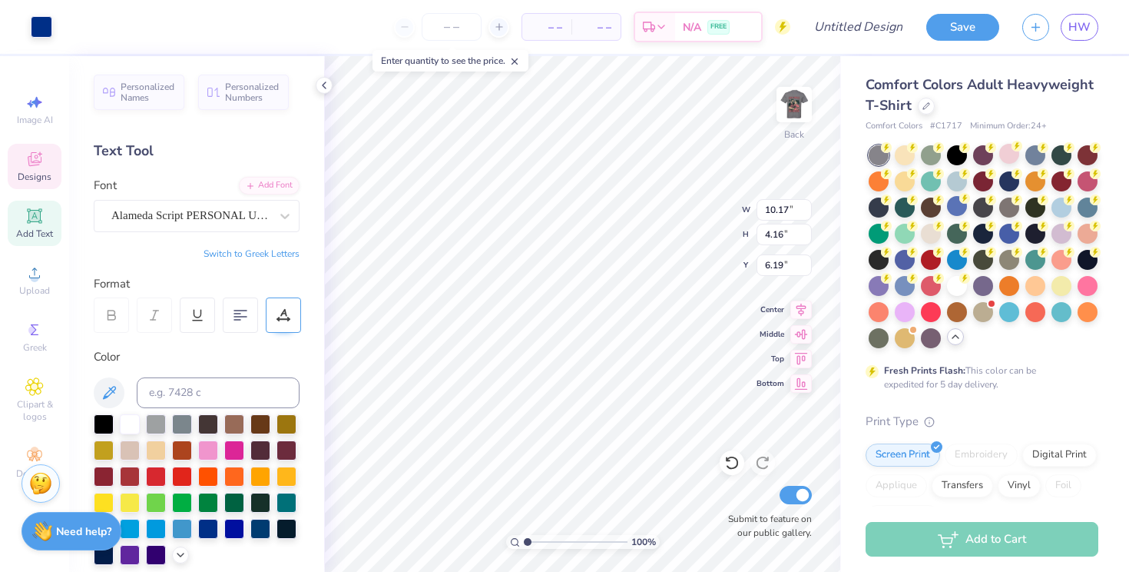
type input "5.25"
type input "2.29"
type input "6.72"
type input "3.41"
type input "1.49"
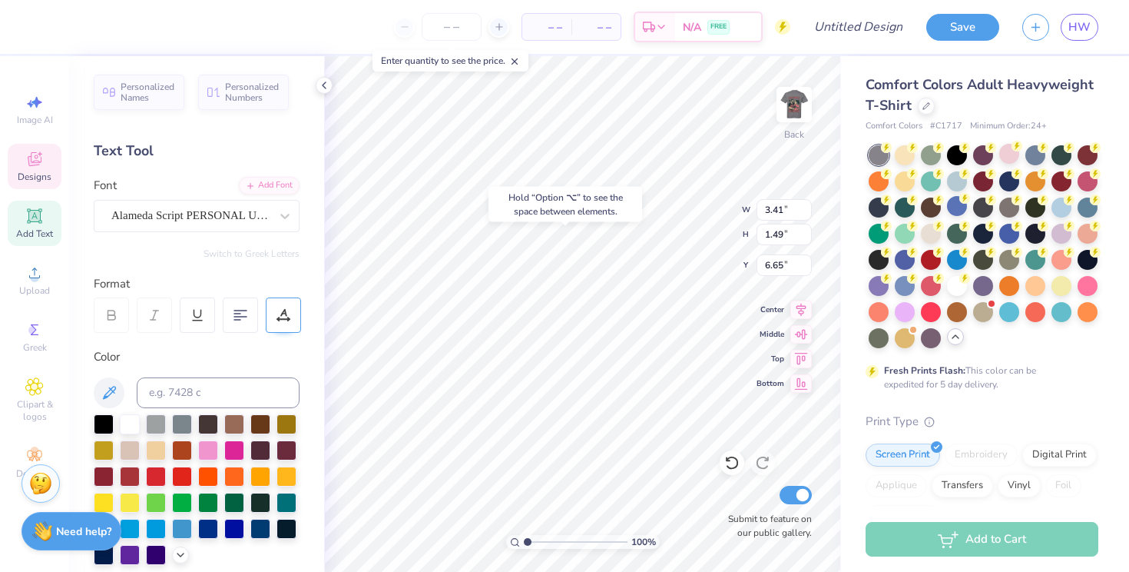
type input "7.07"
type input "10.17"
type input "4.16"
type input "6.19"
click at [728, 465] on icon at bounding box center [731, 462] width 15 height 15
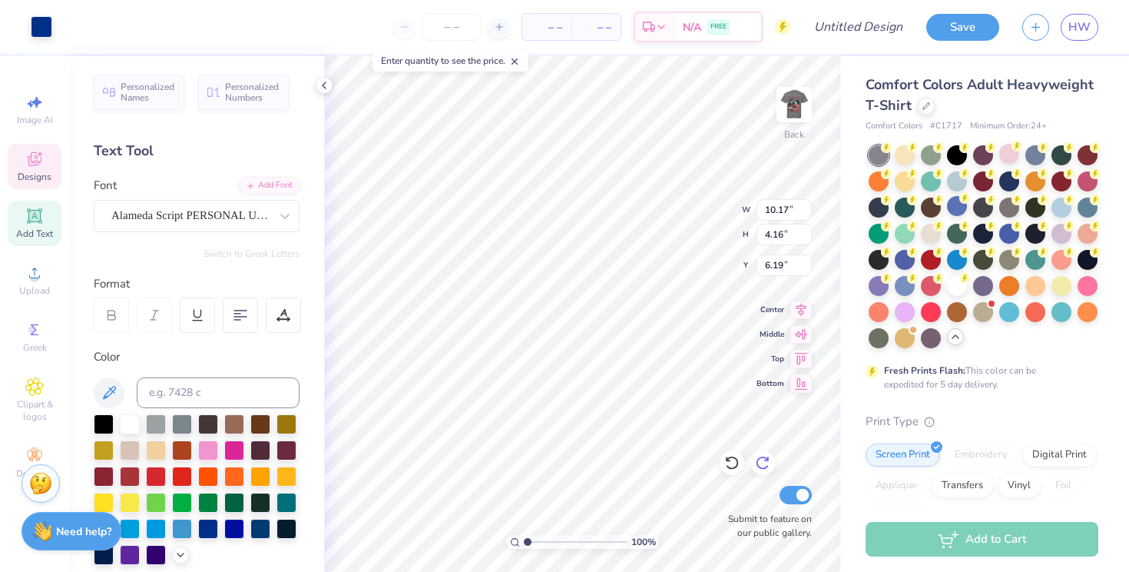
click at [765, 460] on icon at bounding box center [766, 458] width 3 height 3
type input "3.00"
type input "5.73"
type input "2.46"
click at [737, 465] on icon at bounding box center [731, 463] width 13 height 14
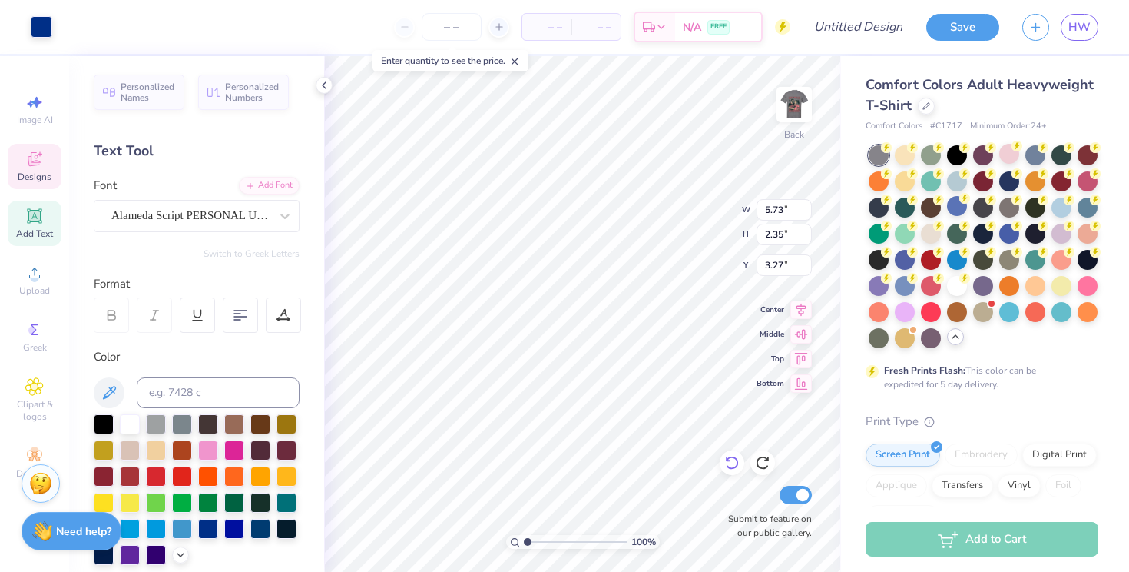
type input "3.11"
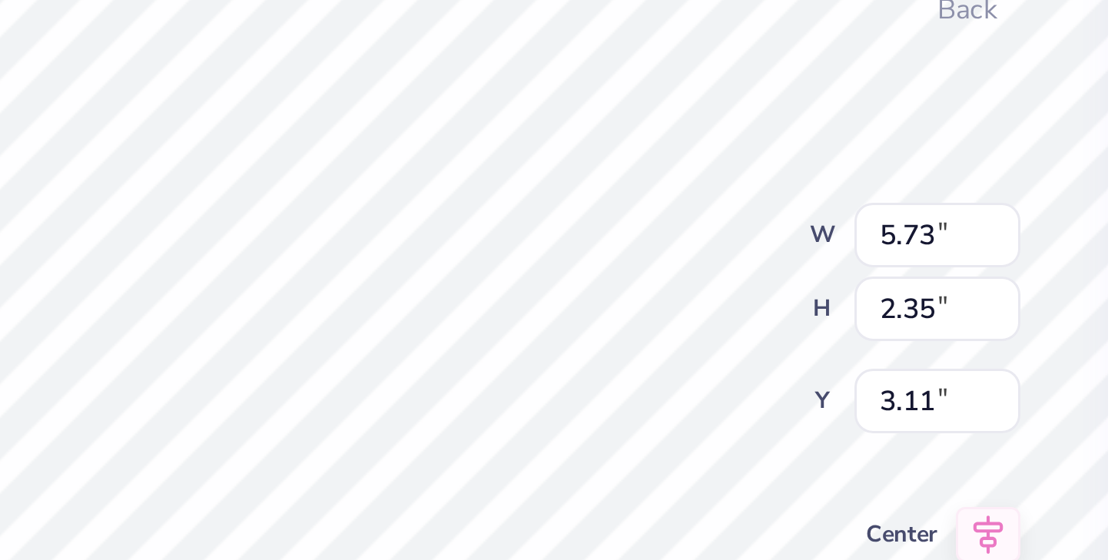
type input "0.13"
type input "0.14"
type input "4.10"
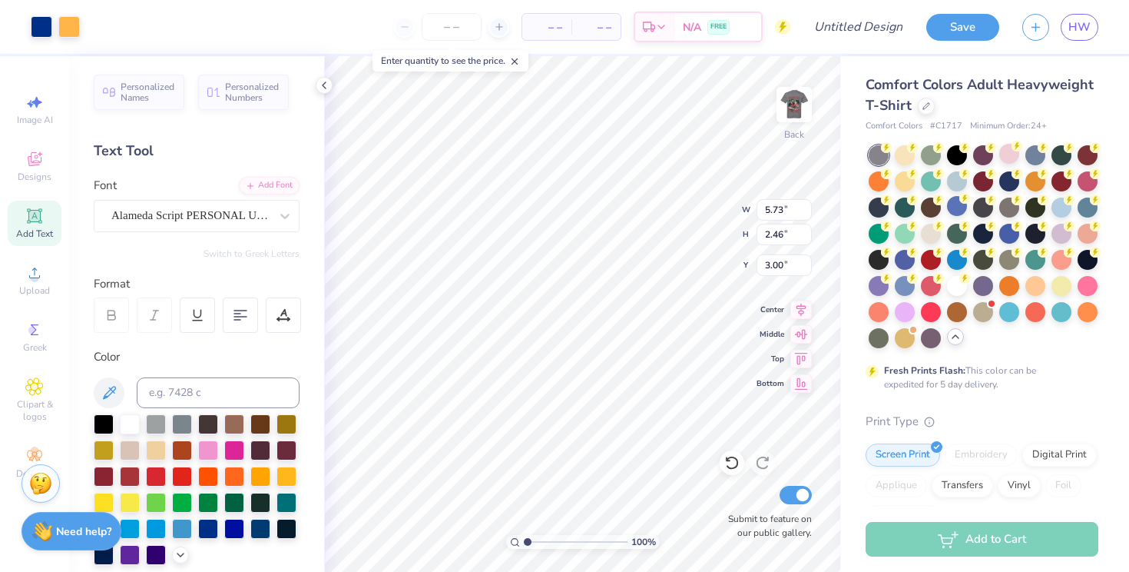
type input "5.17"
type input "2.22"
type input "3.24"
type input "3.97"
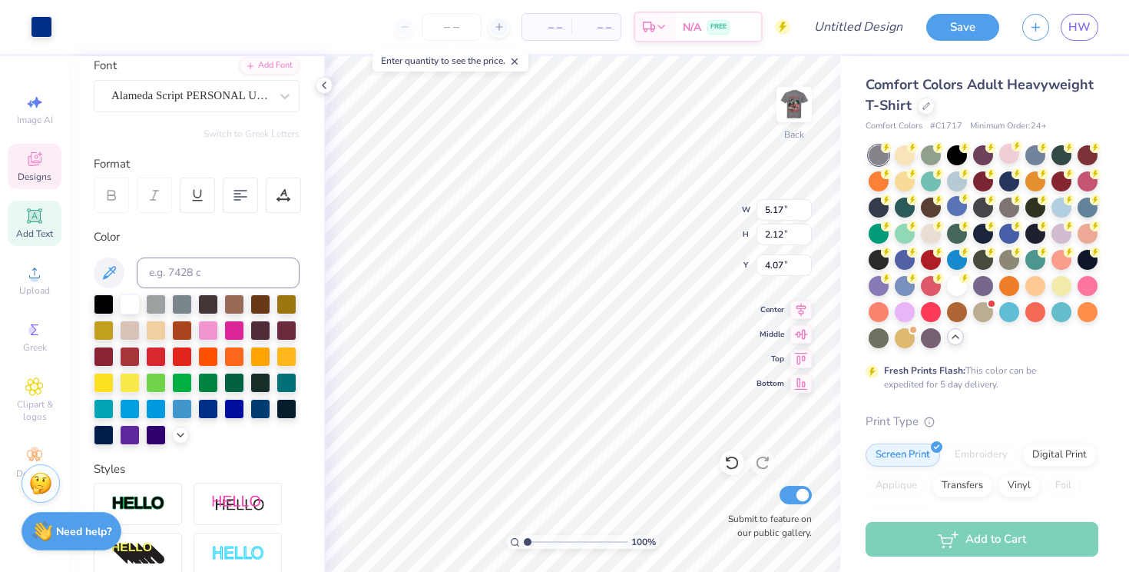
scroll to position [120, 0]
click at [218, 334] on div at bounding box center [208, 329] width 20 height 20
click at [732, 462] on icon at bounding box center [731, 462] width 15 height 15
click at [218, 330] on div at bounding box center [208, 329] width 20 height 20
type input "1.73"
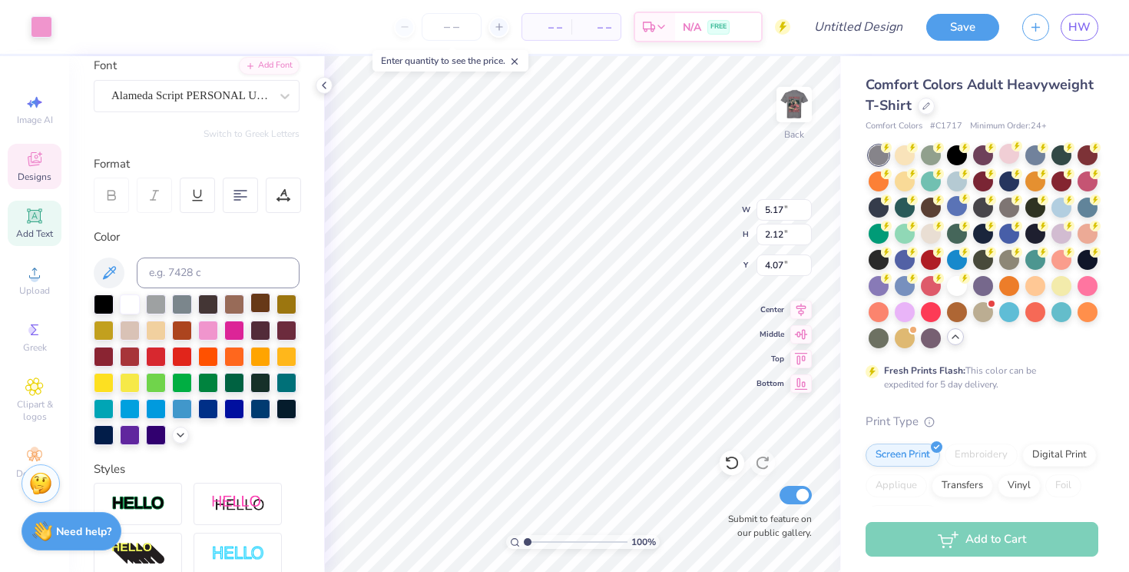
type input "0.76"
type input "4.40"
type input "0.88"
type input "1.97"
type input "4.13"
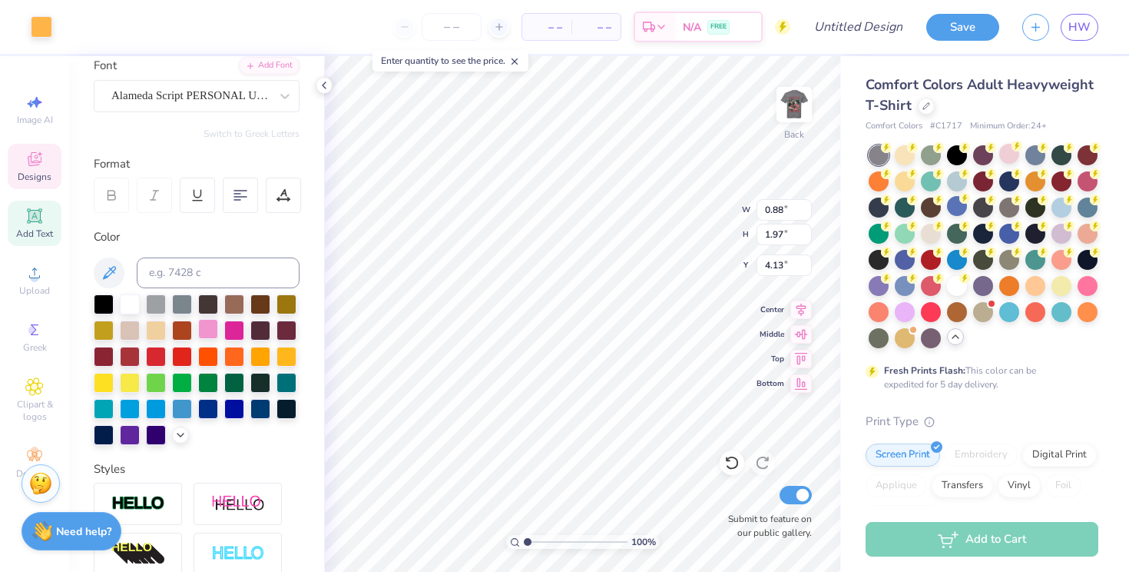
click at [218, 330] on div at bounding box center [208, 329] width 20 height 20
click at [41, 31] on div at bounding box center [42, 26] width 22 height 22
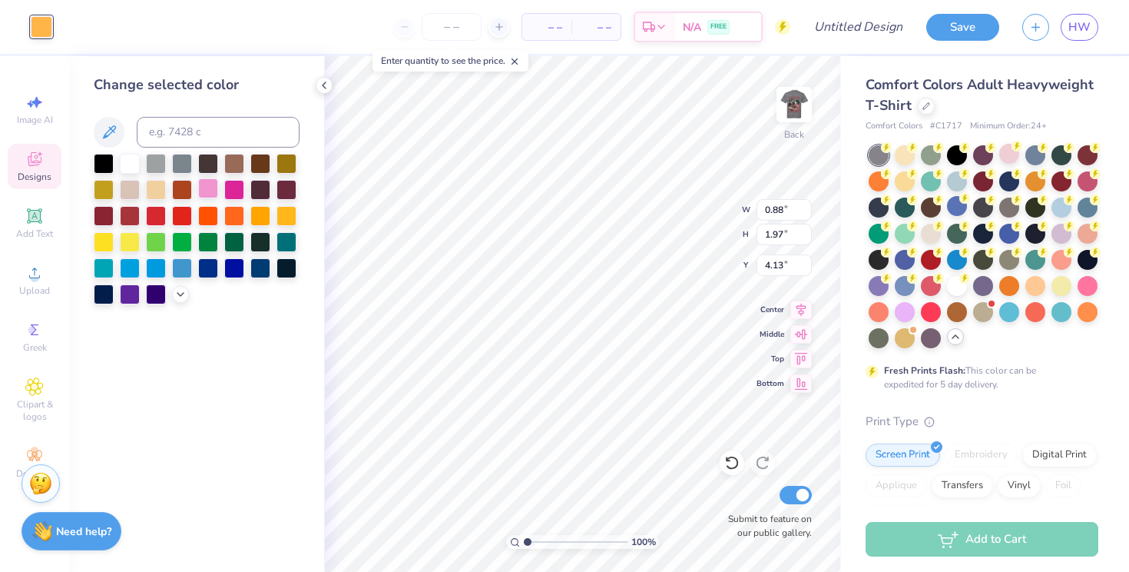
click at [213, 189] on div at bounding box center [208, 188] width 20 height 20
type input "1.73"
type input "0.76"
type input "4.40"
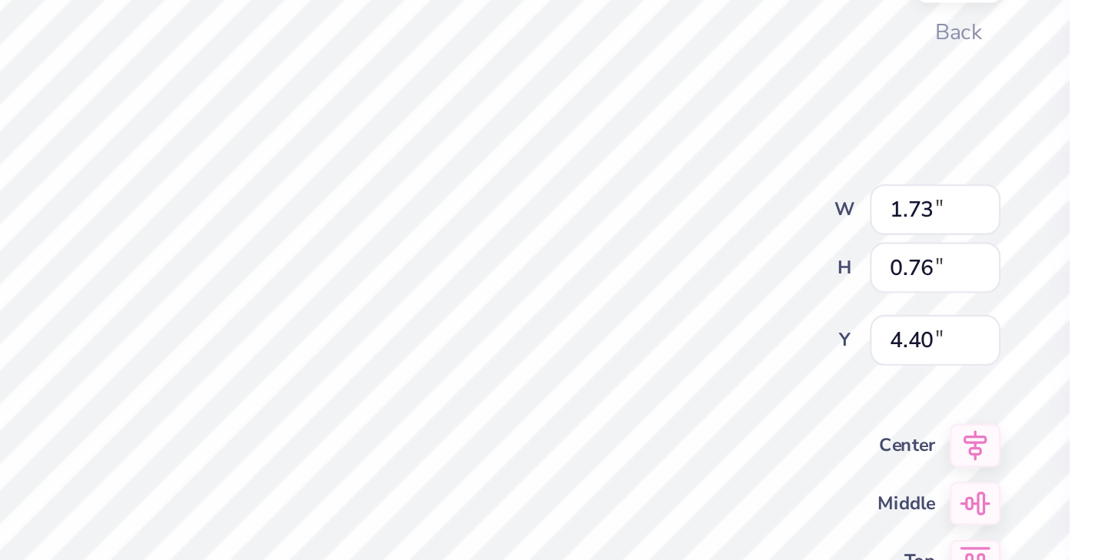
type input "4.51"
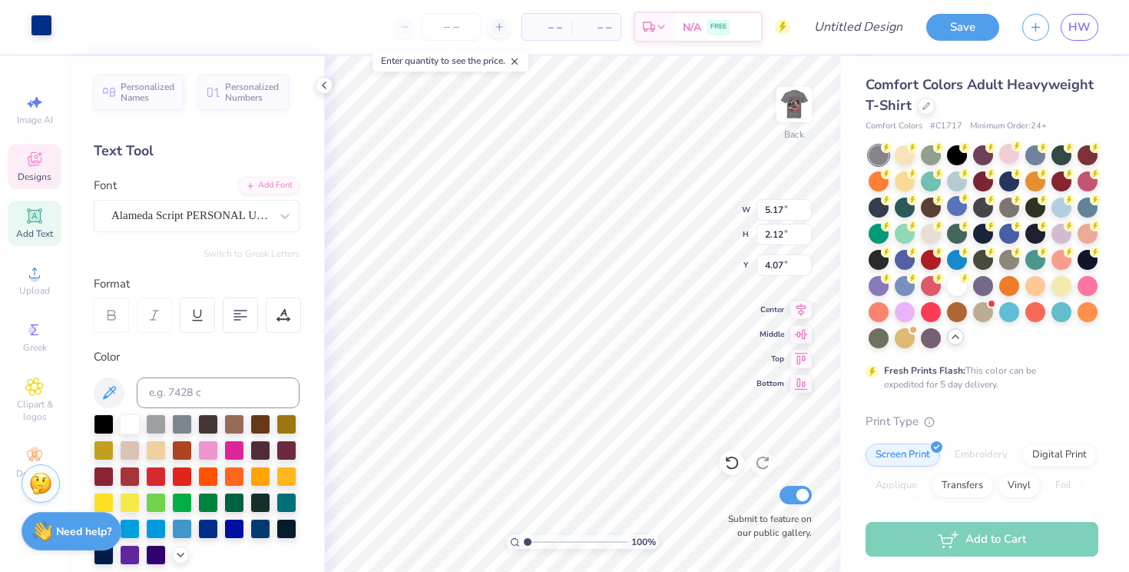
click at [41, 23] on div at bounding box center [42, 26] width 22 height 22
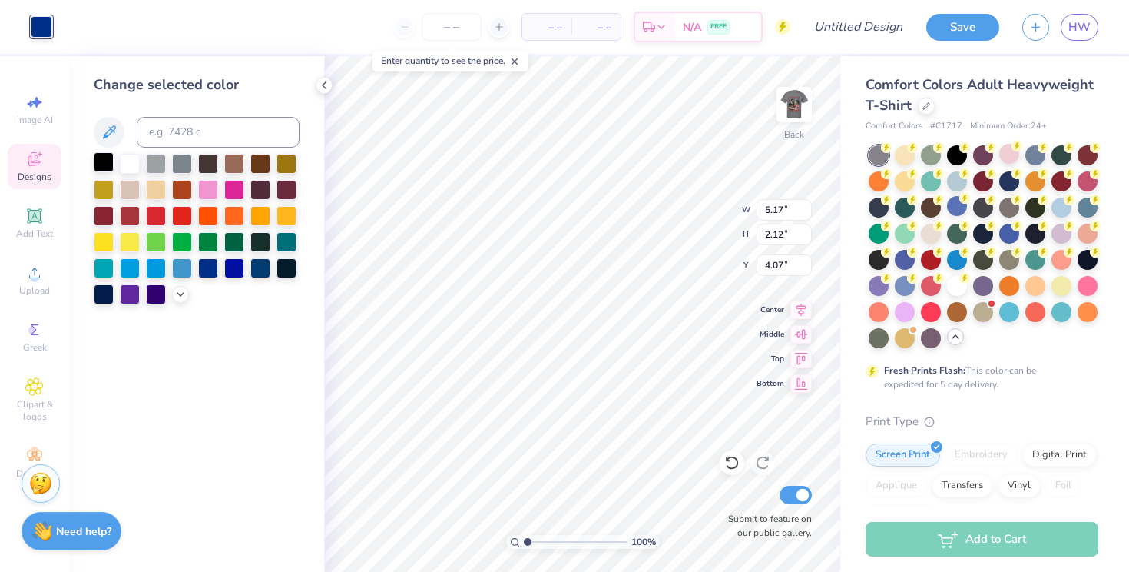
click at [101, 171] on div at bounding box center [104, 162] width 20 height 20
click at [207, 170] on div at bounding box center [208, 162] width 20 height 20
click at [177, 171] on div at bounding box center [182, 162] width 20 height 20
click at [285, 272] on div at bounding box center [287, 267] width 20 height 20
click at [111, 163] on div at bounding box center [104, 162] width 20 height 20
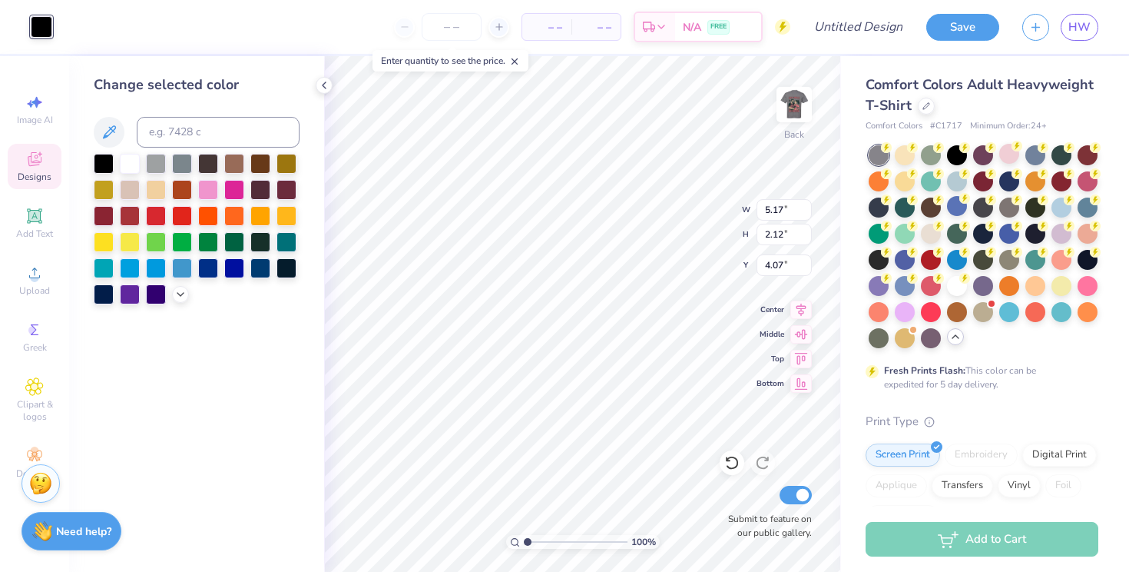
type input "0.71"
type input "0.68"
type input "4.05"
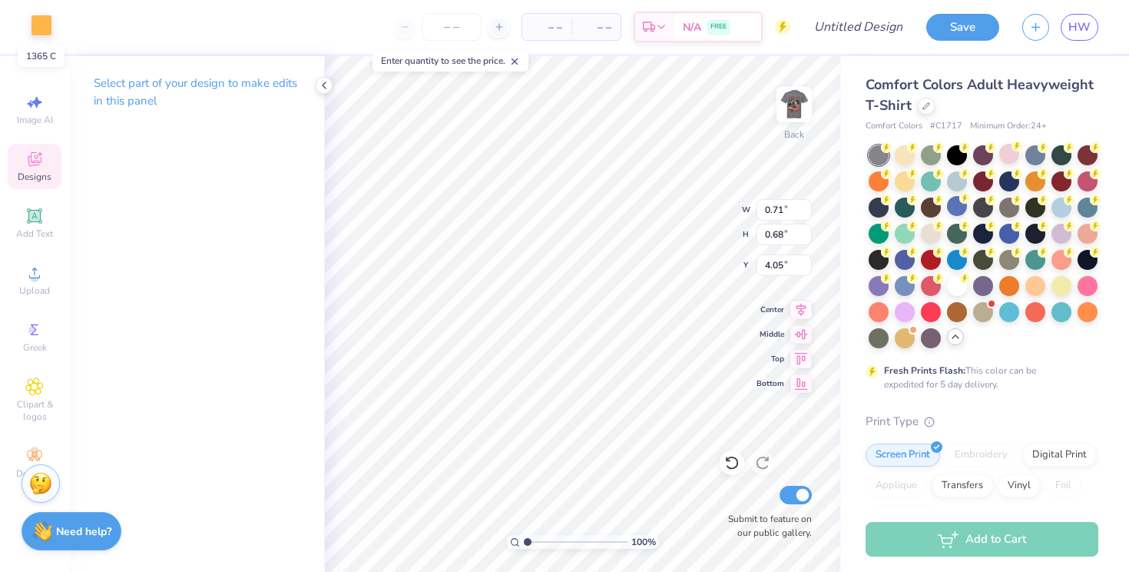
click at [41, 25] on div at bounding box center [42, 26] width 22 height 22
click at [98, 29] on div at bounding box center [97, 26] width 22 height 22
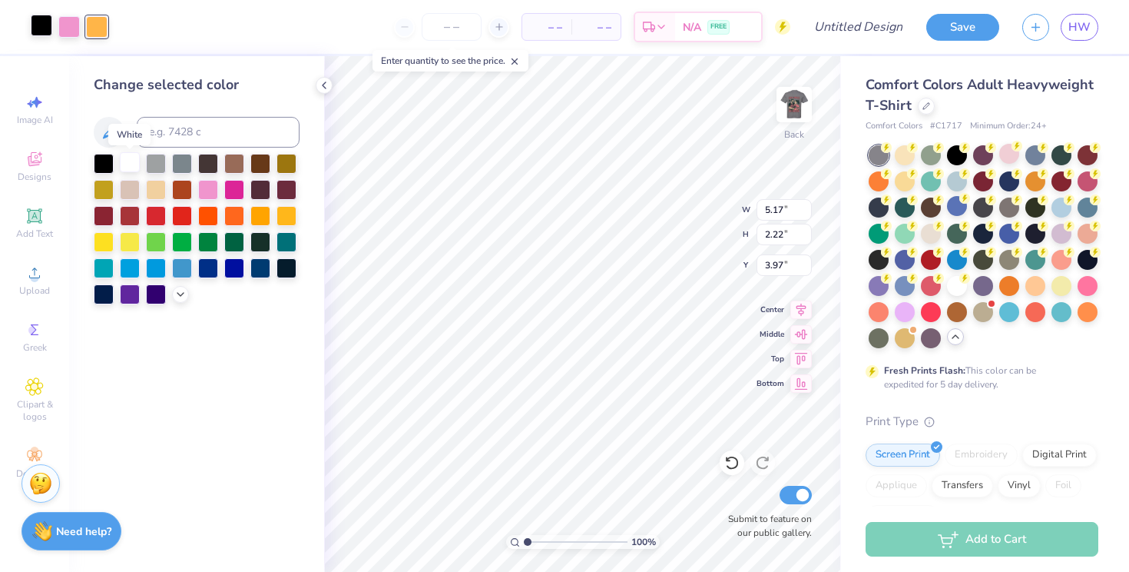
click at [138, 167] on div at bounding box center [130, 162] width 20 height 20
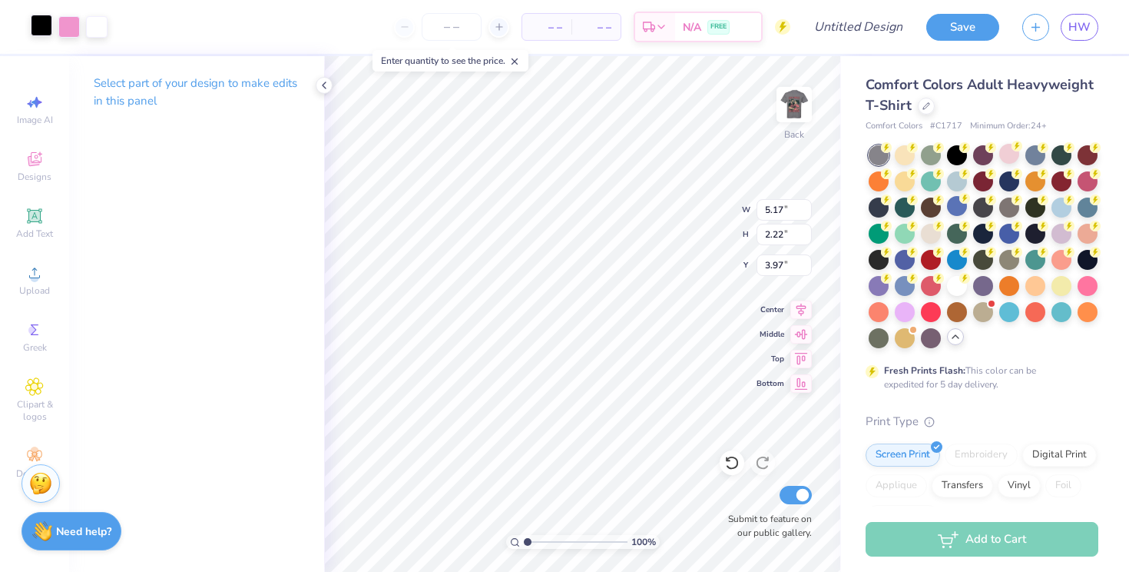
click at [40, 30] on div at bounding box center [42, 26] width 22 height 22
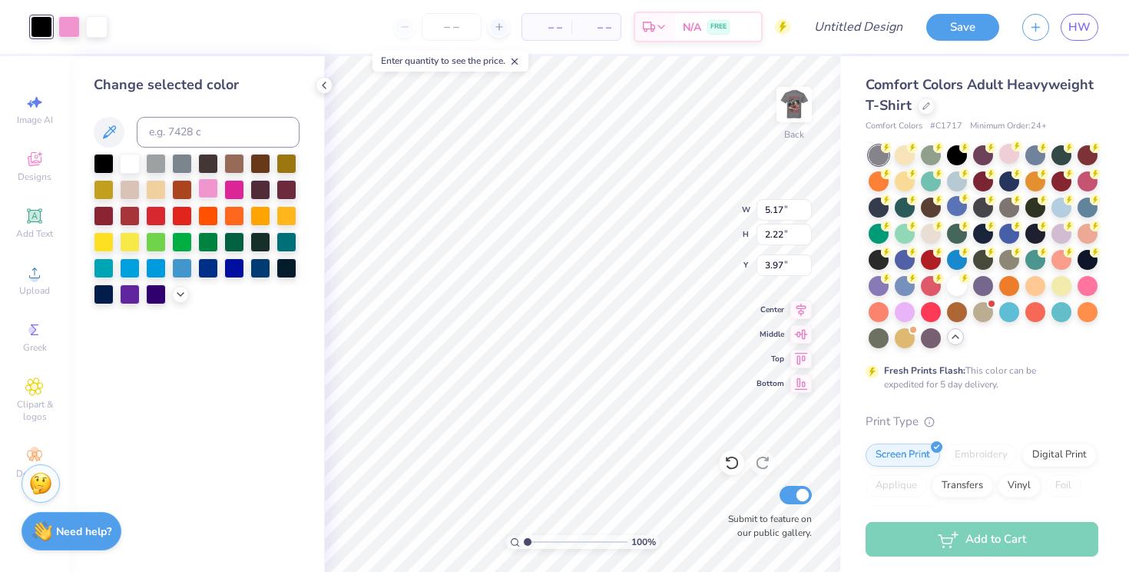
click at [213, 191] on div at bounding box center [208, 188] width 20 height 20
click at [67, 22] on div at bounding box center [69, 26] width 22 height 22
click at [98, 164] on div at bounding box center [104, 162] width 20 height 20
click at [129, 167] on div at bounding box center [130, 162] width 20 height 20
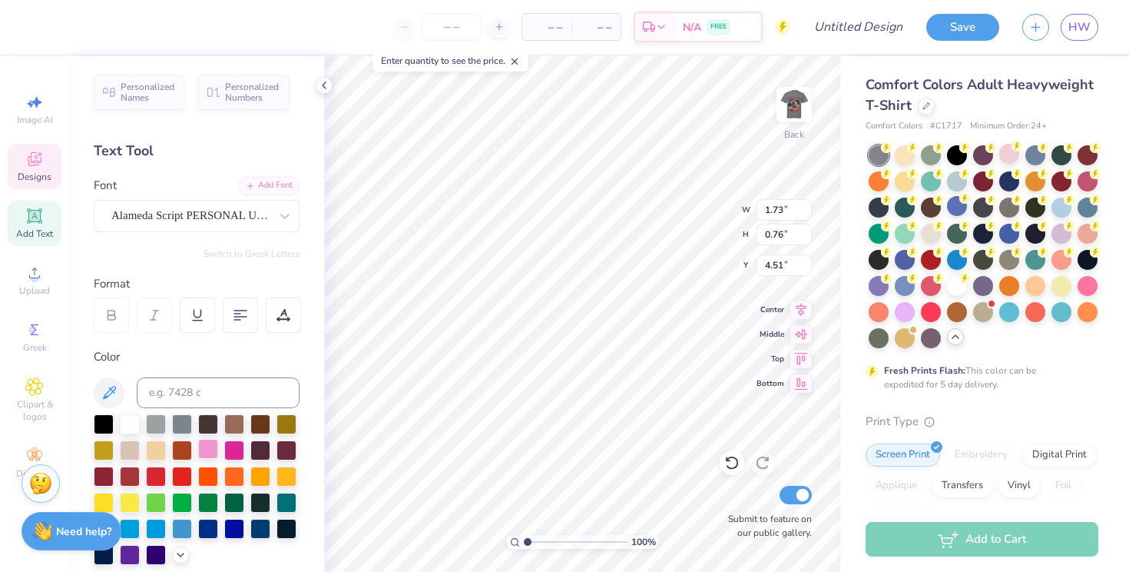
click at [218, 446] on div at bounding box center [208, 449] width 20 height 20
click at [107, 419] on div at bounding box center [104, 423] width 20 height 20
type input "5.17"
type input "2.12"
type input "4.07"
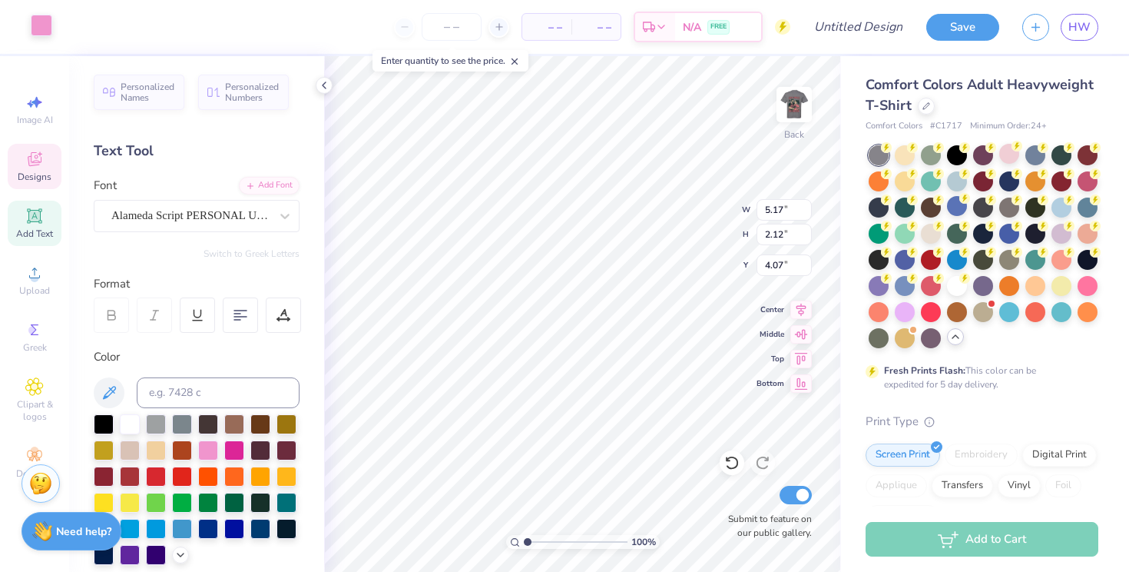
click at [42, 26] on div at bounding box center [42, 26] width 22 height 22
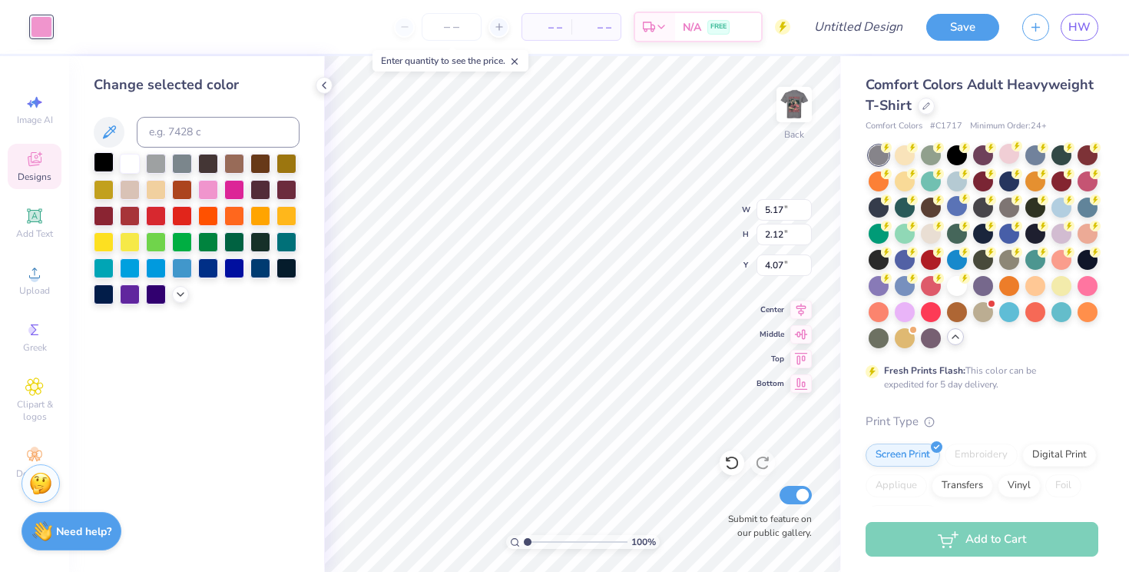
click at [101, 161] on div at bounding box center [104, 162] width 20 height 20
type input "1.73"
type input "0.76"
type input "4.51"
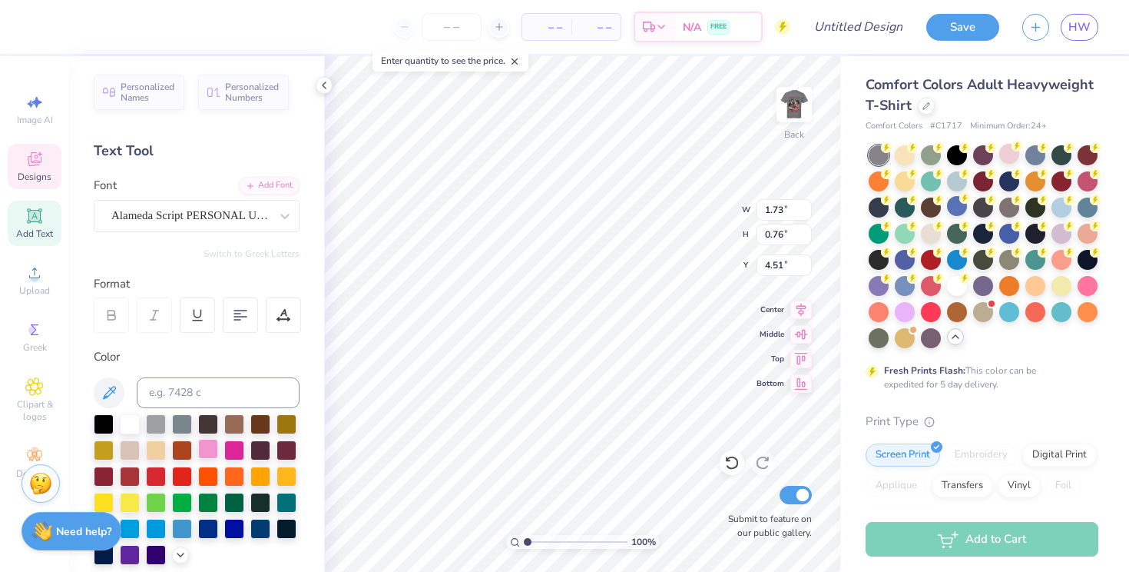
click at [218, 451] on div at bounding box center [208, 449] width 20 height 20
type input "5.13"
type input "2.10"
type input "4.08"
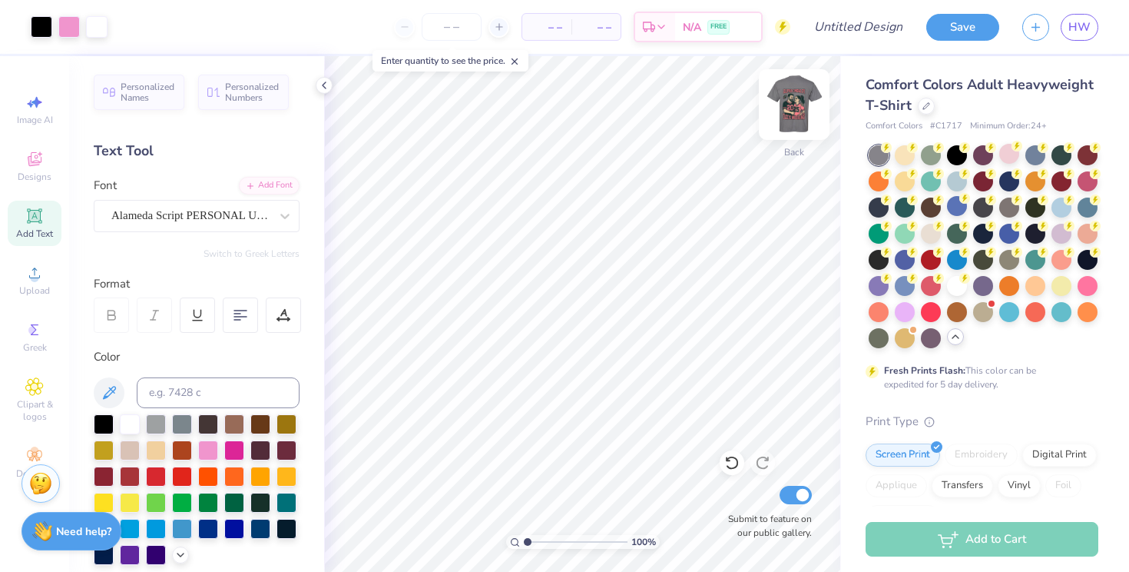
click at [797, 100] on img at bounding box center [794, 104] width 61 height 61
click at [802, 101] on img at bounding box center [794, 104] width 31 height 31
click at [71, 16] on div at bounding box center [69, 26] width 22 height 22
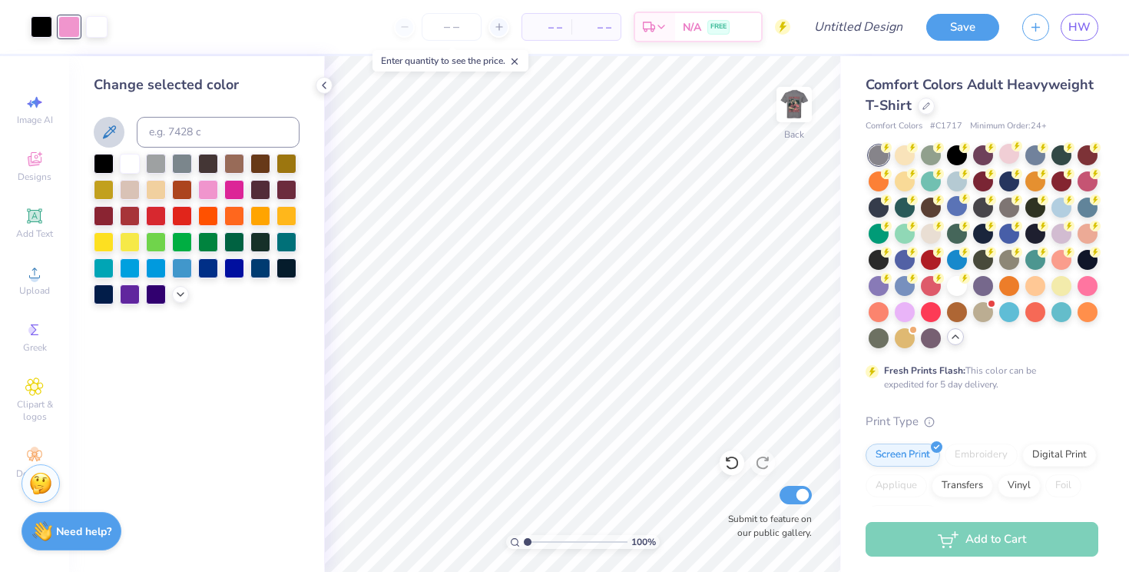
click at [108, 141] on icon at bounding box center [109, 132] width 18 height 18
click at [801, 100] on img at bounding box center [794, 104] width 61 height 61
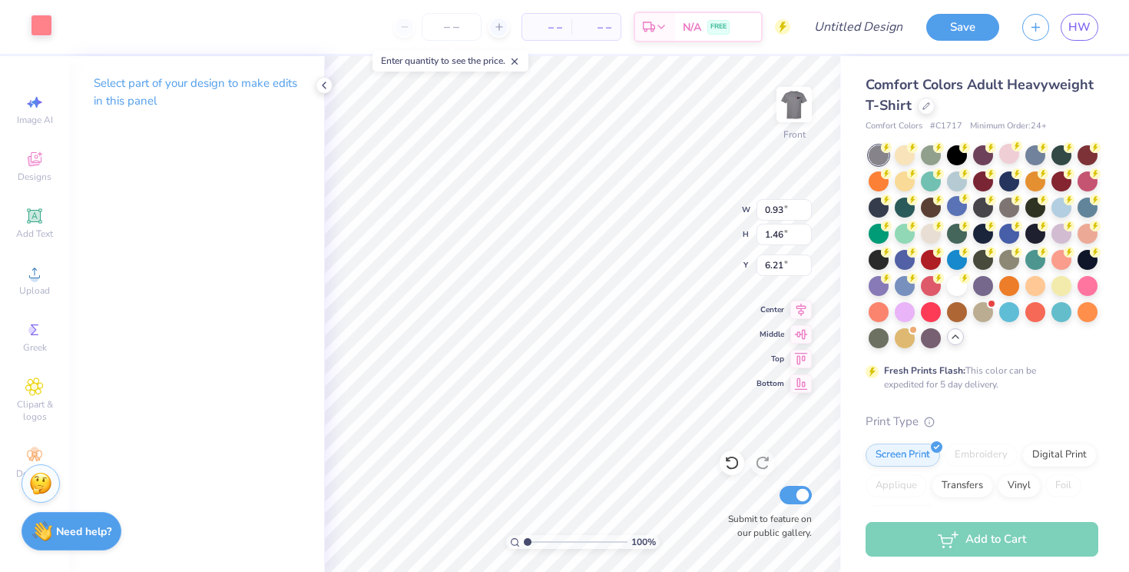
click at [41, 23] on div at bounding box center [42, 26] width 22 height 22
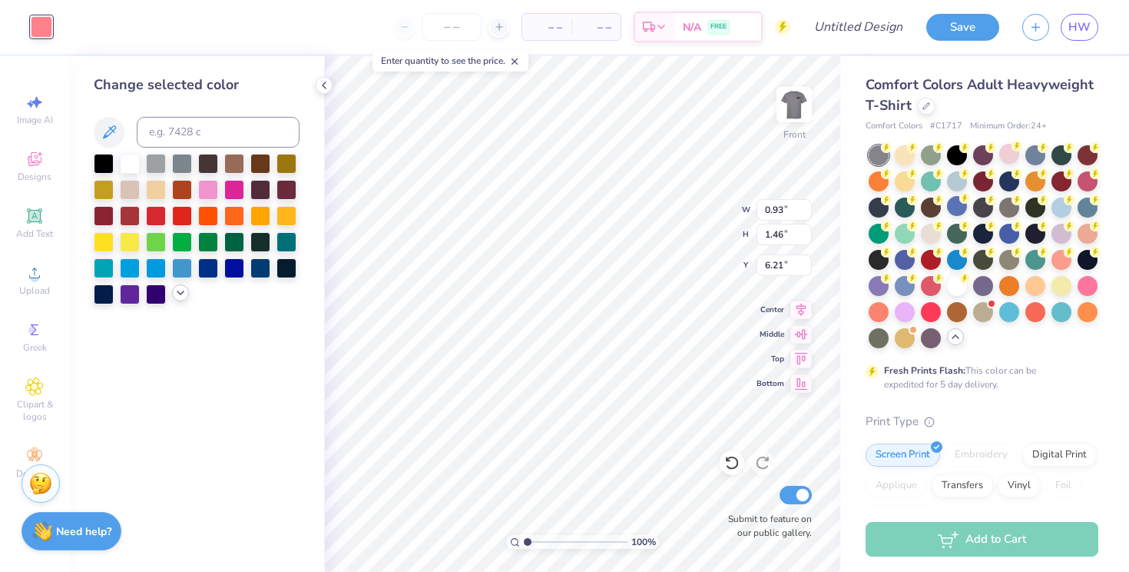
click at [182, 293] on icon at bounding box center [180, 293] width 12 height 12
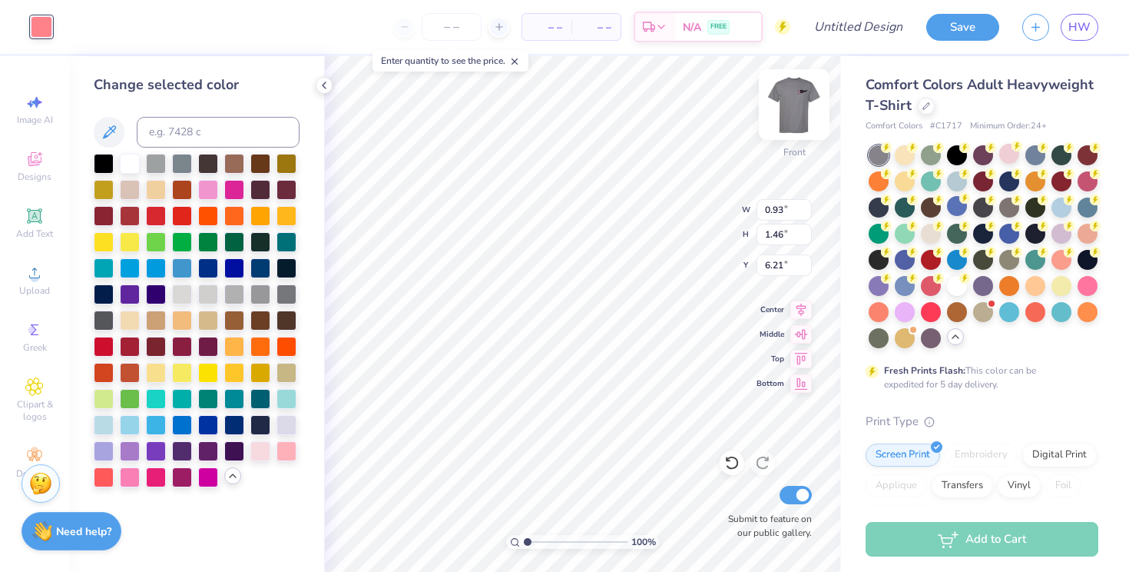
click at [795, 97] on img at bounding box center [794, 104] width 61 height 61
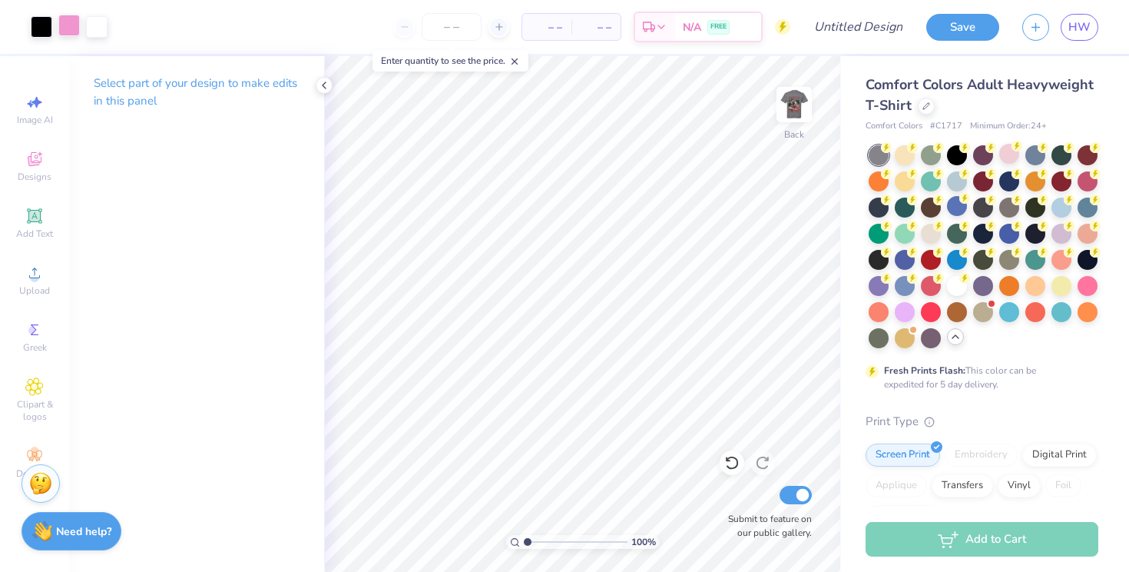
click at [70, 31] on div at bounding box center [69, 26] width 22 height 22
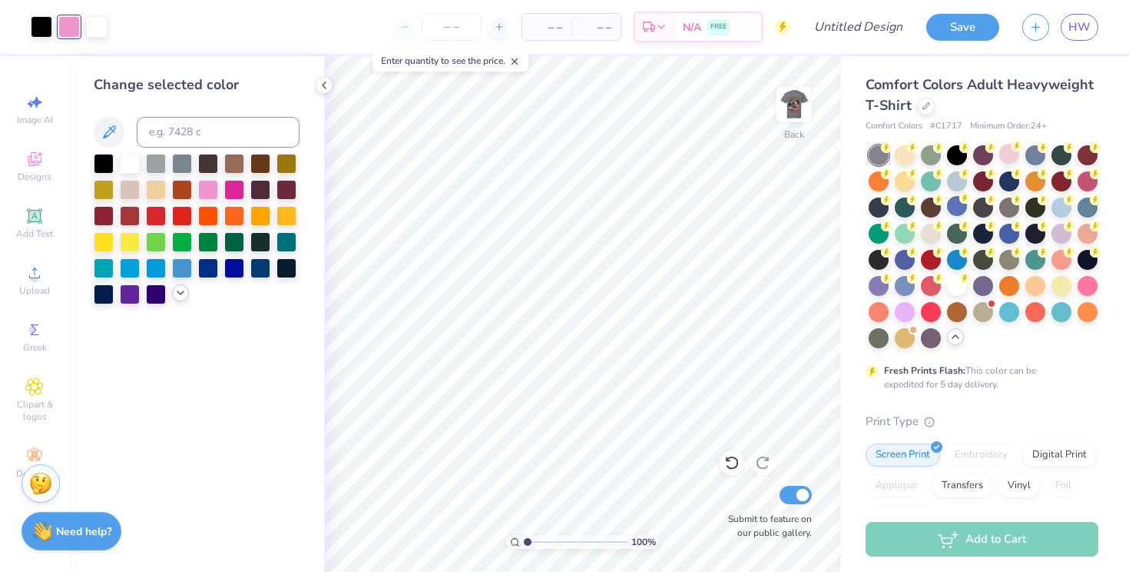
click at [185, 299] on icon at bounding box center [180, 293] width 12 height 12
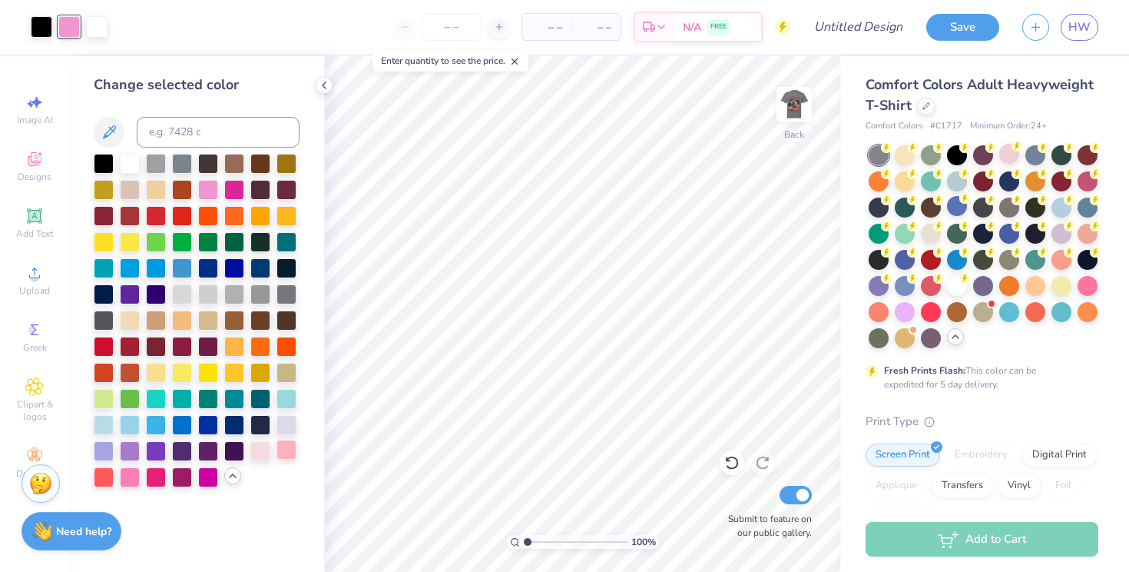
click at [291, 458] on div at bounding box center [287, 449] width 20 height 20
click at [103, 481] on div at bounding box center [104, 476] width 20 height 20
click at [280, 454] on div at bounding box center [287, 449] width 20 height 20
click at [469, 3] on div "– – Per Item – – Total Est. Delivery N/A FREE" at bounding box center [454, 27] width 671 height 54
click at [799, 104] on img at bounding box center [794, 104] width 61 height 61
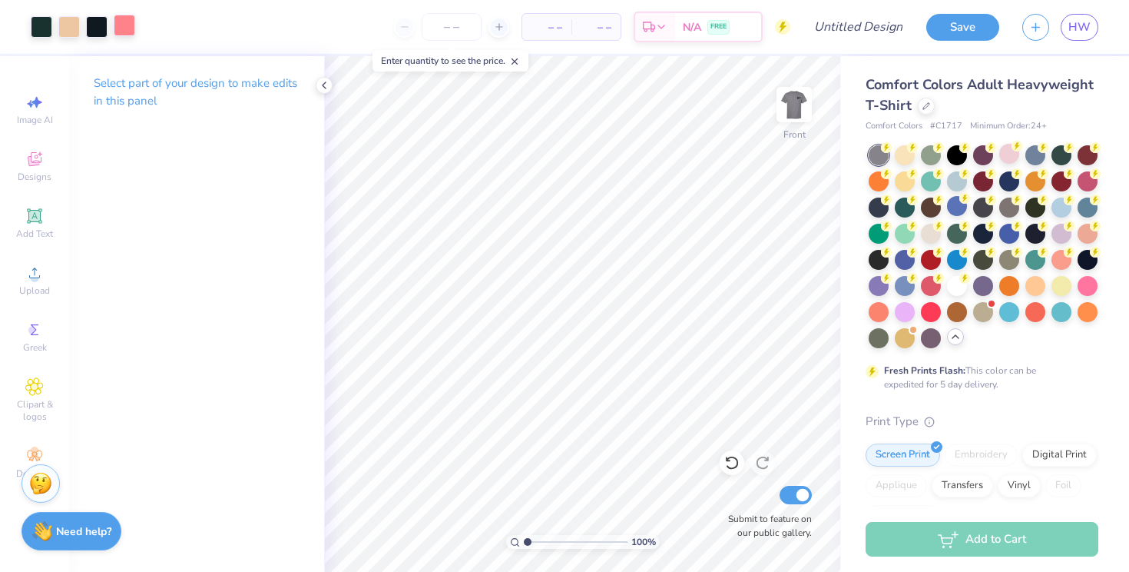
click at [127, 29] on div at bounding box center [125, 26] width 22 height 22
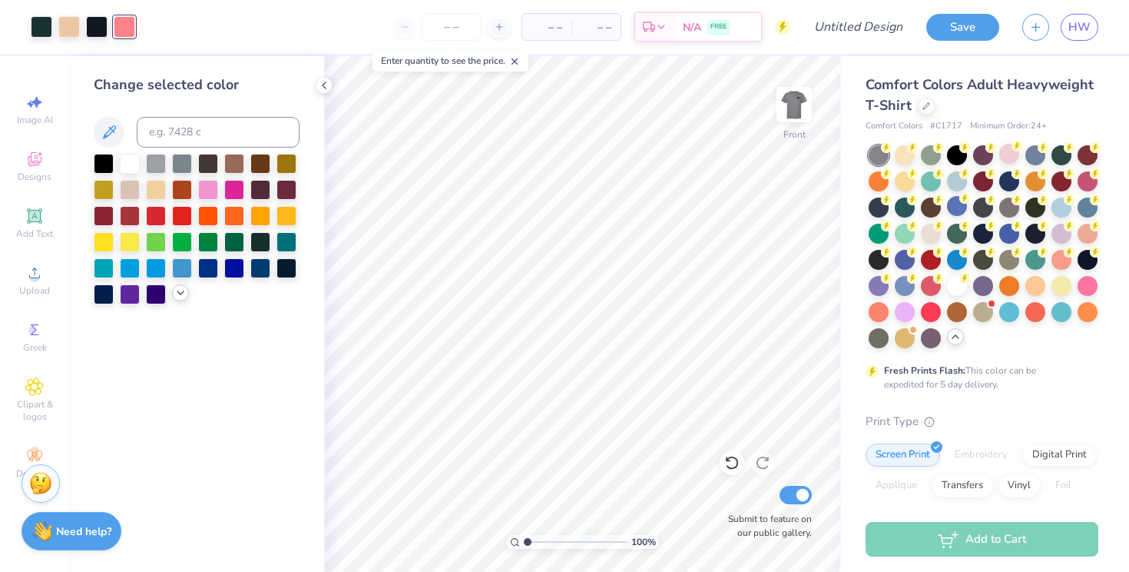
click at [180, 301] on div at bounding box center [180, 292] width 17 height 17
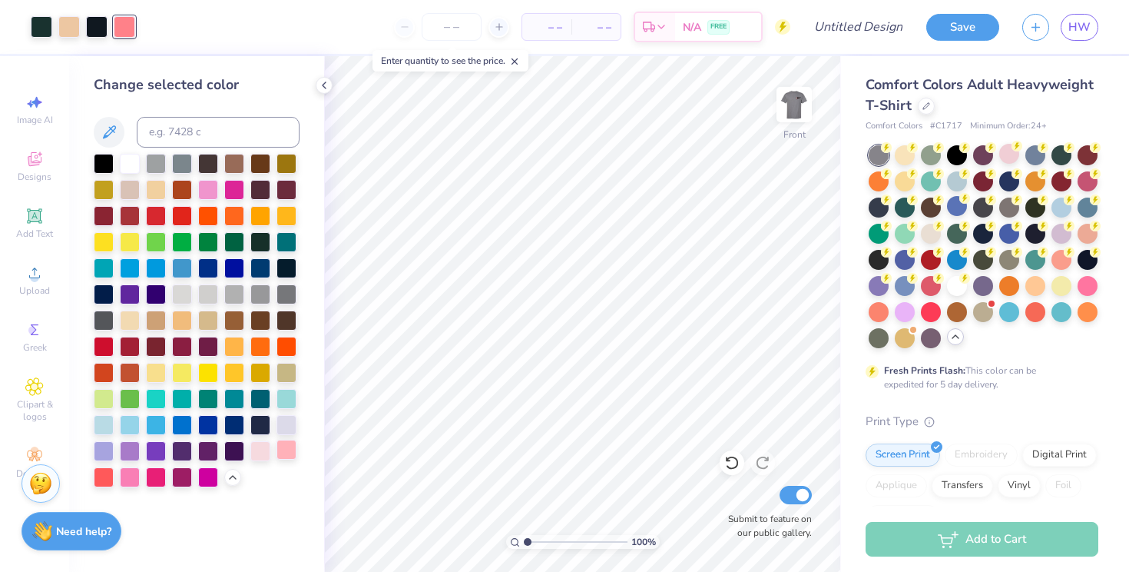
click at [285, 458] on div at bounding box center [287, 449] width 20 height 20
click at [801, 104] on img at bounding box center [794, 104] width 61 height 61
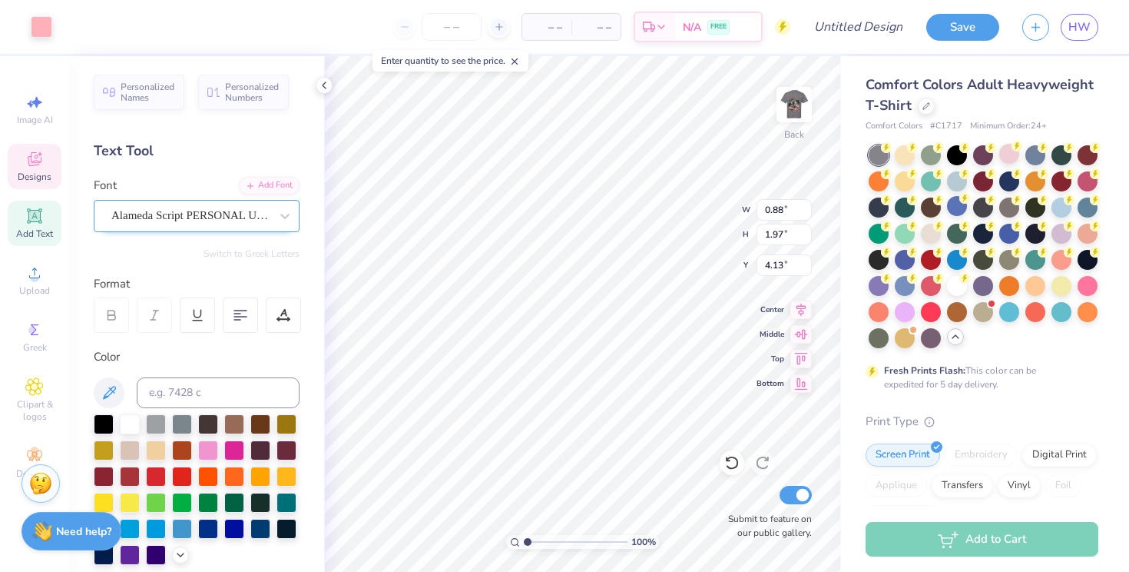
type input "0.88"
type input "1.97"
type input "4.13"
click at [45, 24] on div at bounding box center [42, 26] width 22 height 22
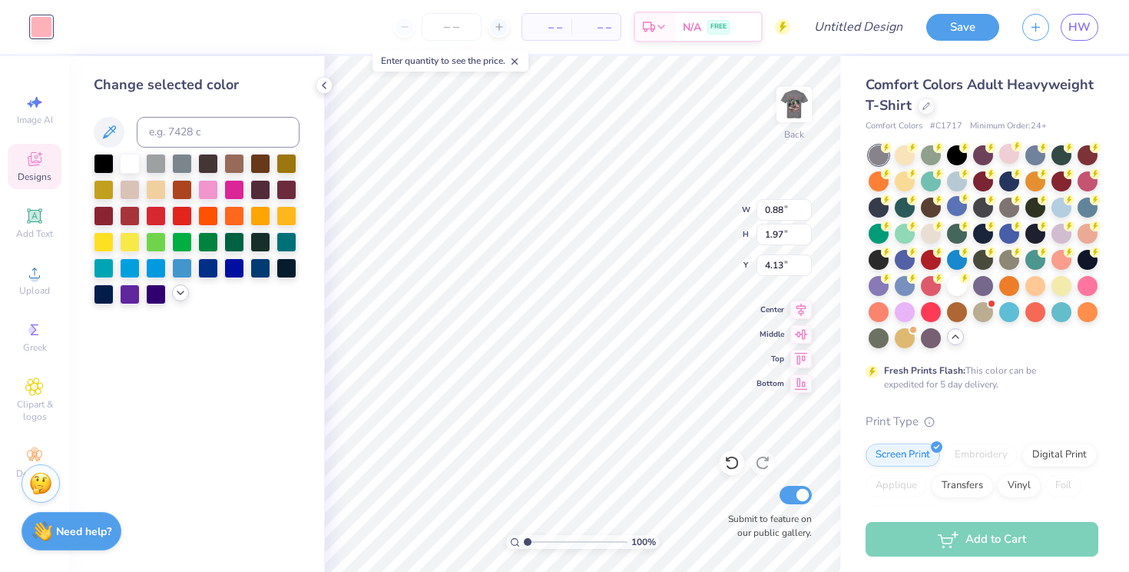
click at [178, 296] on icon at bounding box center [180, 293] width 12 height 12
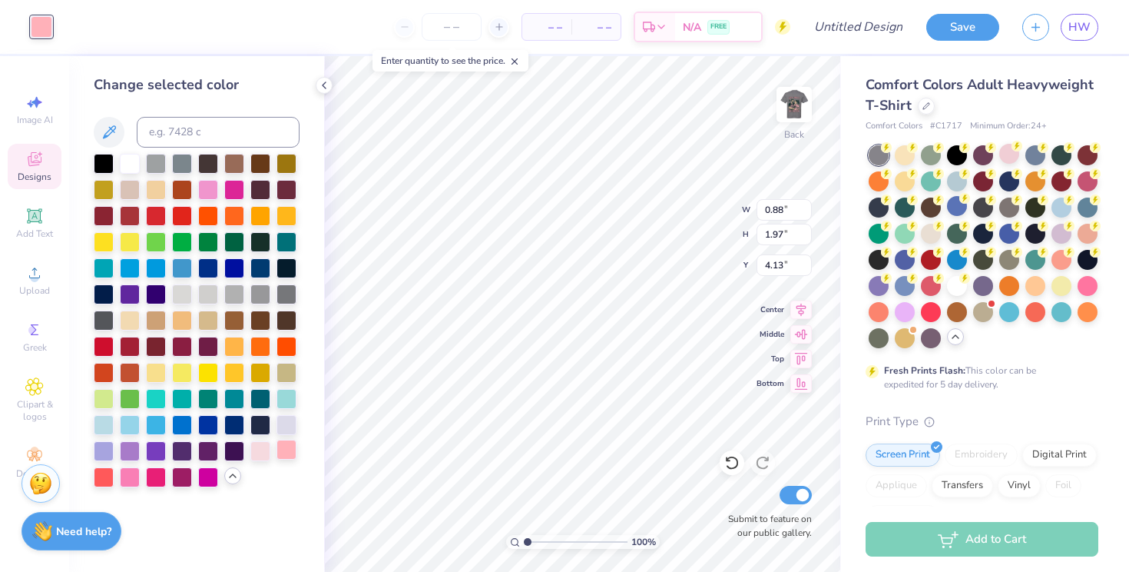
click at [283, 454] on div at bounding box center [287, 449] width 20 height 20
type input "1.73"
type input "0.76"
type input "4.51"
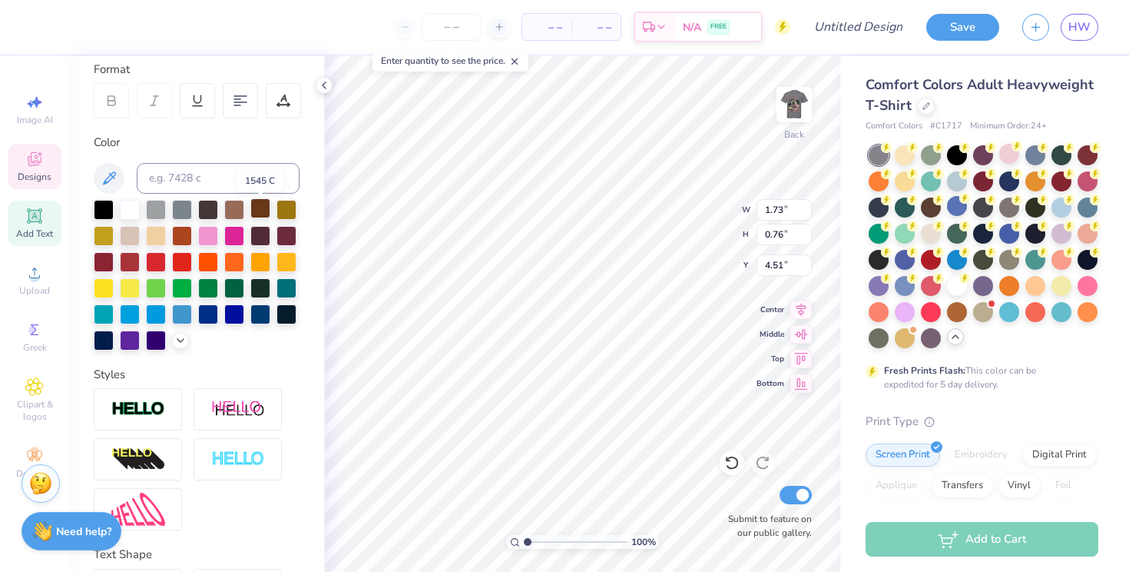
scroll to position [219, 0]
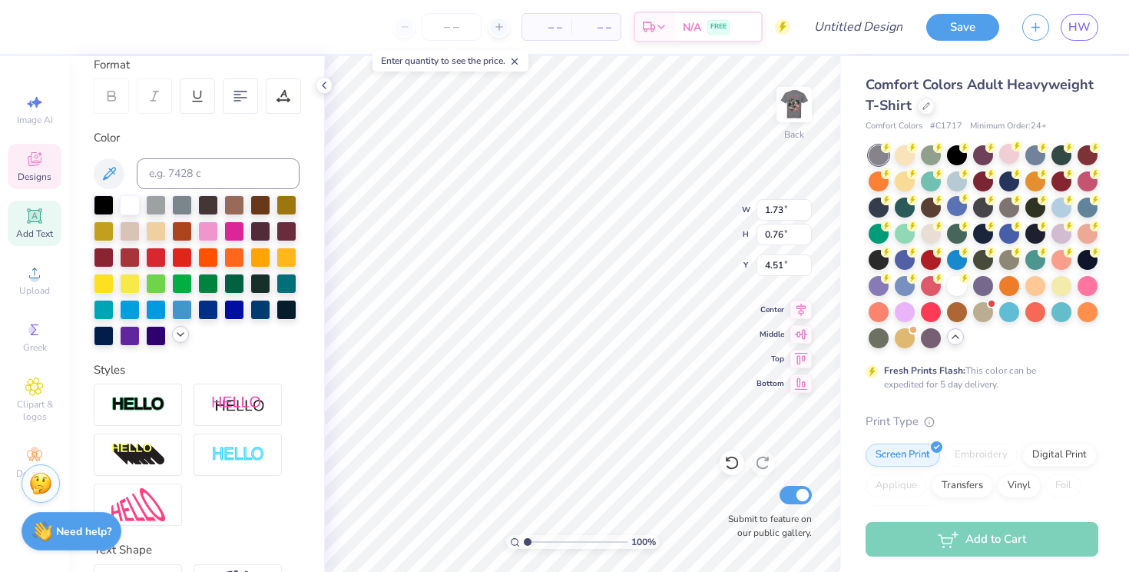
click at [174, 340] on icon at bounding box center [180, 334] width 12 height 12
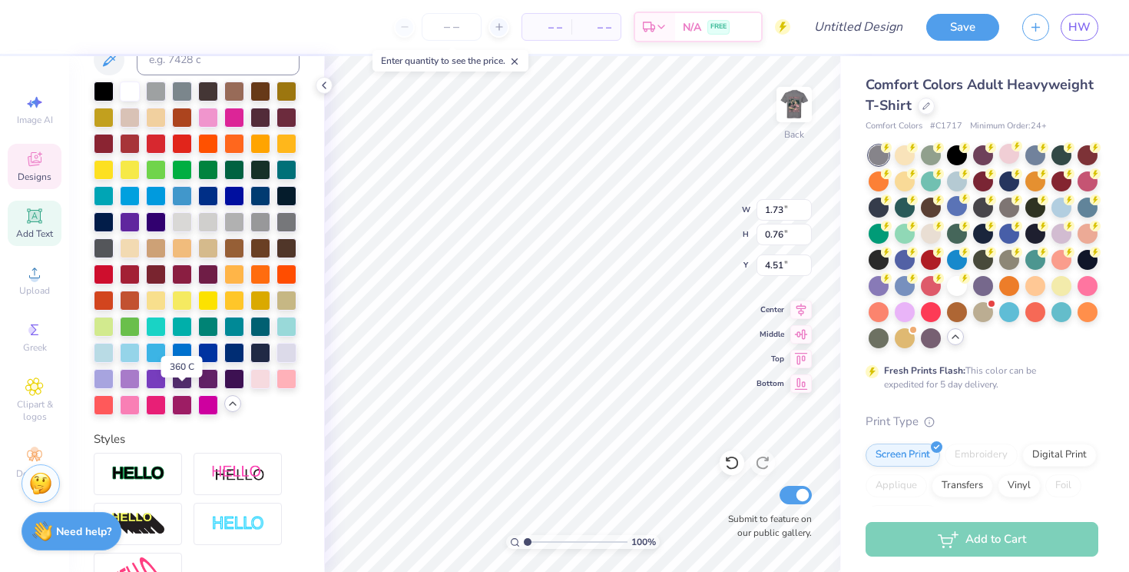
scroll to position [338, 0]
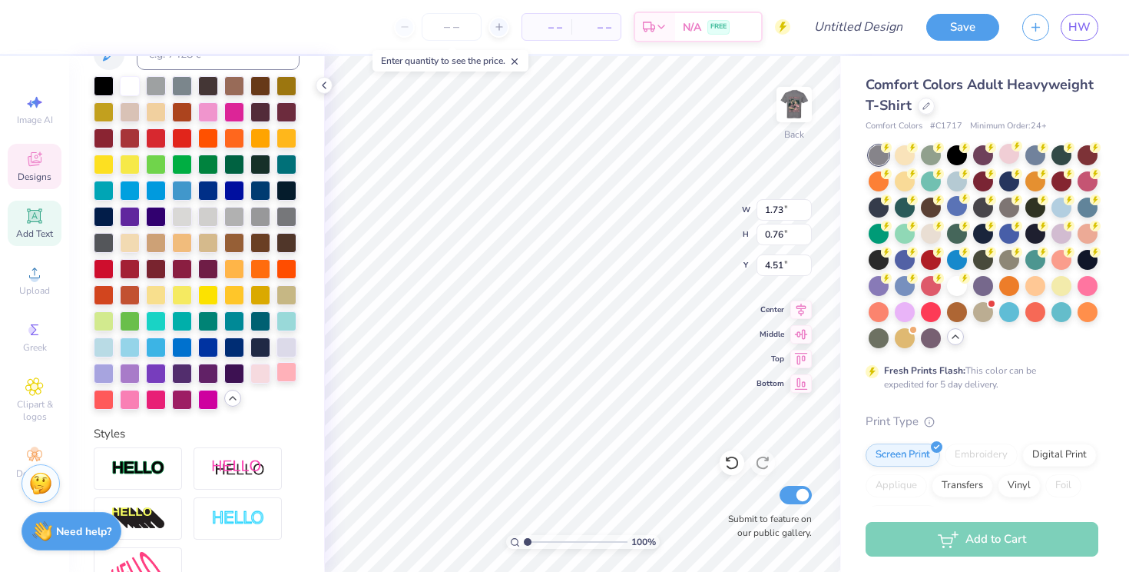
click at [277, 382] on div at bounding box center [287, 372] width 20 height 20
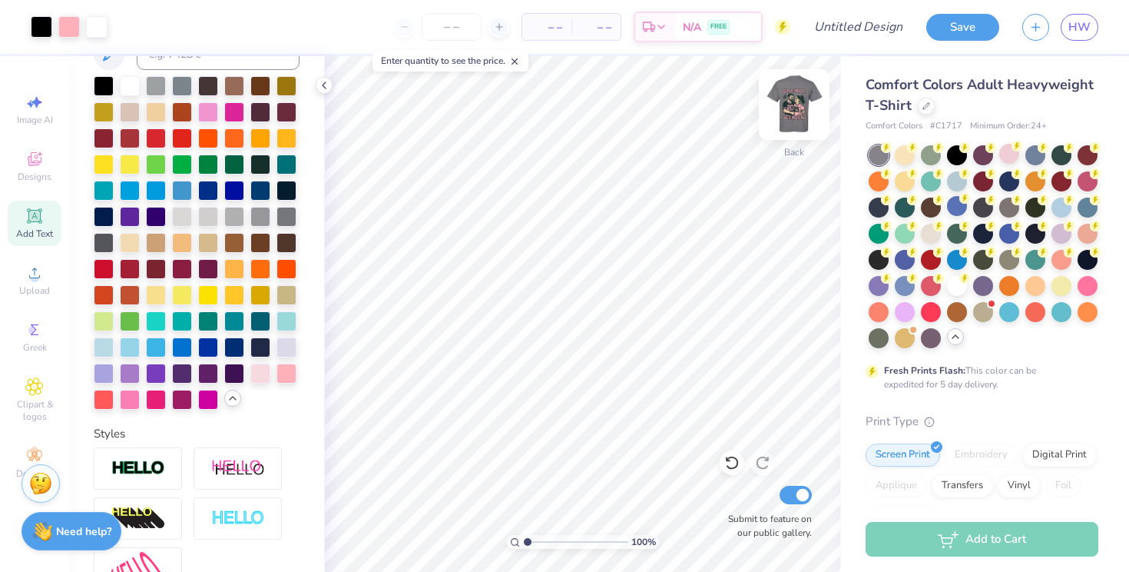
click at [797, 101] on img at bounding box center [794, 104] width 61 height 61
click at [44, 28] on div at bounding box center [42, 26] width 22 height 22
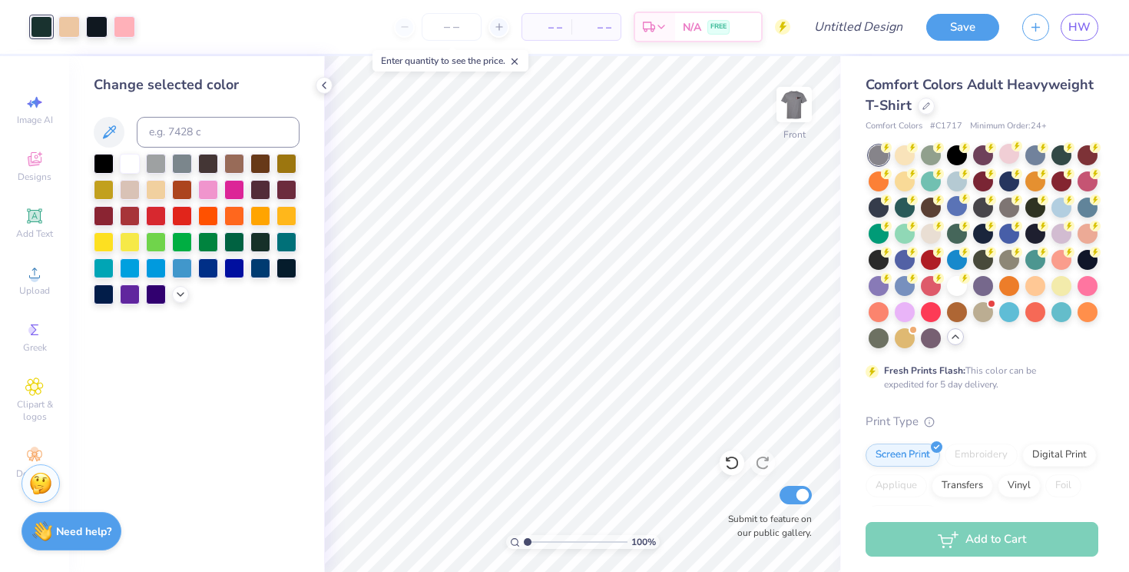
click at [173, 289] on div at bounding box center [197, 229] width 206 height 151
click at [179, 298] on icon at bounding box center [180, 293] width 12 height 12
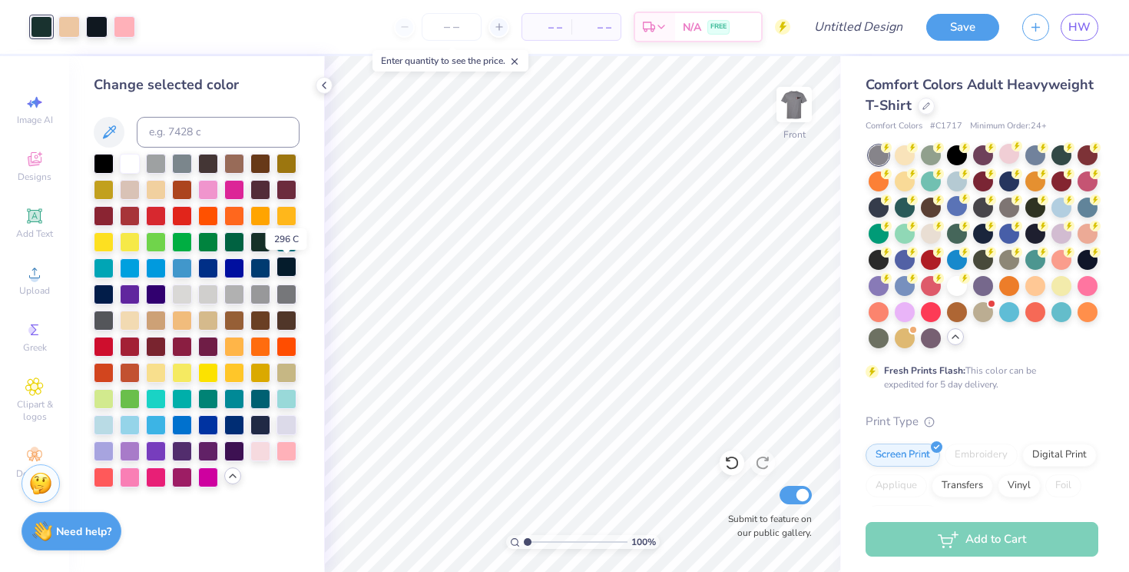
click at [293, 273] on div at bounding box center [287, 267] width 20 height 20
click at [794, 119] on img at bounding box center [794, 104] width 61 height 61
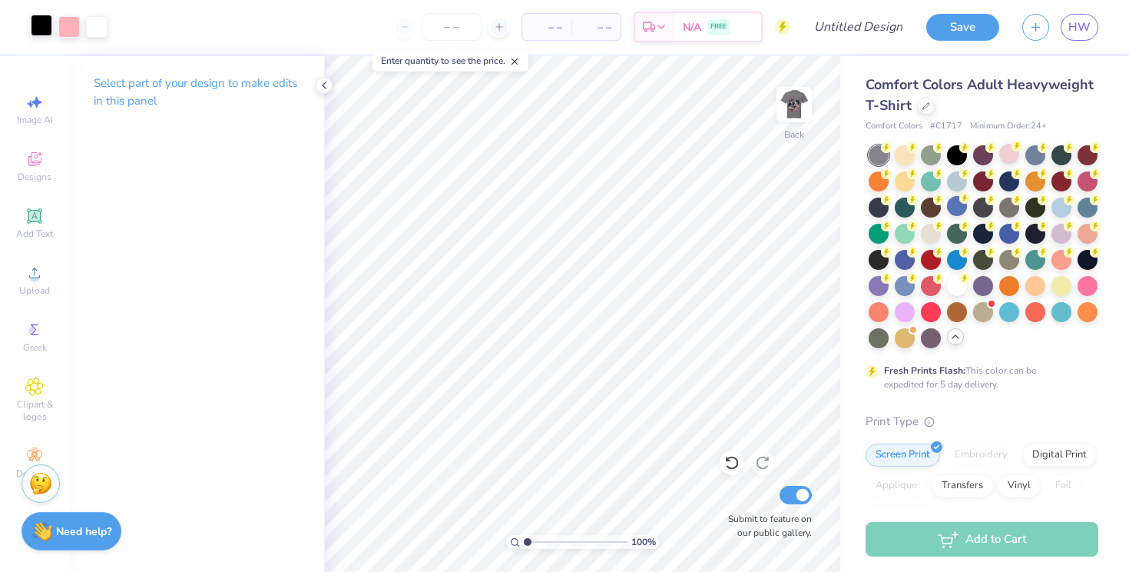
click at [45, 31] on div at bounding box center [42, 26] width 22 height 22
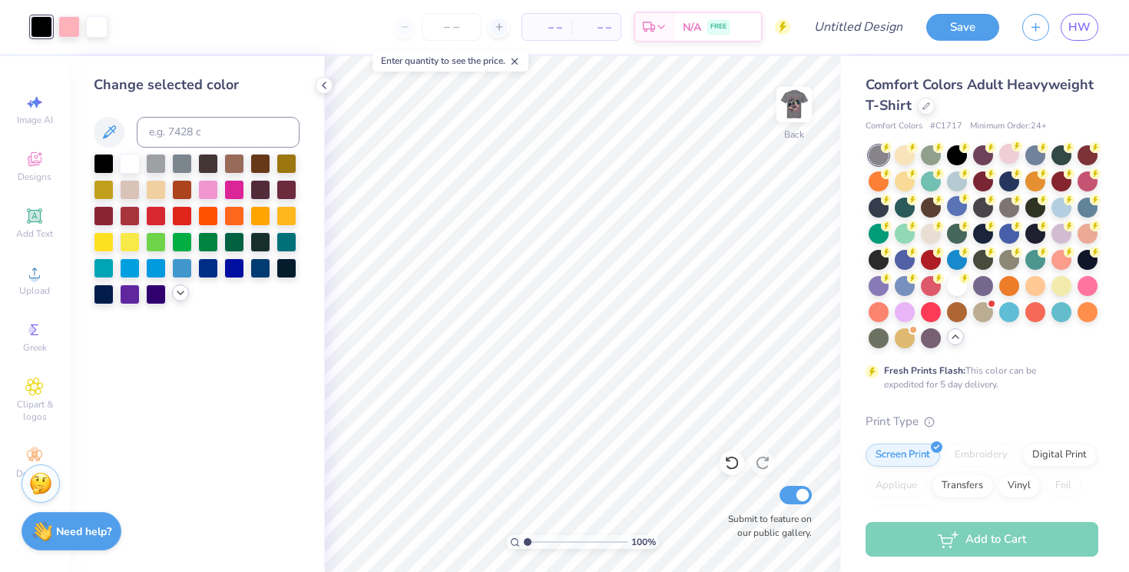
click at [177, 299] on icon at bounding box center [180, 293] width 12 height 12
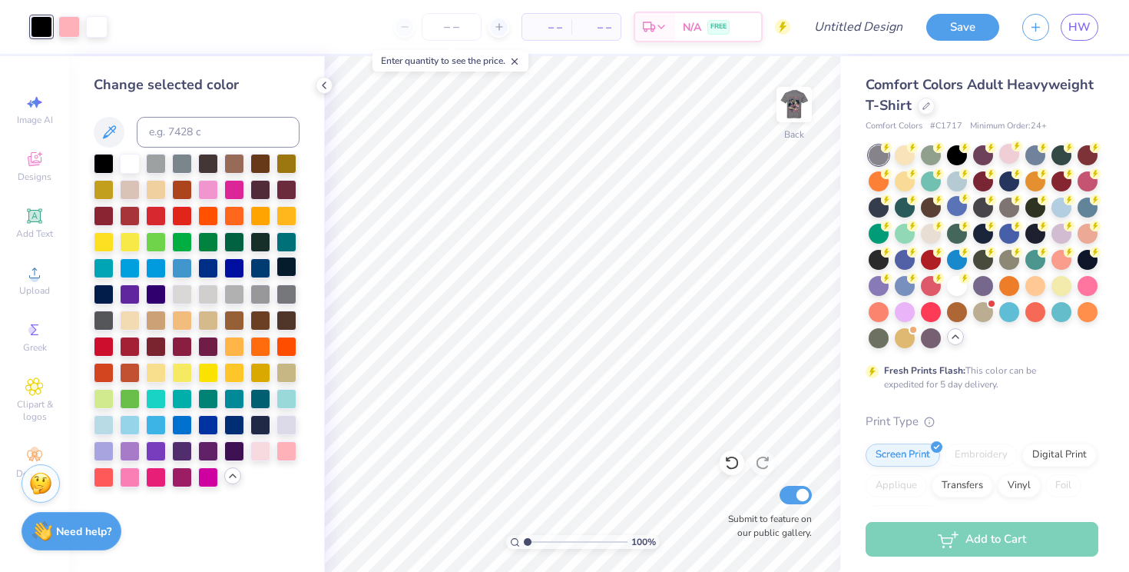
click at [287, 269] on div at bounding box center [287, 267] width 20 height 20
click at [792, 109] on img at bounding box center [794, 104] width 61 height 61
click at [792, 102] on img at bounding box center [794, 104] width 61 height 61
click at [863, 26] on input "Design Title" at bounding box center [877, 27] width 75 height 31
type input "Dad's Weekend Shirt"
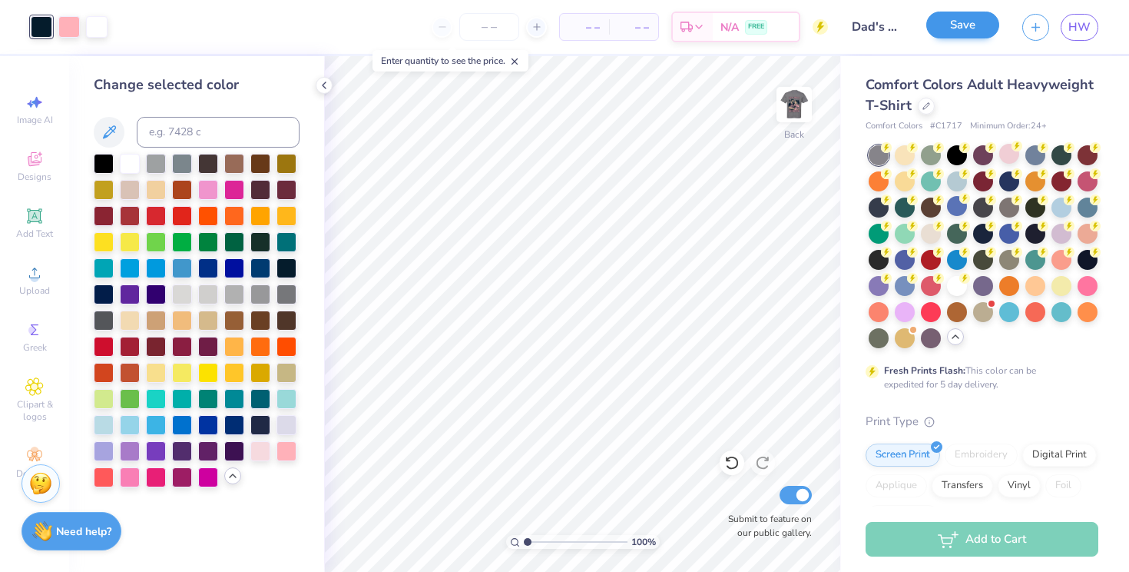
click at [962, 29] on button "Save" at bounding box center [962, 25] width 73 height 27
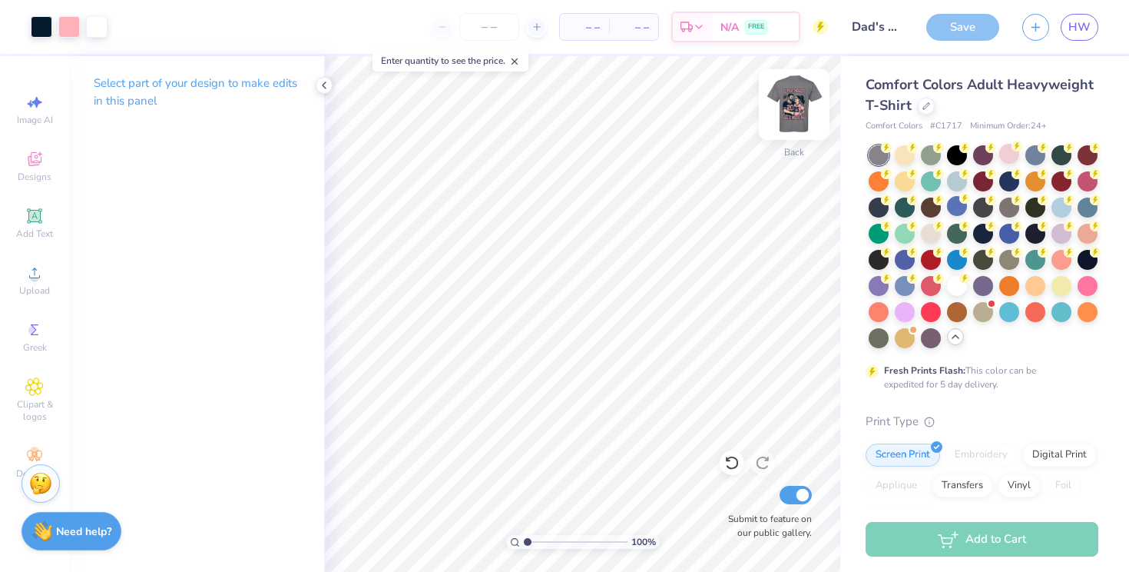
click at [796, 106] on img at bounding box center [794, 104] width 61 height 61
click at [796, 98] on img at bounding box center [794, 104] width 61 height 61
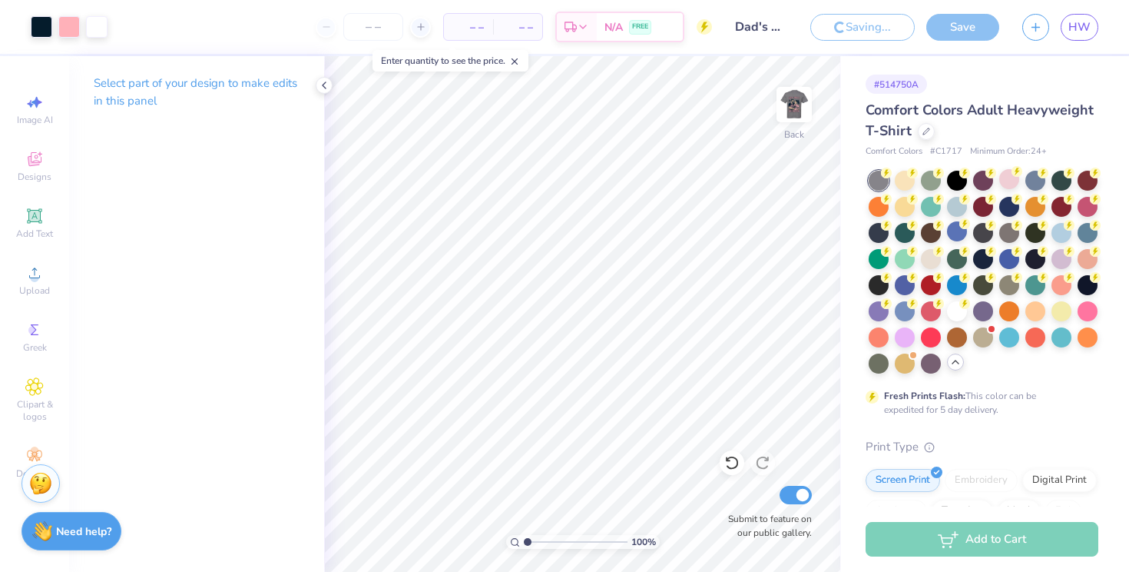
click at [484, 28] on span "– –" at bounding box center [468, 27] width 31 height 16
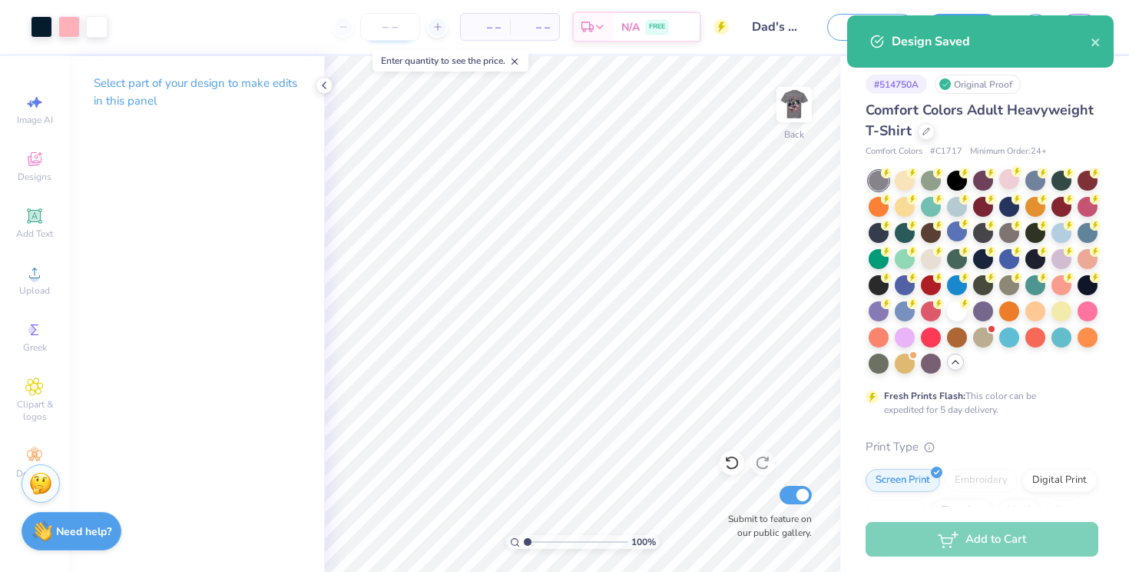
click at [396, 25] on input "number" at bounding box center [390, 27] width 60 height 28
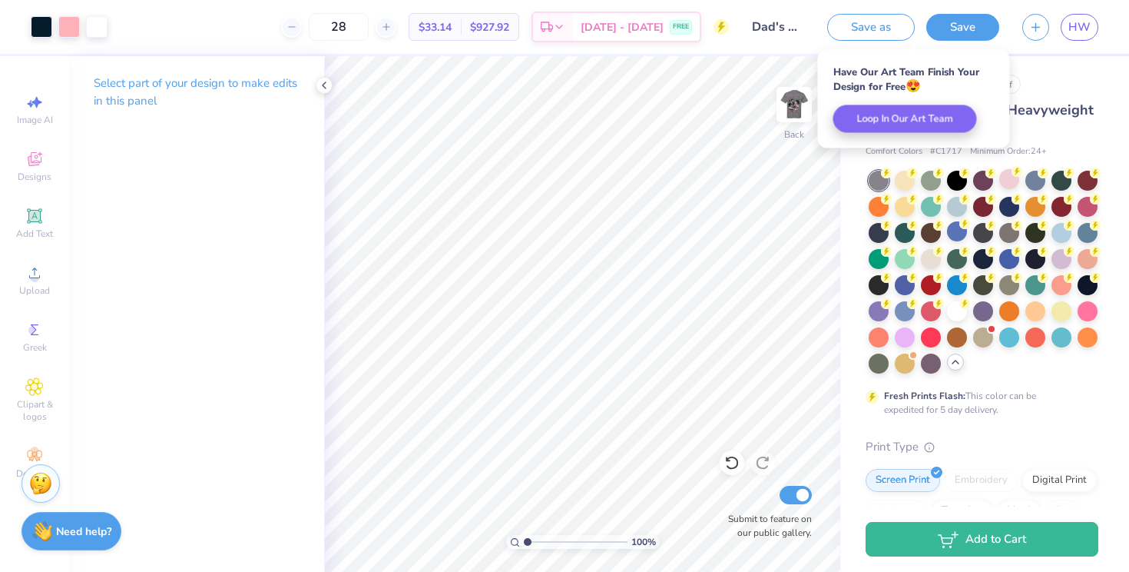
type input "28"
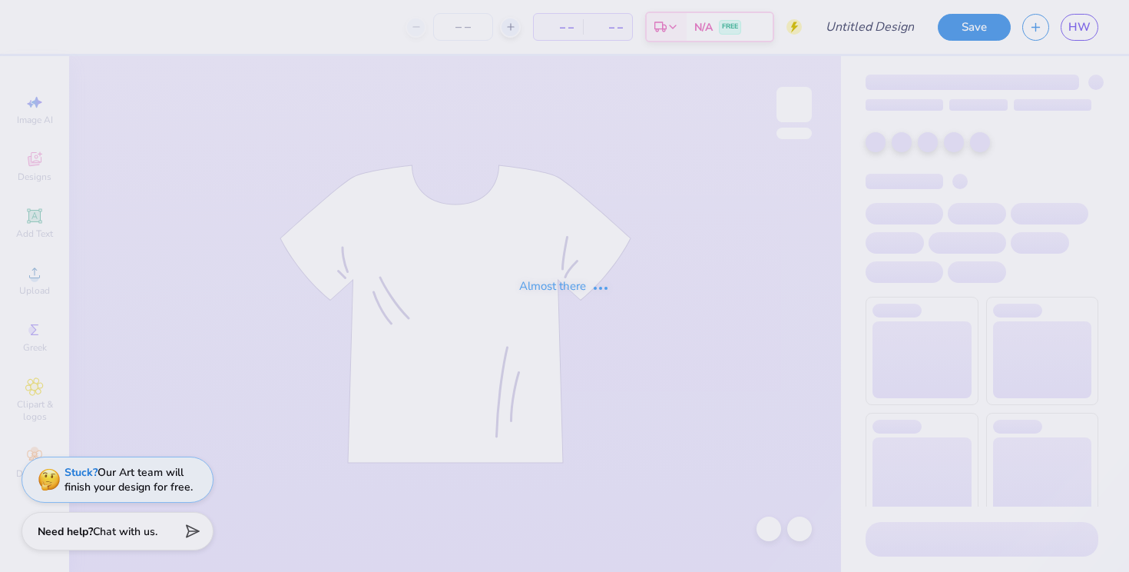
type input "Dad's Weekend Shirt"
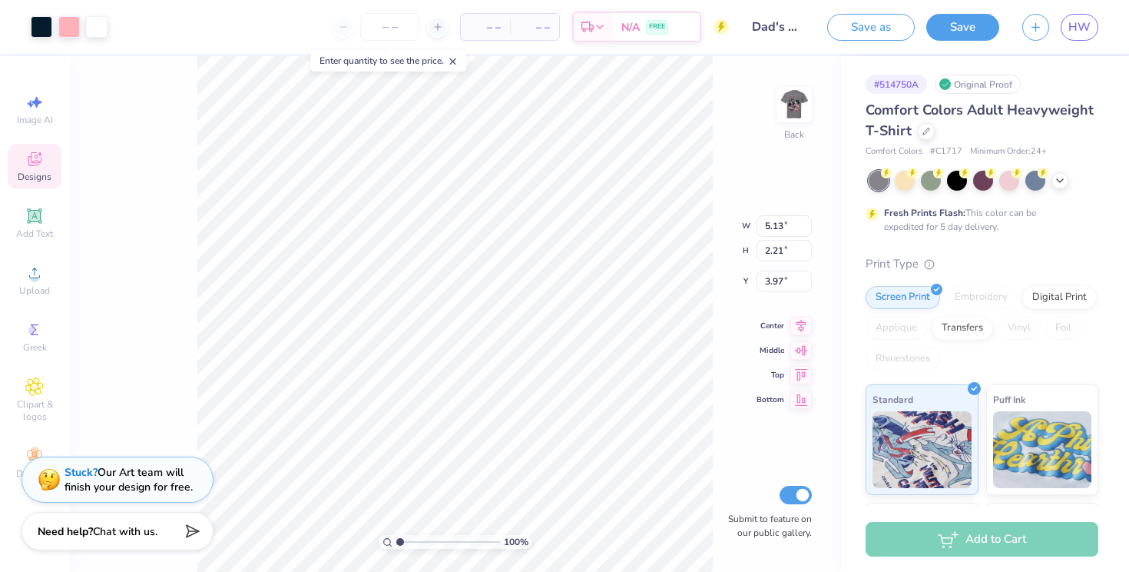
type input "4.24"
type input "3.78"
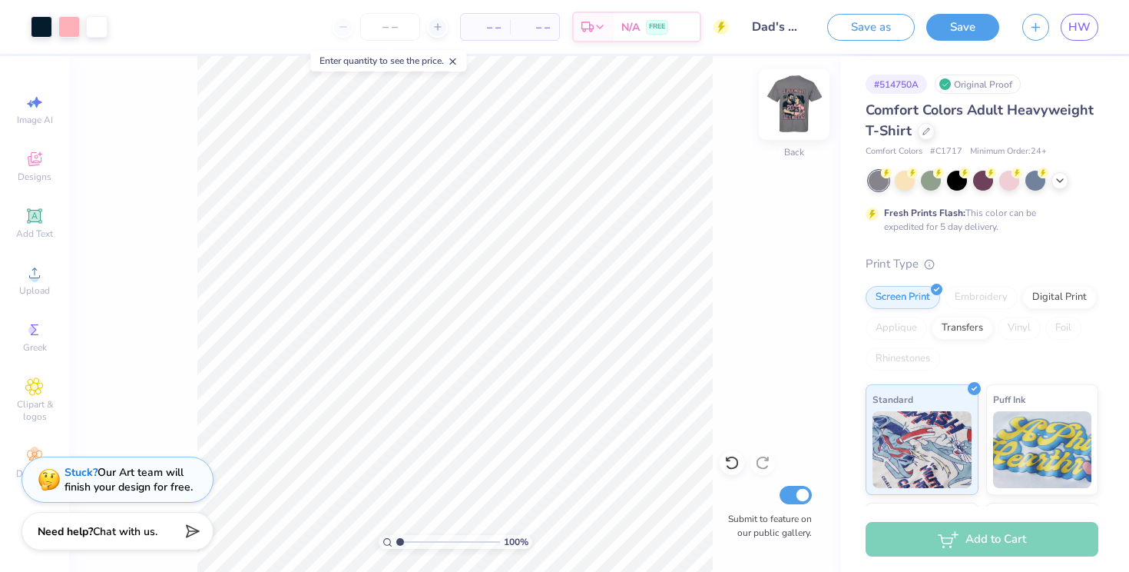
click at [794, 98] on img at bounding box center [794, 104] width 61 height 61
click at [796, 97] on img at bounding box center [794, 104] width 61 height 61
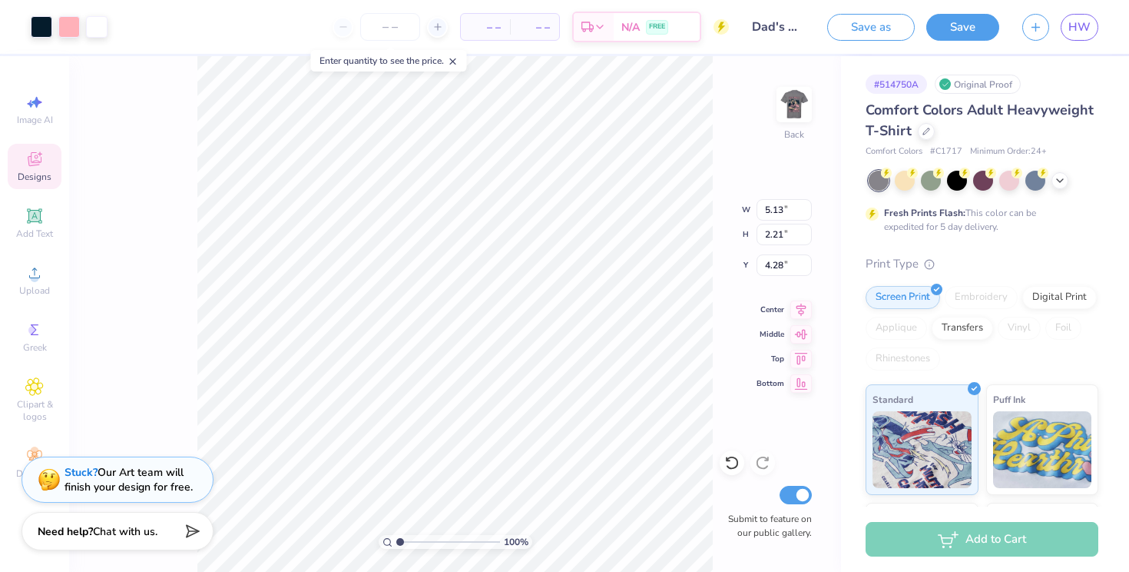
type input "4.42"
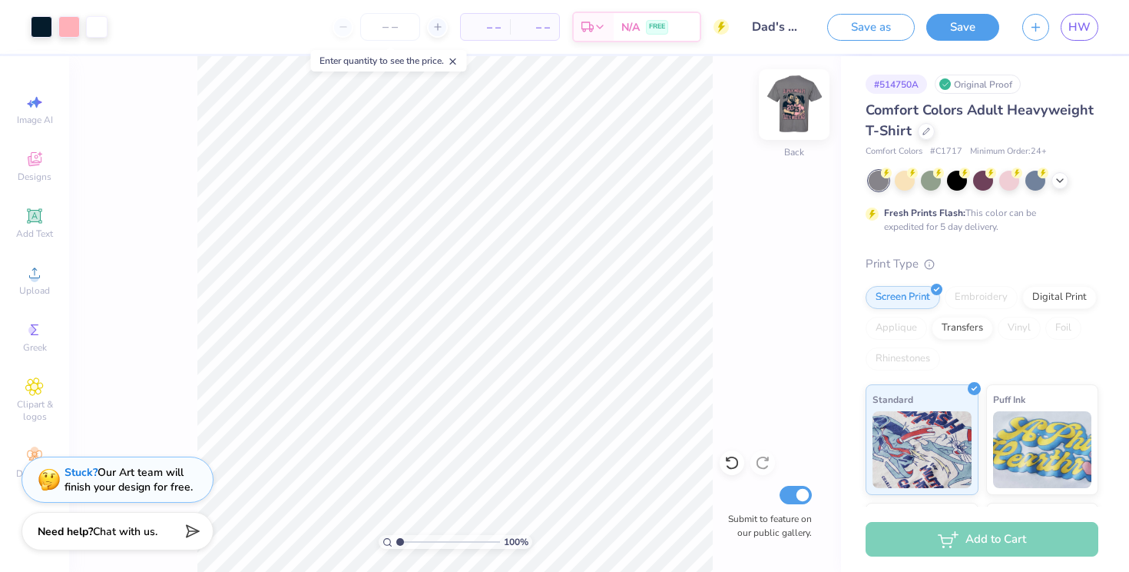
click at [795, 113] on img at bounding box center [794, 104] width 61 height 61
click at [795, 113] on img at bounding box center [794, 104] width 31 height 31
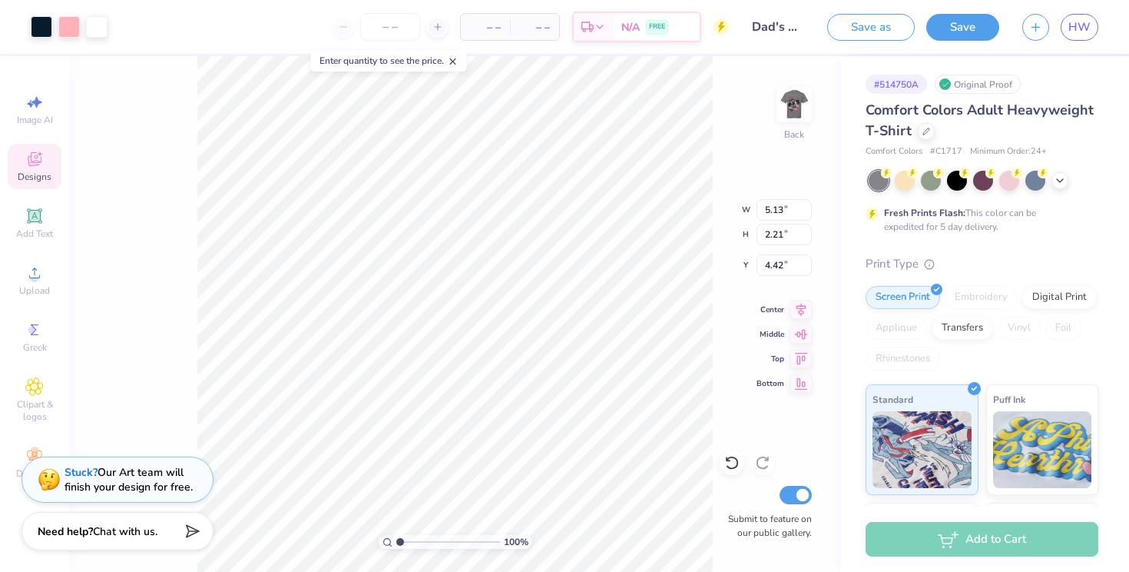
type input "4.92"
click at [786, 462] on div "100 % Back W 5.13 5.13 " H 2.21 2.21 " Y 4.92 4.92 " Center Middle Top Bottom S…" at bounding box center [455, 313] width 772 height 515
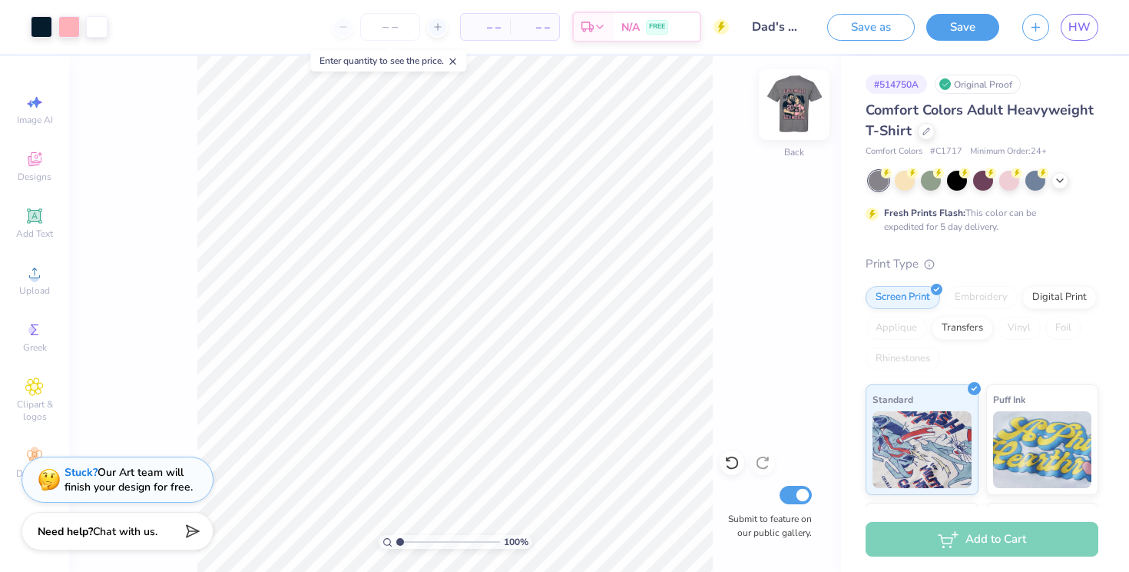
click at [795, 105] on img at bounding box center [794, 104] width 61 height 61
click at [795, 105] on img at bounding box center [794, 104] width 31 height 31
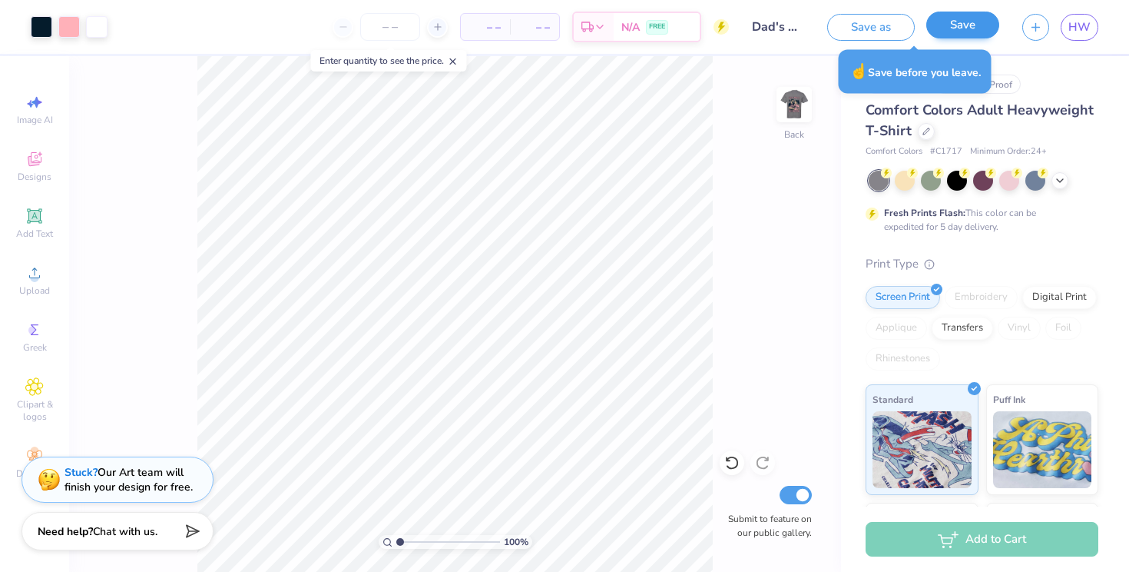
click at [966, 22] on button "Save" at bounding box center [962, 25] width 73 height 27
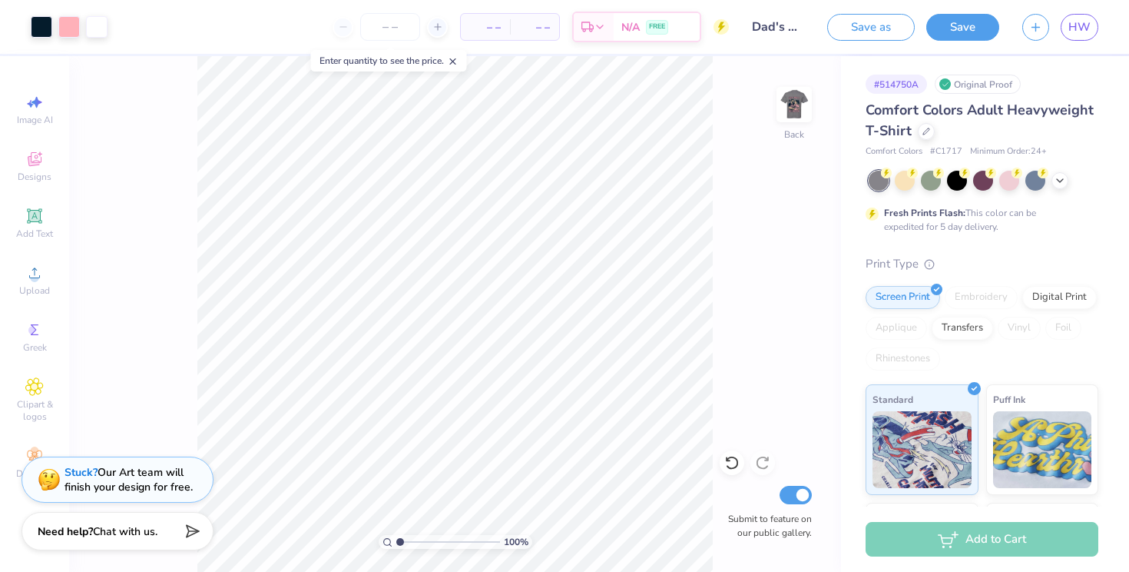
click at [1096, 36] on div "Design Saved" at bounding box center [980, 47] width 273 height 70
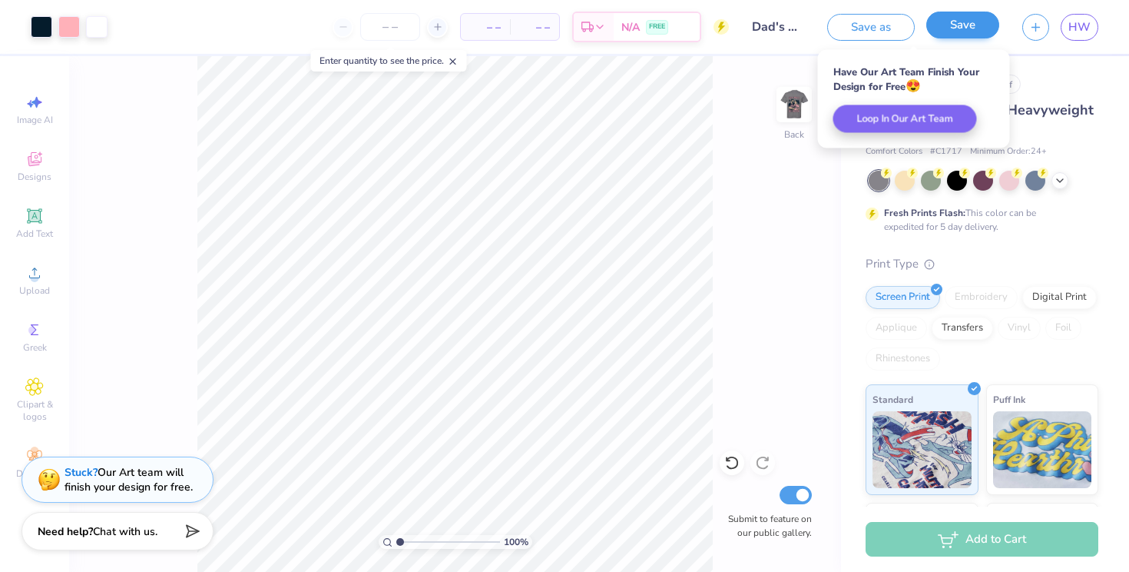
click at [976, 23] on button "Save" at bounding box center [962, 25] width 73 height 27
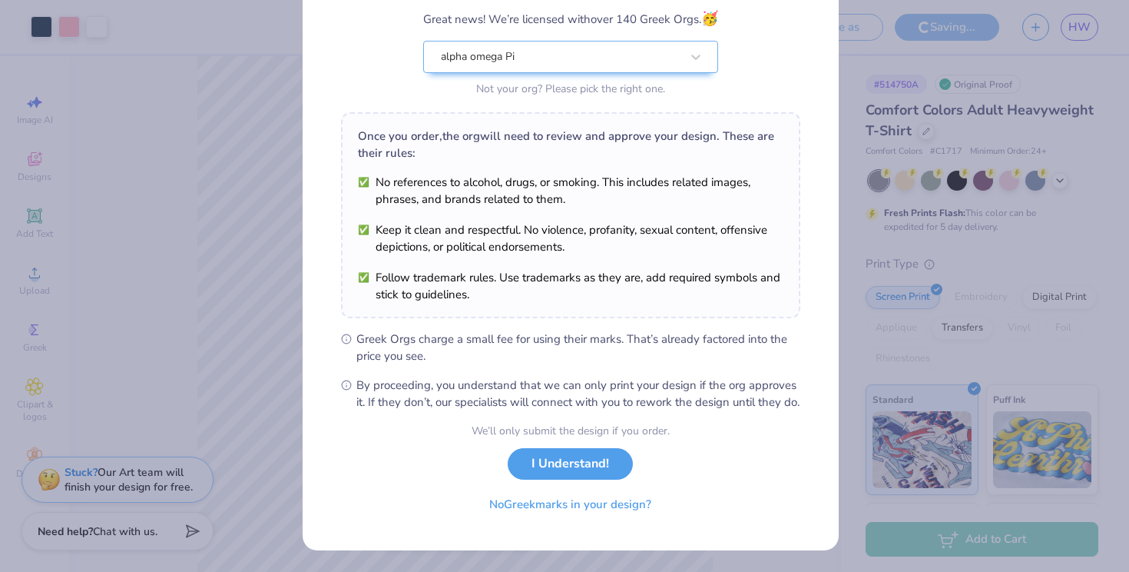
scroll to position [147, 0]
click at [605, 454] on button "I Understand!" at bounding box center [570, 459] width 125 height 31
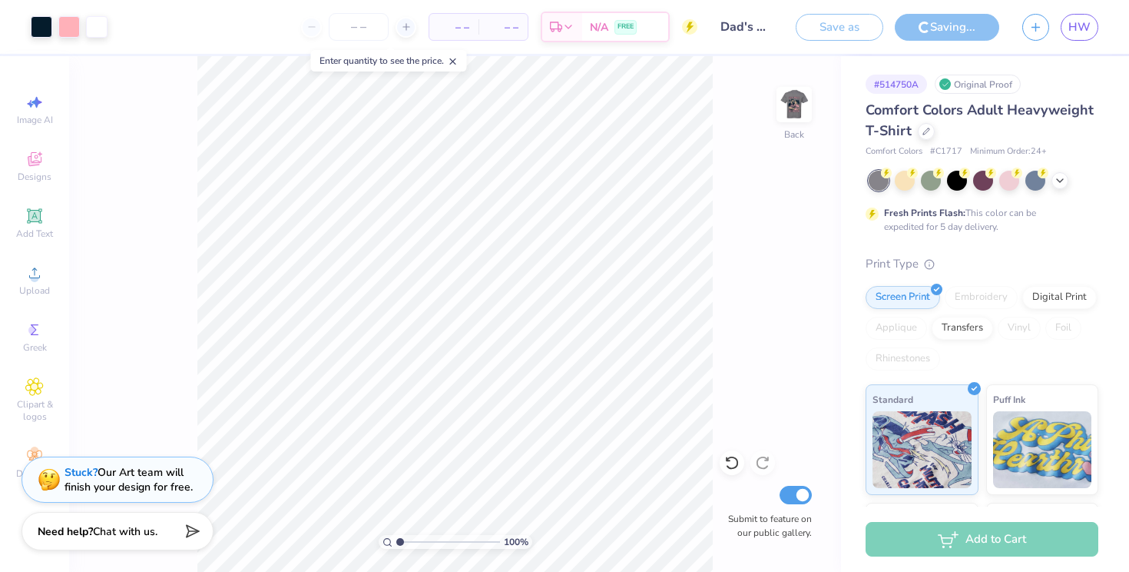
scroll to position [0, 0]
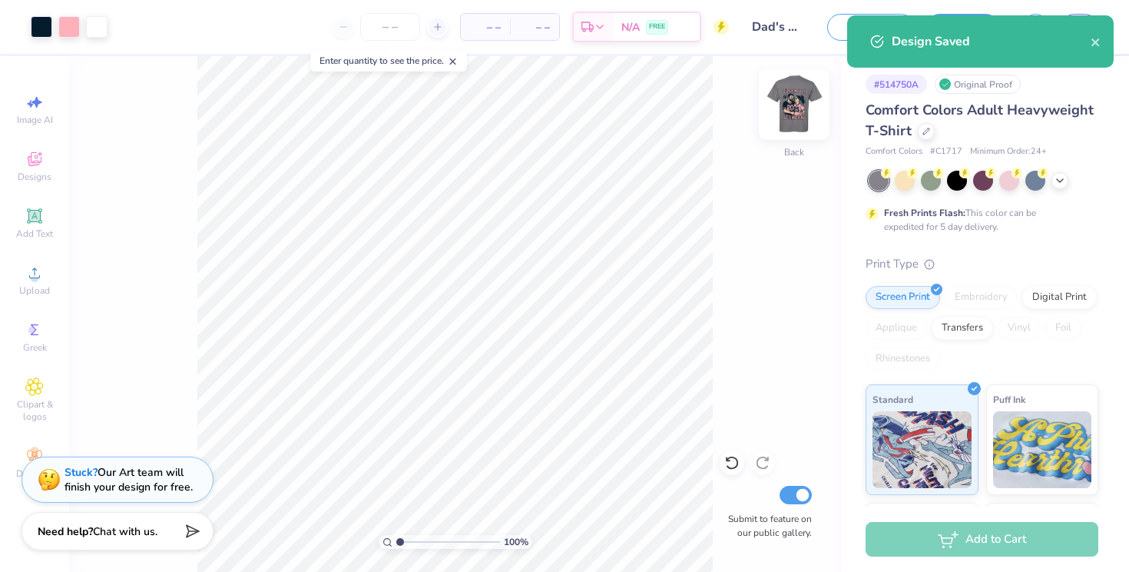
click at [793, 106] on img at bounding box center [794, 104] width 61 height 61
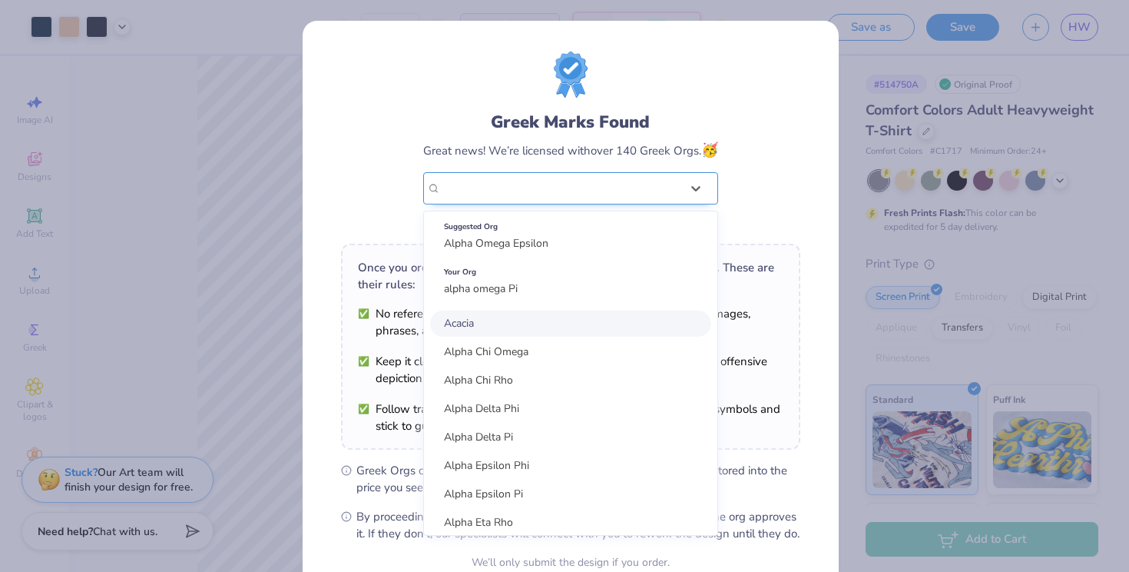
click at [655, 187] on div "alpha omega Pi" at bounding box center [560, 188] width 243 height 31
click at [507, 293] on span "alpha omega Pi" at bounding box center [481, 288] width 74 height 15
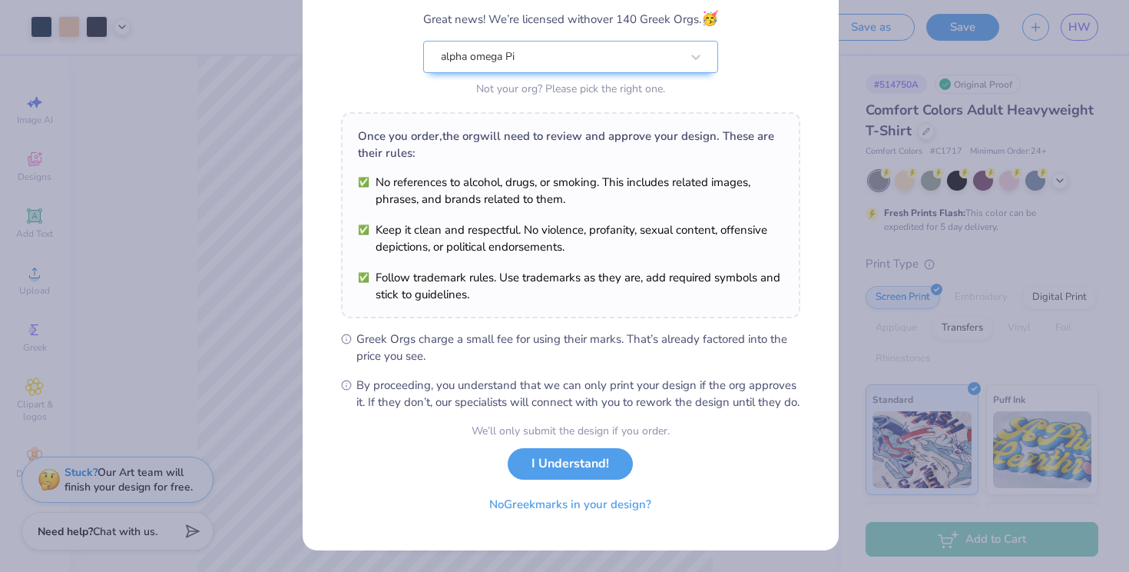
scroll to position [147, 0]
click at [578, 461] on button "I Understand!" at bounding box center [570, 459] width 125 height 31
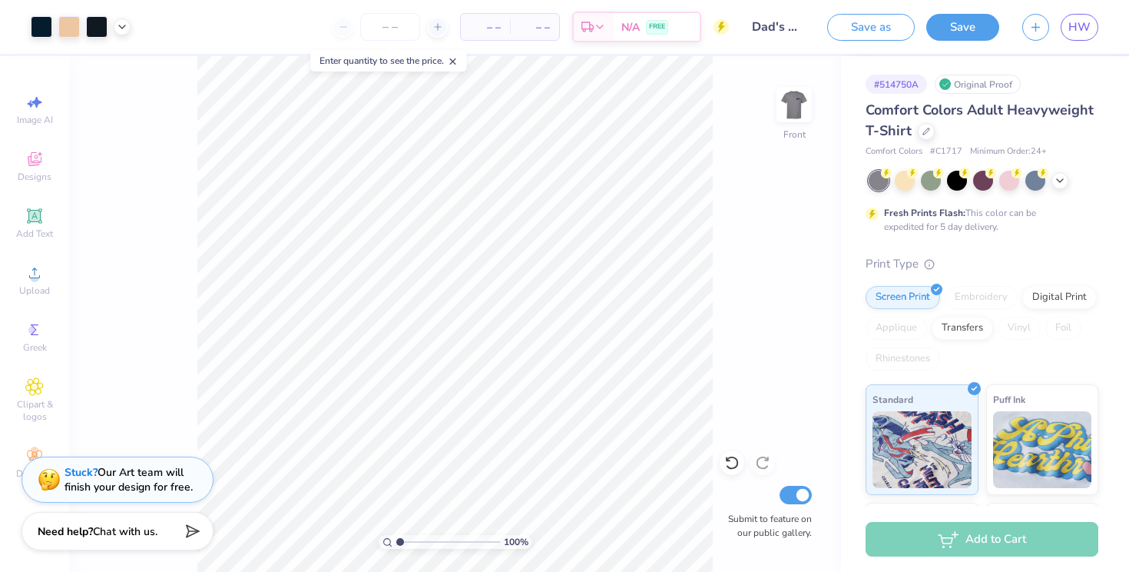
click at [800, 505] on div "Submit to feature on our public gallery." at bounding box center [766, 510] width 92 height 57
click at [799, 495] on input "Submit to feature on our public gallery." at bounding box center [796, 495] width 32 height 18
checkbox input "false"
click at [970, 24] on button "Save" at bounding box center [962, 25] width 73 height 27
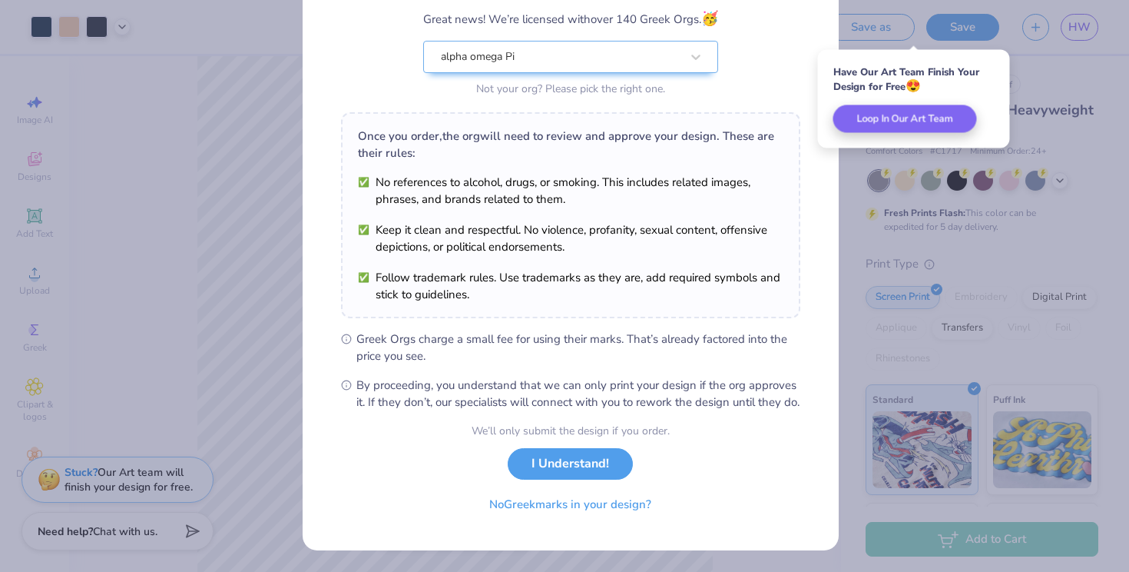
scroll to position [147, 0]
click at [570, 462] on button "I Understand!" at bounding box center [570, 459] width 125 height 31
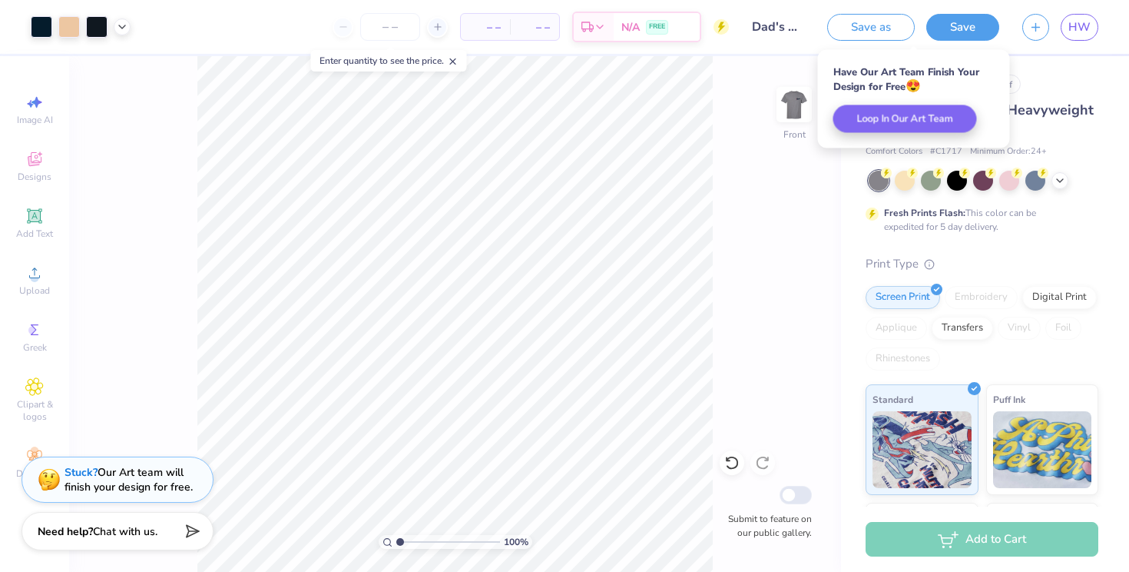
scroll to position [0, 0]
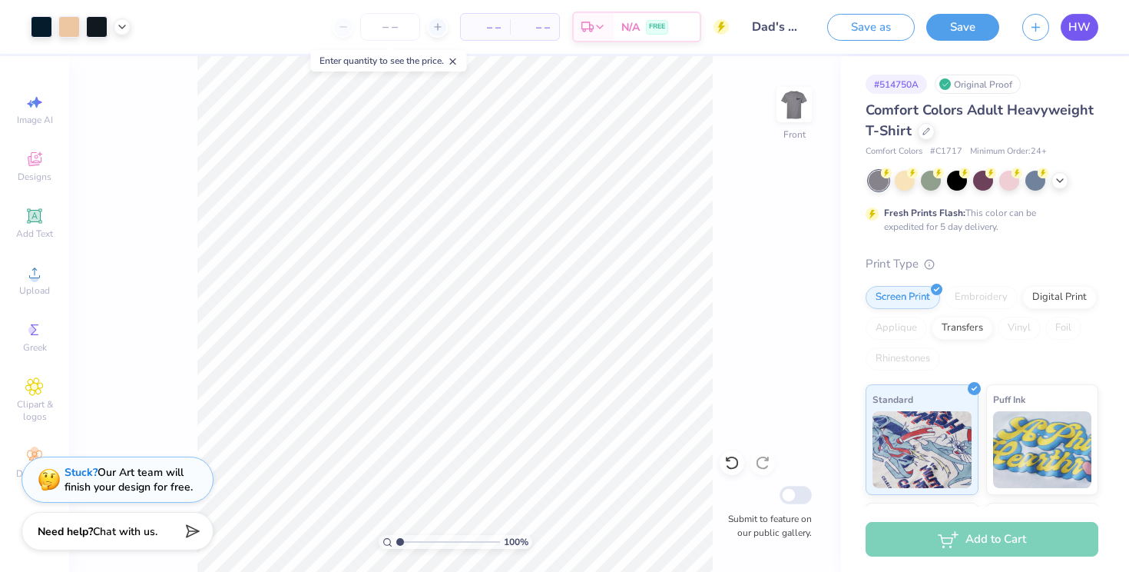
click at [1080, 26] on span "HW" at bounding box center [1080, 27] width 22 height 18
